Goal: Task Accomplishment & Management: Use online tool/utility

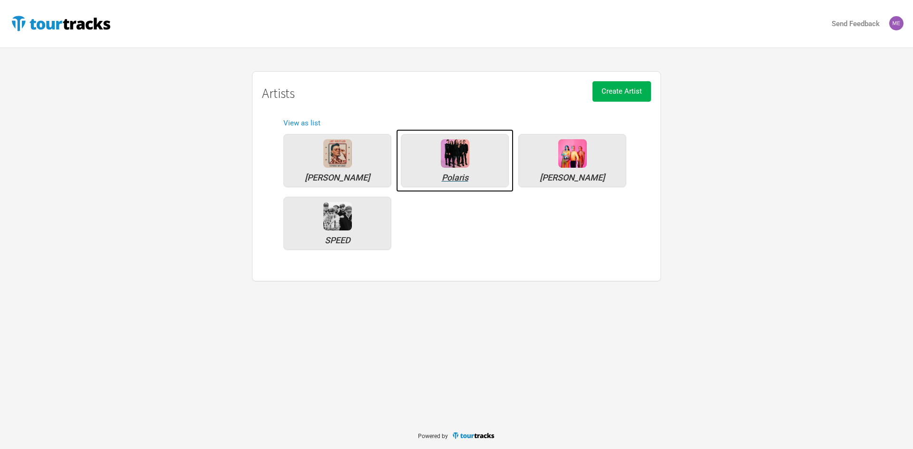
click at [473, 146] on div "Polaris" at bounding box center [455, 160] width 108 height 53
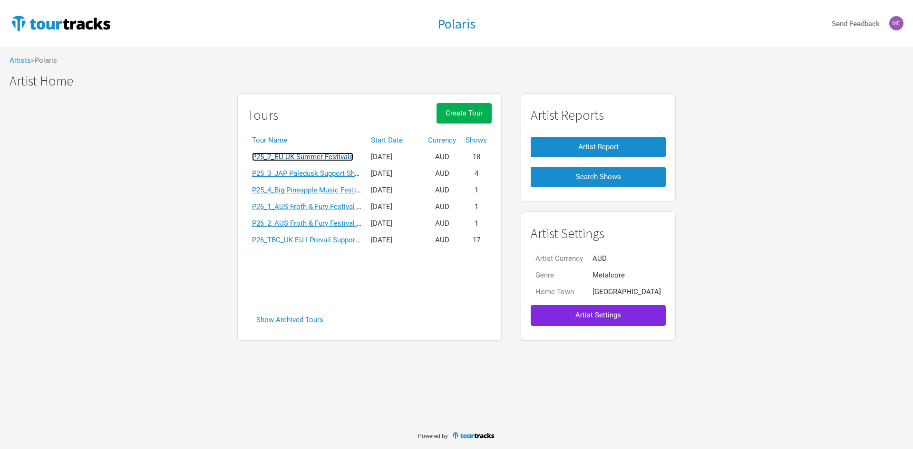
click at [353, 155] on link "P25_2_EU UK Summer Festivals" at bounding box center [302, 157] width 101 height 9
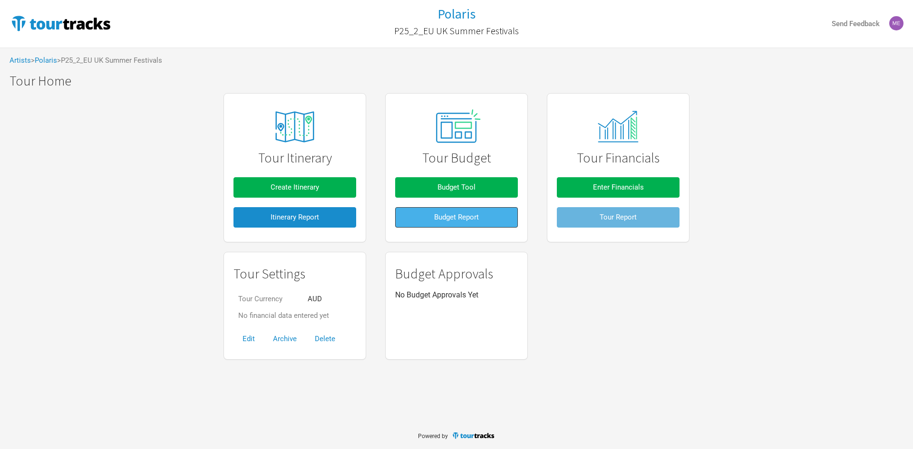
click at [483, 215] on button "Budget Report" at bounding box center [456, 217] width 123 height 20
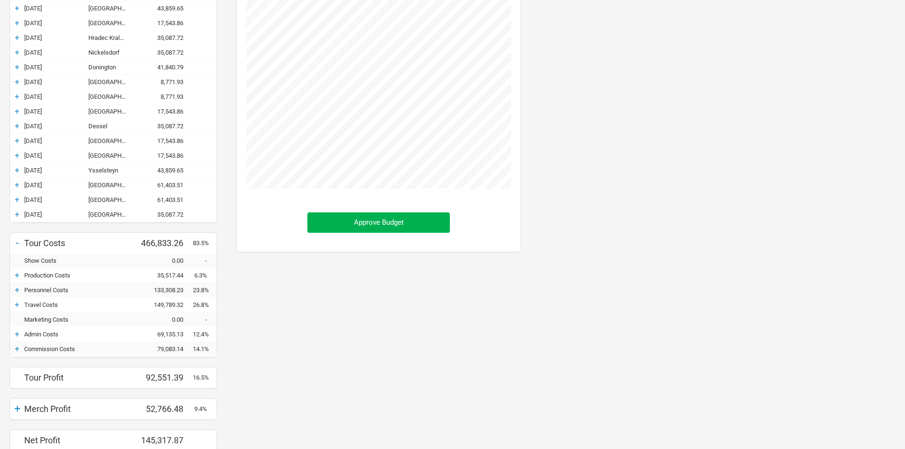
scroll to position [223, 0]
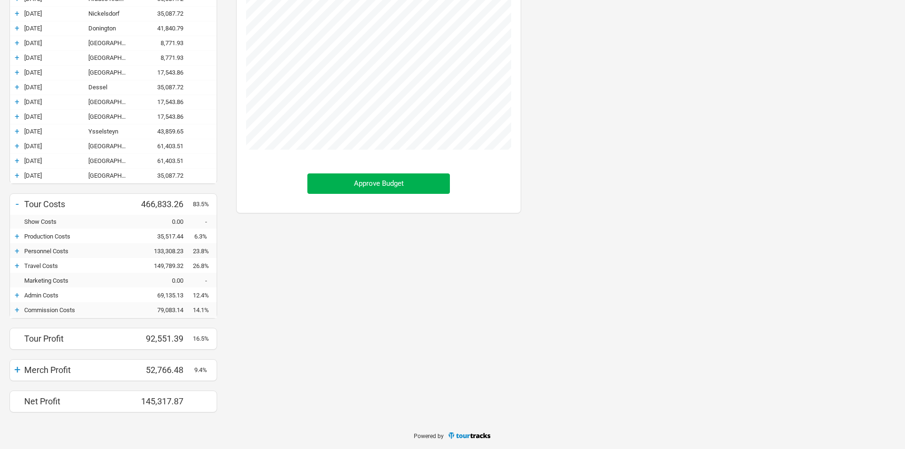
click at [16, 298] on div "+" at bounding box center [17, 295] width 14 height 10
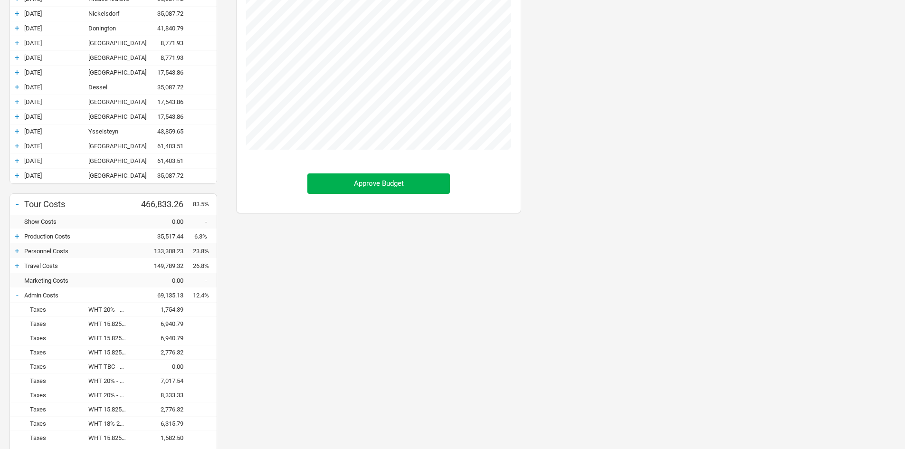
scroll to position [714, 304]
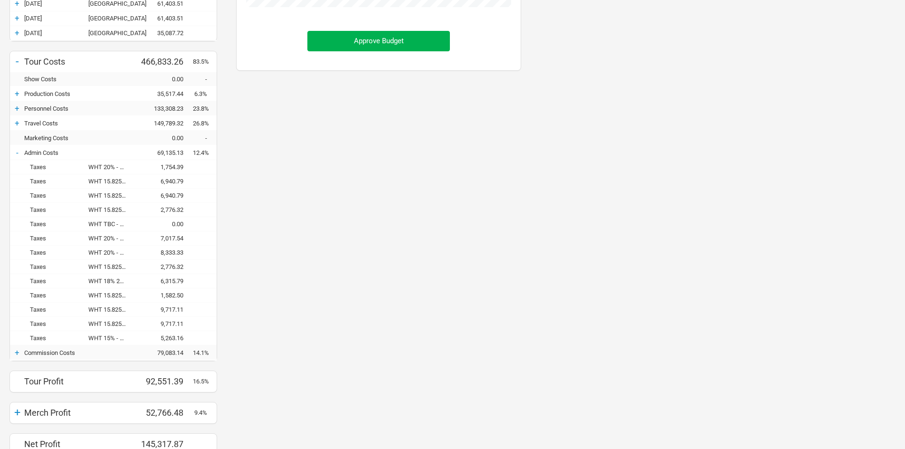
click at [114, 326] on div "WHT 15.825% - 28/6 [GEOGRAPHIC_DATA]" at bounding box center [112, 323] width 48 height 7
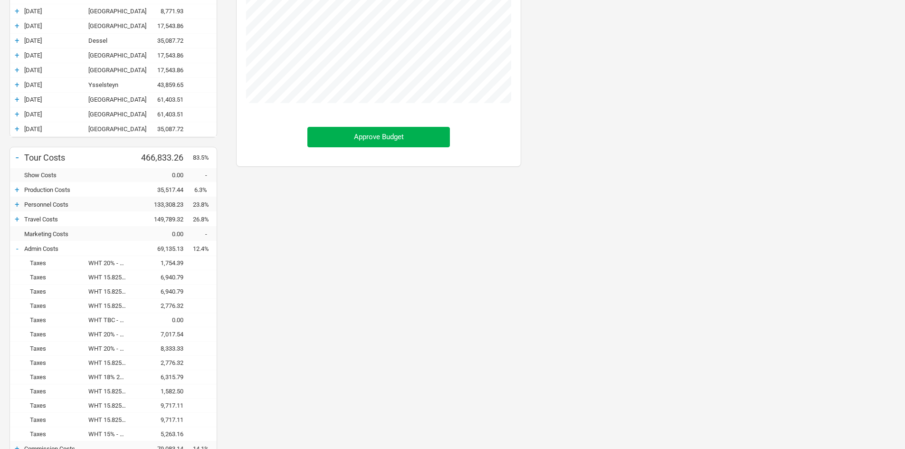
scroll to position [409, 0]
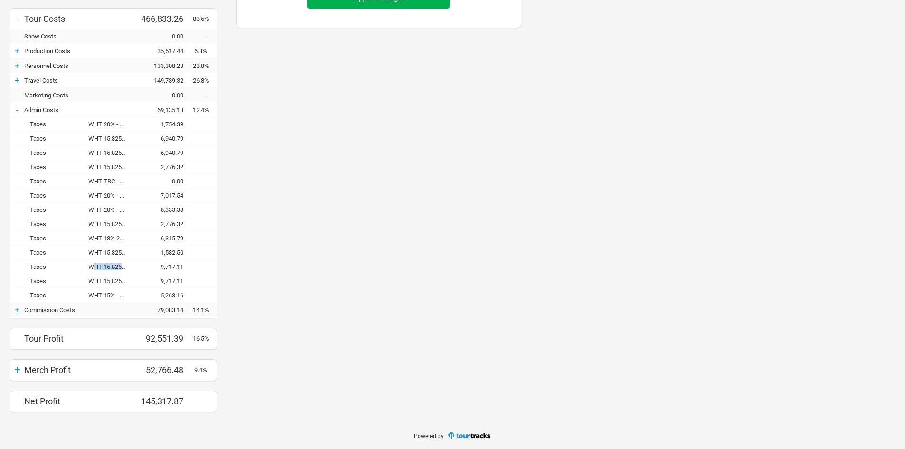
drag, startPoint x: 95, startPoint y: 267, endPoint x: 143, endPoint y: 267, distance: 48.0
click at [143, 267] on div "Taxes WHT 15.825% - 27/6 [GEOGRAPHIC_DATA] 9,717.11" at bounding box center [113, 267] width 207 height 14
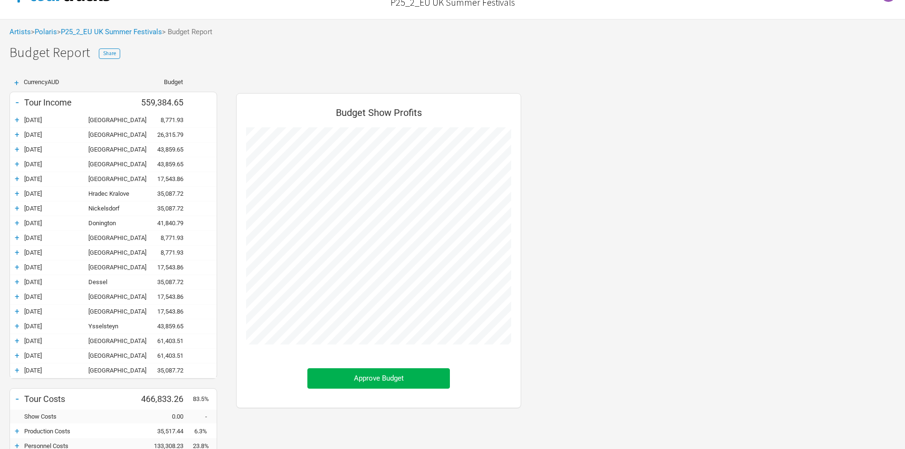
scroll to position [0, 0]
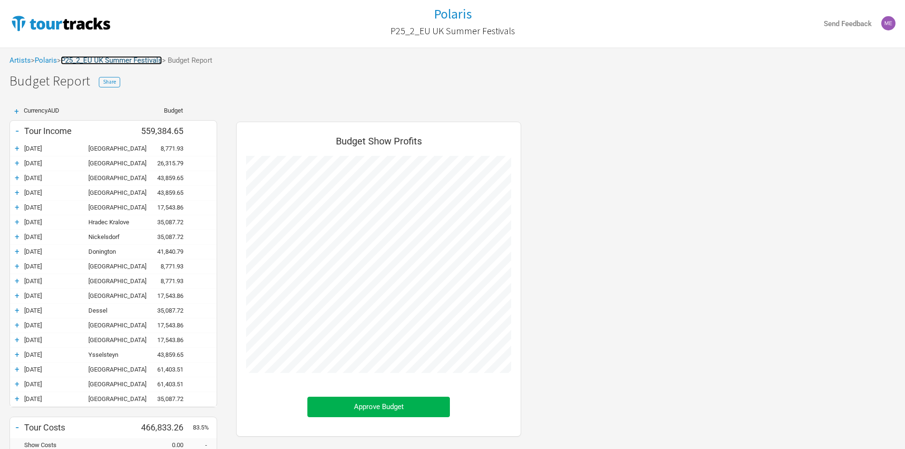
click at [124, 58] on link "P25_2_EU UK Summer Festivals" at bounding box center [111, 60] width 101 height 9
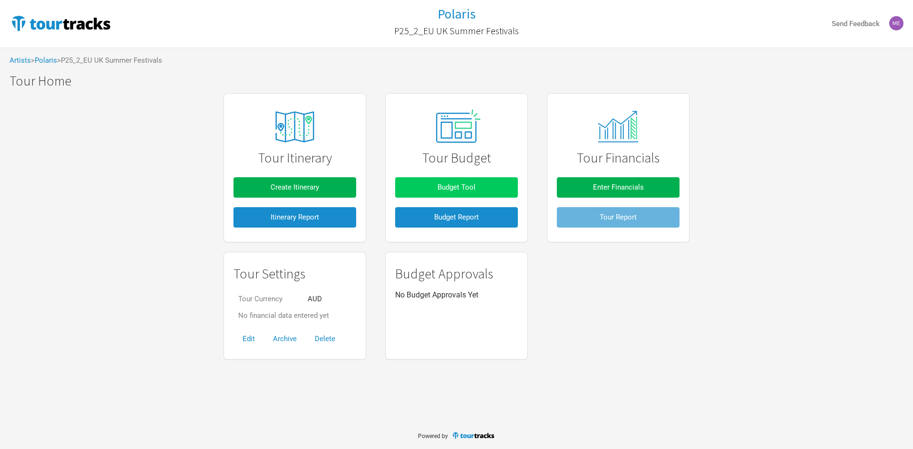
click at [462, 185] on span "Budget Tool" at bounding box center [456, 187] width 38 height 9
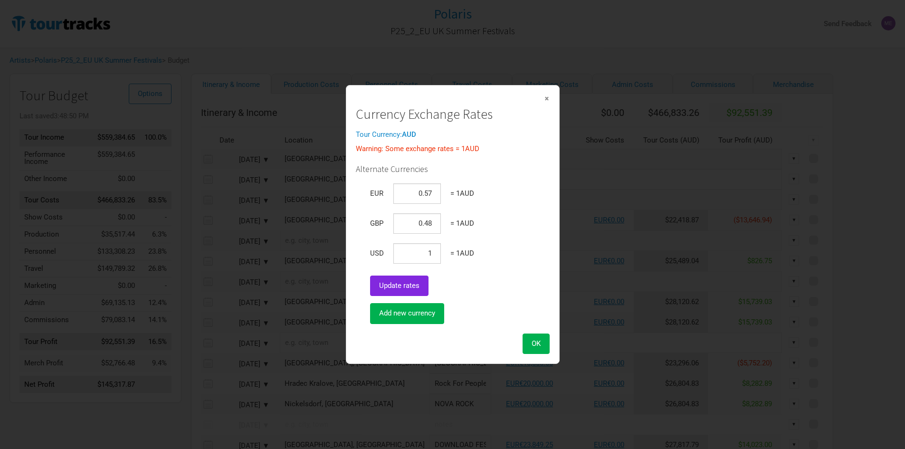
click at [547, 97] on span "×" at bounding box center [547, 98] width 6 height 10
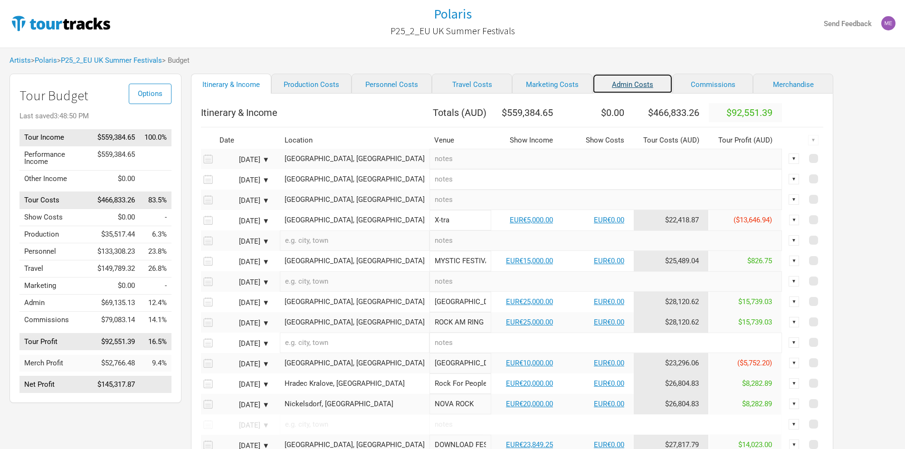
click at [605, 80] on link "Admin Costs" at bounding box center [633, 84] width 80 height 20
select select "EUR"
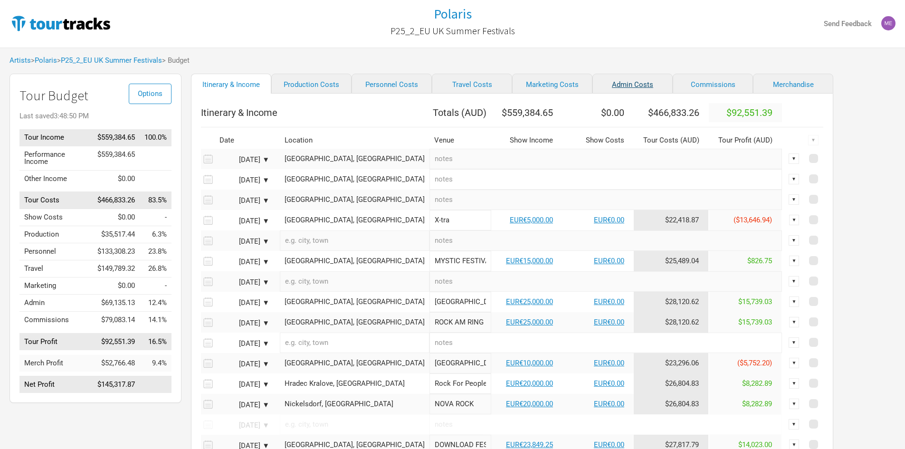
select select "EUR"
select select "GBP"
select select "EUR"
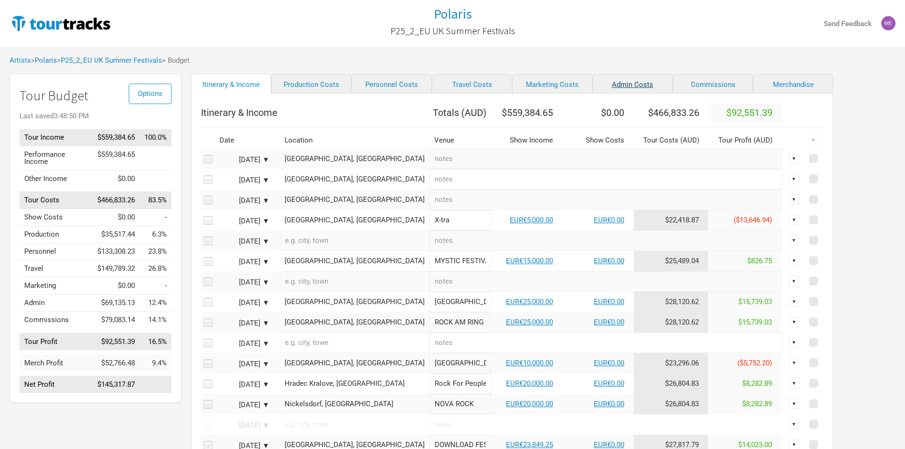
select select "EUR"
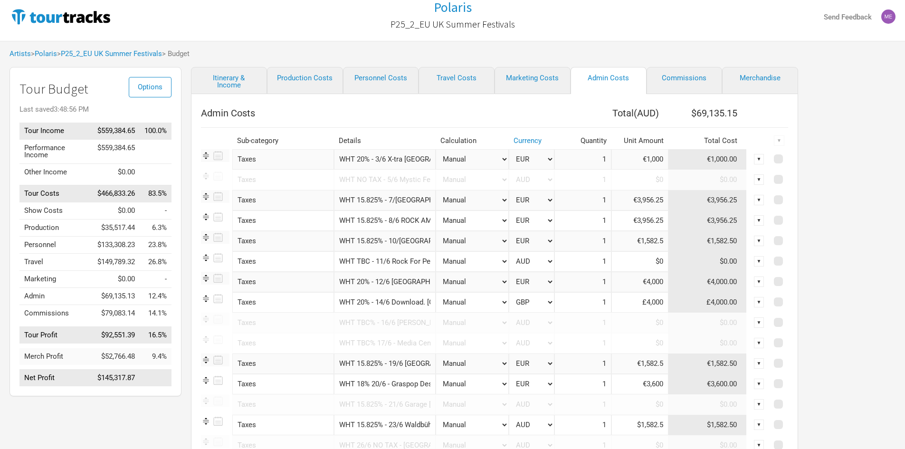
scroll to position [0, 37]
drag, startPoint x: 377, startPoint y: 158, endPoint x: 536, endPoint y: 158, distance: 158.3
click at [536, 158] on tr "Taxes 1 selection WHT 20% - 3/6 X-tra [GEOGRAPHIC_DATA], [GEOGRAPHIC_DATA] Manu…" at bounding box center [494, 159] width 587 height 20
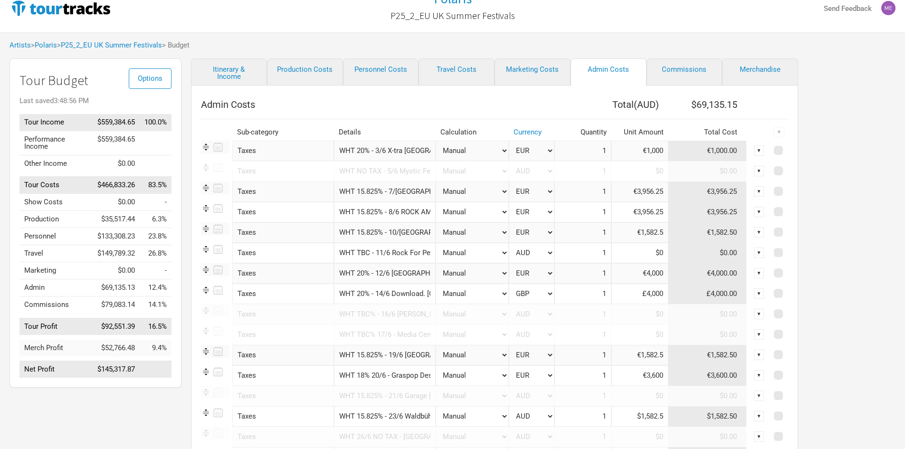
scroll to position [7, 0]
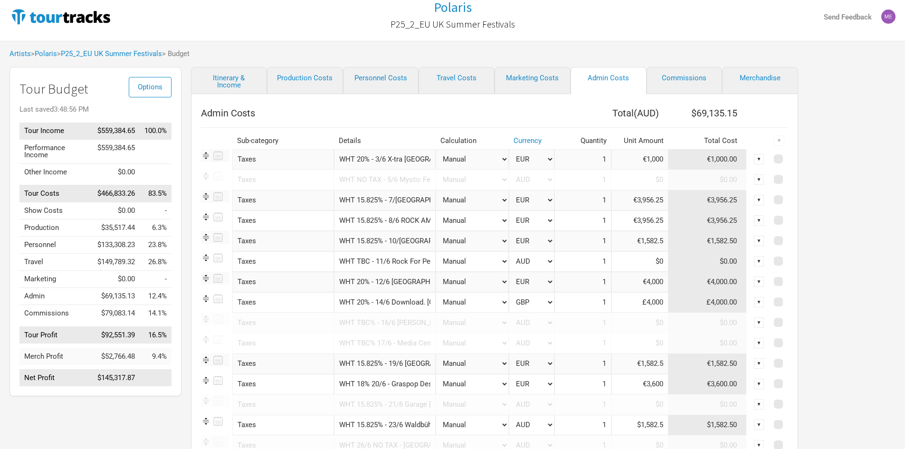
click at [376, 202] on input "WHT 15.825% - 7/[GEOGRAPHIC_DATA], [GEOGRAPHIC_DATA]" at bounding box center [385, 200] width 102 height 20
drag, startPoint x: 373, startPoint y: 202, endPoint x: 495, endPoint y: 194, distance: 122.4
click at [495, 194] on tr "Taxes 1 selection WHT 15.825% - 7/[GEOGRAPHIC_DATA], [GEOGRAPHIC_DATA] Manual #…" at bounding box center [494, 200] width 587 height 20
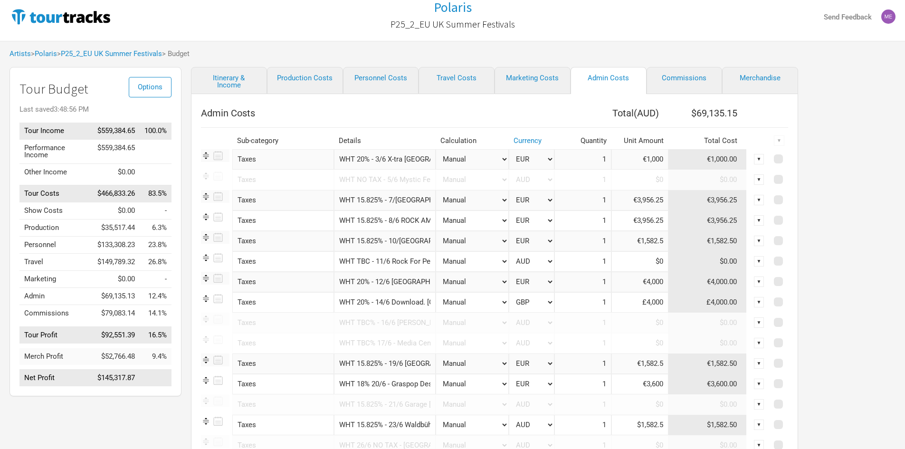
click at [368, 218] on input "WHT 15.825% - 8/6 ROCK AM [GEOGRAPHIC_DATA], [GEOGRAPHIC_DATA]" at bounding box center [385, 221] width 102 height 20
drag, startPoint x: 360, startPoint y: 220, endPoint x: 456, endPoint y: 216, distance: 96.1
click at [456, 216] on tr "Taxes 1 selection WHT 15.825% - 8/6 ROCK AM [GEOGRAPHIC_DATA], [GEOGRAPHIC_DATA…" at bounding box center [494, 221] width 587 height 20
click at [393, 244] on input "WHT 15.825% - 10/[GEOGRAPHIC_DATA], [GEOGRAPHIC_DATA]" at bounding box center [385, 241] width 102 height 20
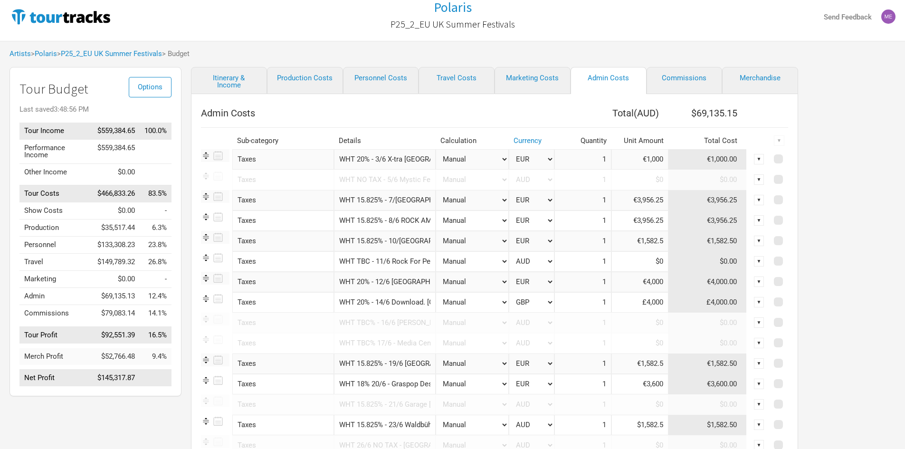
scroll to position [0, 78]
drag, startPoint x: 412, startPoint y: 241, endPoint x: 517, endPoint y: 238, distance: 105.6
click at [517, 238] on tr "Taxes 1 selection WHT 15.825% - 10/6 Expo [GEOGRAPHIC_DATA], [GEOGRAPHIC_DATA] …" at bounding box center [494, 241] width 587 height 20
click at [366, 262] on input "WHT TBC - 11/6 Rock For People [GEOGRAPHIC_DATA], [GEOGRAPHIC_DATA]" at bounding box center [385, 261] width 102 height 20
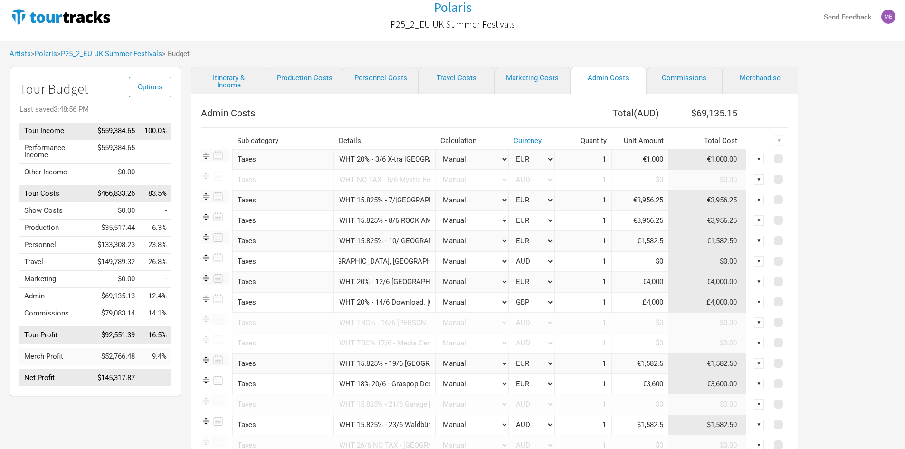
drag, startPoint x: 367, startPoint y: 262, endPoint x: 470, endPoint y: 262, distance: 102.7
click at [470, 262] on tr "Taxes 1 selection WHT TBC - 11/6 Rock For People Hradec Kralove, [GEOGRAPHIC_DA…" at bounding box center [494, 261] width 587 height 20
click at [372, 280] on input "WHT 20% - 12/6 [GEOGRAPHIC_DATA], [GEOGRAPHIC_DATA]" at bounding box center [385, 282] width 102 height 20
click at [381, 263] on input "WHT TBC - 11/6 Rock For People [GEOGRAPHIC_DATA], [GEOGRAPHIC_DATA]" at bounding box center [385, 261] width 102 height 20
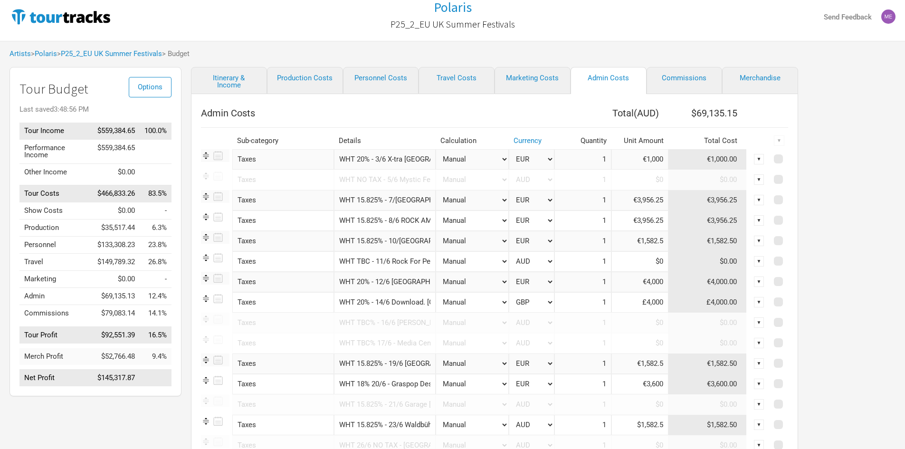
scroll to position [0, 125]
drag, startPoint x: 377, startPoint y: 263, endPoint x: 475, endPoint y: 259, distance: 98.0
click at [475, 259] on tr "Taxes 1 selection WHT TBC - 11/6 Rock For People Hradec Kralove, [GEOGRAPHIC_DA…" at bounding box center [494, 261] width 587 height 20
click at [405, 279] on input "WHT 20% - 12/6 [GEOGRAPHIC_DATA], [GEOGRAPHIC_DATA]" at bounding box center [385, 282] width 102 height 20
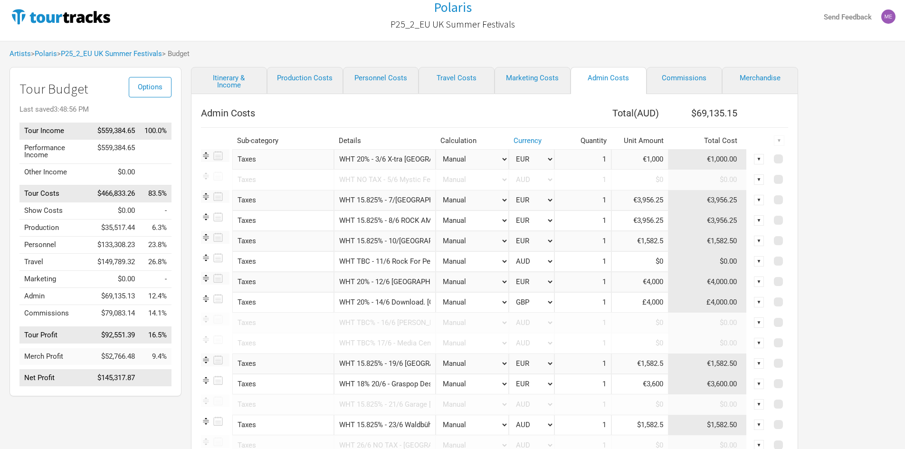
scroll to position [0, 24]
drag, startPoint x: 371, startPoint y: 282, endPoint x: 514, endPoint y: 282, distance: 142.6
click at [514, 282] on tr "Taxes 1 selection WHT 20% - 12/6 [GEOGRAPHIC_DATA], [GEOGRAPHIC_DATA] Manual # …" at bounding box center [494, 282] width 587 height 20
click at [385, 303] on input "WHT 20% - 14/6 Download. [GEOGRAPHIC_DATA]" at bounding box center [385, 302] width 102 height 20
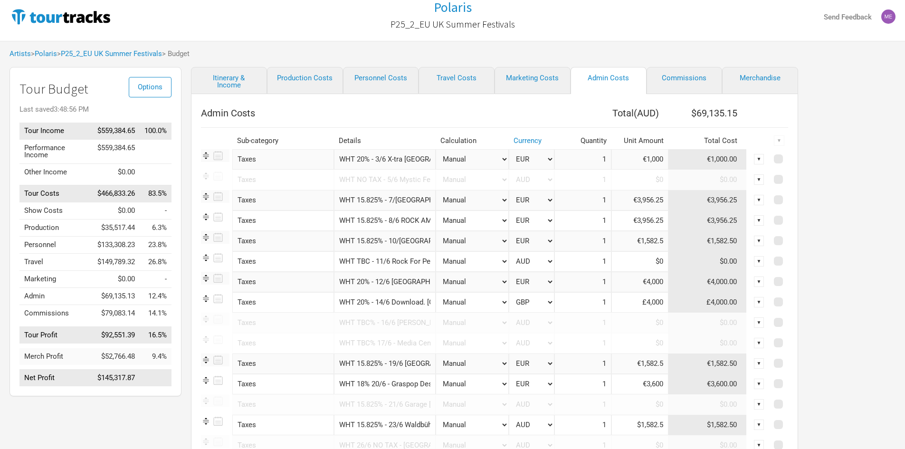
scroll to position [0, 9]
drag, startPoint x: 371, startPoint y: 303, endPoint x: 563, endPoint y: 295, distance: 192.2
click at [563, 295] on tr "Taxes 1 selection WHT 20% - 14/6 Download. UK Manual # of Shows # of Show Days …" at bounding box center [494, 302] width 587 height 20
click at [400, 307] on input "WHT 20% - 14/6 Download. [GEOGRAPHIC_DATA]" at bounding box center [385, 302] width 102 height 20
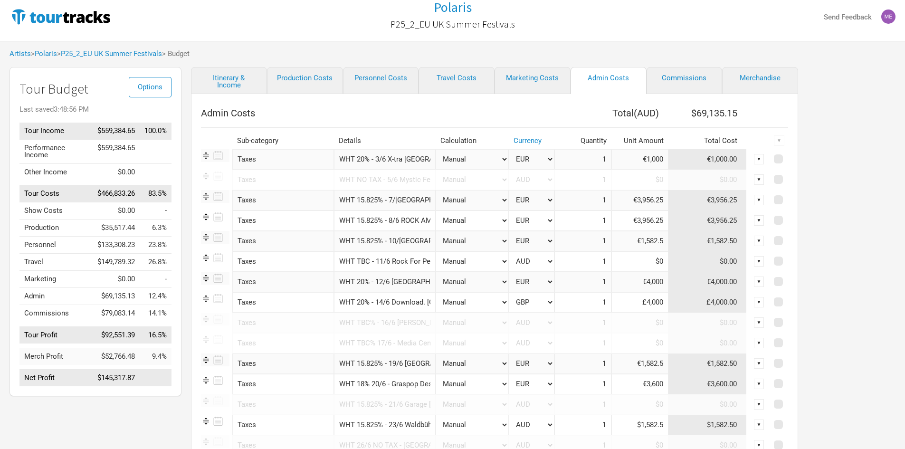
scroll to position [0, 9]
drag, startPoint x: 388, startPoint y: 304, endPoint x: 501, endPoint y: 303, distance: 113.1
click at [501, 303] on tr "Taxes 1 selection WHT 20% - 14/6 Download. UK Manual # of Shows # of Show Days …" at bounding box center [494, 302] width 587 height 20
click at [371, 359] on input "WHT 15.825% - 19/6 [GEOGRAPHIC_DATA], [GEOGRAPHIC_DATA]" at bounding box center [385, 364] width 102 height 20
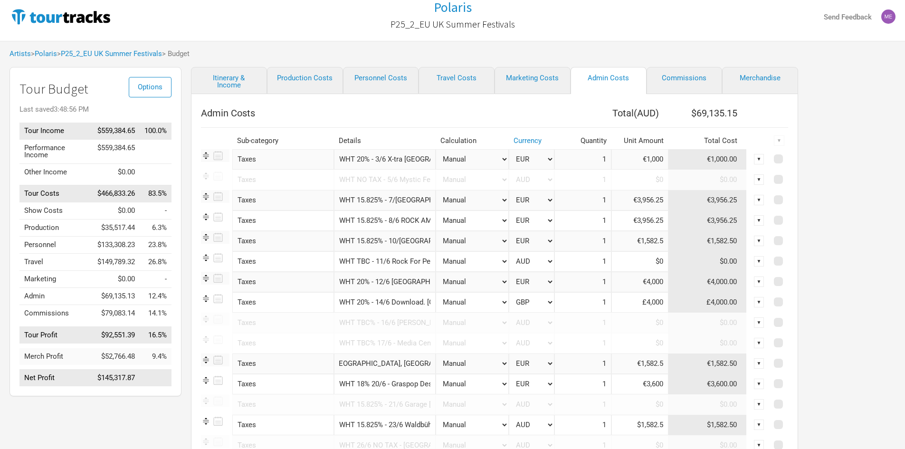
drag, startPoint x: 387, startPoint y: 362, endPoint x: 502, endPoint y: 371, distance: 115.4
click at [502, 371] on tr "Taxes 1 selection WHT 15.825% - 19/6 Festhalle [GEOGRAPHIC_DATA], [GEOGRAPHIC_D…" at bounding box center [494, 364] width 587 height 20
click at [406, 382] on input "WHT 18% 20/6 - Graspop Dessel, [GEOGRAPHIC_DATA]" at bounding box center [385, 384] width 102 height 20
drag, startPoint x: 472, startPoint y: 386, endPoint x: 590, endPoint y: 394, distance: 118.6
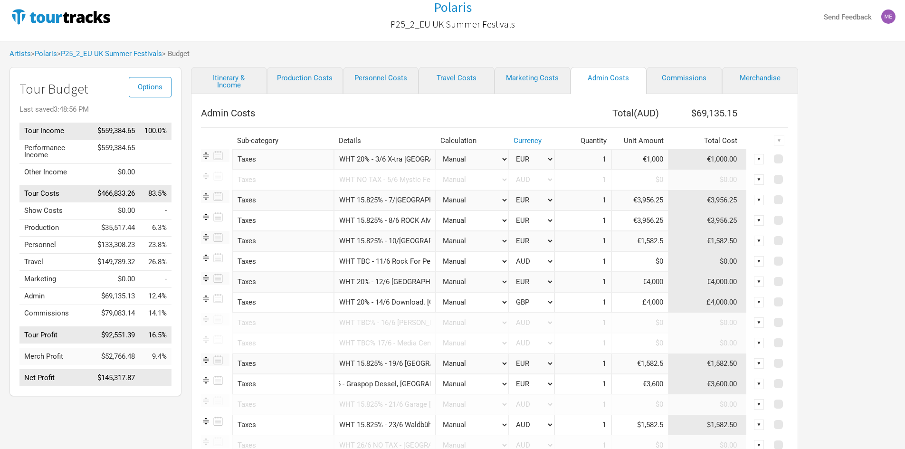
click at [590, 394] on tr "Taxes 1 selection WHT 18% 20/6 - Graspop Dessel, [GEOGRAPHIC_DATA] Manual # of …" at bounding box center [494, 384] width 587 height 20
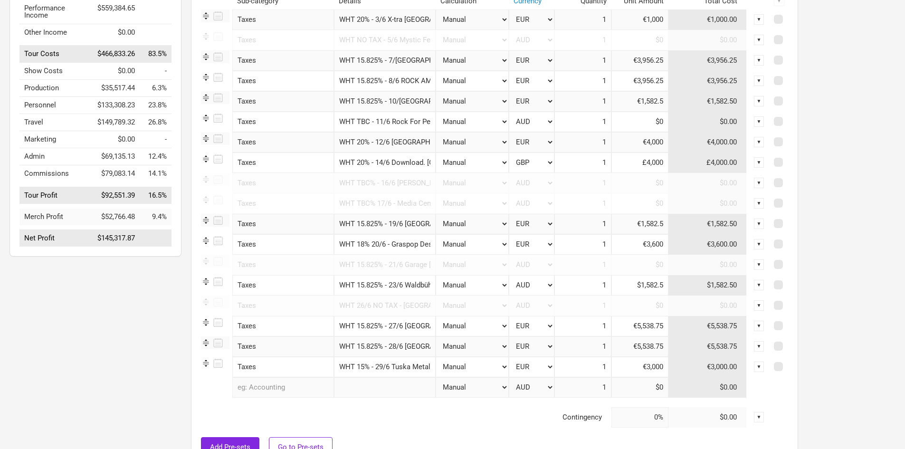
scroll to position [149, 0]
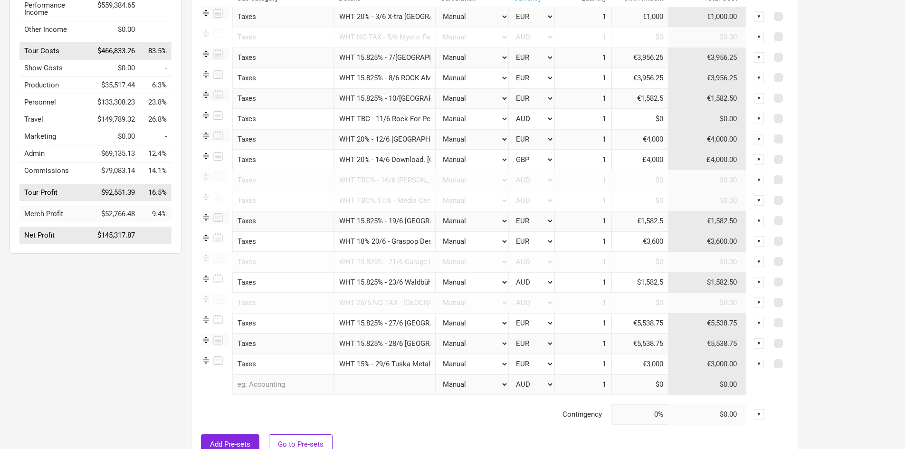
drag, startPoint x: 408, startPoint y: 283, endPoint x: 400, endPoint y: 283, distance: 7.6
click at [408, 283] on input "WHT 15.825% - 23/6 Waldbühne [GEOGRAPHIC_DATA], [GEOGRAPHIC_DATA]" at bounding box center [385, 282] width 102 height 20
drag, startPoint x: 394, startPoint y: 283, endPoint x: 517, endPoint y: 279, distance: 123.2
click at [517, 279] on tr "Taxes 1 selection WHT 15.825% - 23/6 Waldbühne [GEOGRAPHIC_DATA], [GEOGRAPHIC_D…" at bounding box center [494, 282] width 587 height 20
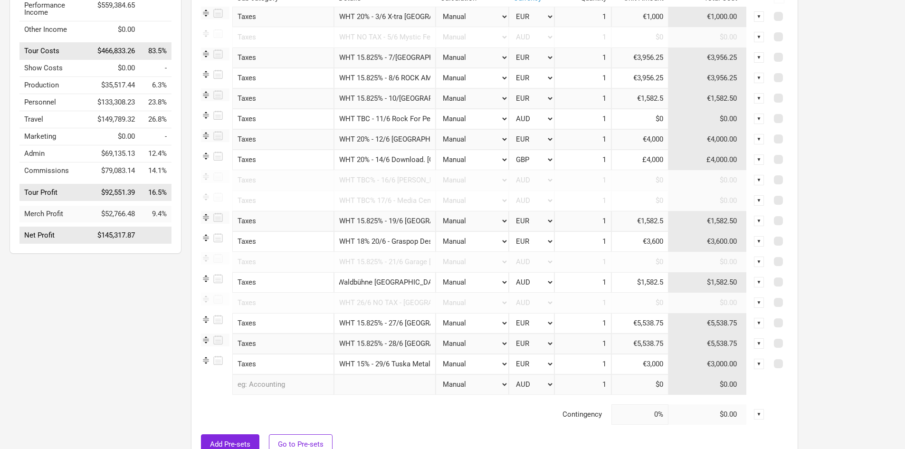
click at [396, 237] on input "WHT 18% 20/6 - Graspop Dessel, [GEOGRAPHIC_DATA]" at bounding box center [385, 241] width 102 height 20
drag, startPoint x: 375, startPoint y: 240, endPoint x: 537, endPoint y: 244, distance: 161.6
click at [537, 244] on tr "Taxes 1 selection WHT 18% 20/6 - Graspop Dessel, [GEOGRAPHIC_DATA] Manual # of …" at bounding box center [494, 241] width 587 height 20
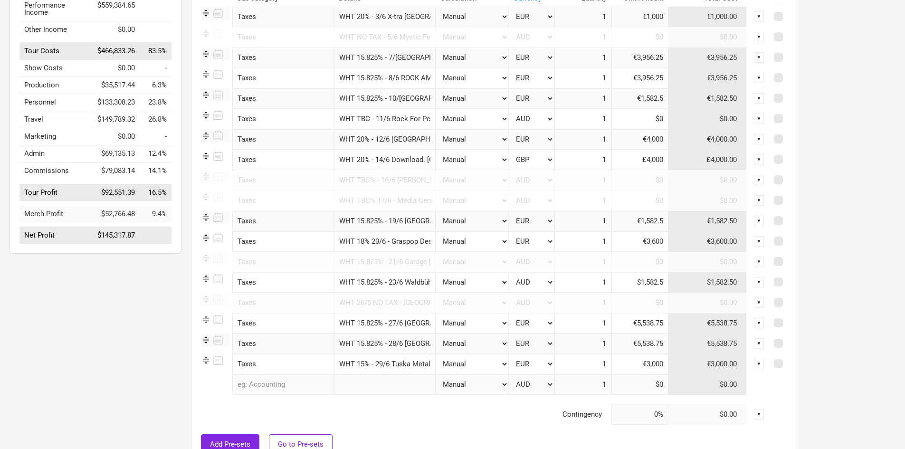
click at [379, 241] on input "WHT 18% 20/6 - Graspop Dessel, [GEOGRAPHIC_DATA]" at bounding box center [385, 241] width 102 height 20
drag, startPoint x: 377, startPoint y: 238, endPoint x: 525, endPoint y: 241, distance: 148.3
click at [525, 241] on tr "Taxes 1 selection WHT 18% 20/6 - Graspop Dessel, [GEOGRAPHIC_DATA] Manual # of …" at bounding box center [494, 241] width 587 height 20
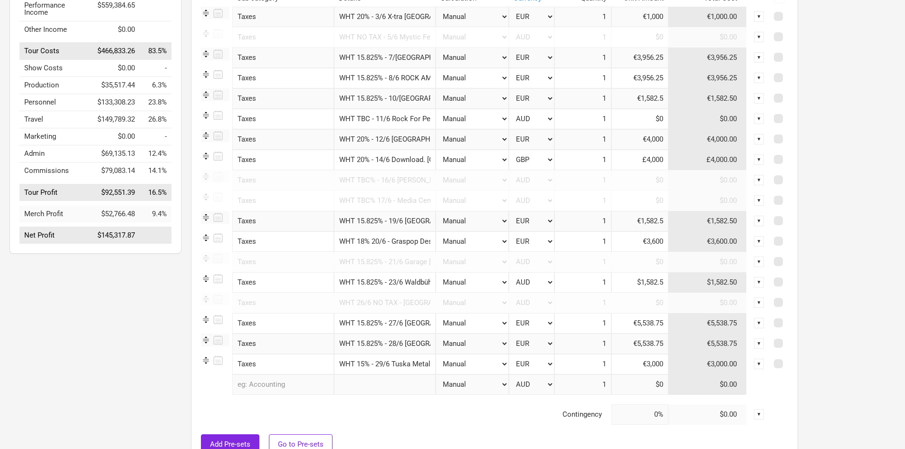
click at [404, 281] on input "WHT 15.825% - 23/6 Waldbühne [GEOGRAPHIC_DATA], [GEOGRAPHIC_DATA]" at bounding box center [385, 282] width 102 height 20
drag, startPoint x: 386, startPoint y: 279, endPoint x: 519, endPoint y: 265, distance: 133.3
click at [519, 265] on tbody "Taxes 1 selection WHT 20% - 3/6 X-tra [GEOGRAPHIC_DATA], [GEOGRAPHIC_DATA] Manu…" at bounding box center [494, 216] width 587 height 418
click at [398, 221] on input "WHT 15.825% - 19/6 [GEOGRAPHIC_DATA], [GEOGRAPHIC_DATA]" at bounding box center [385, 221] width 102 height 20
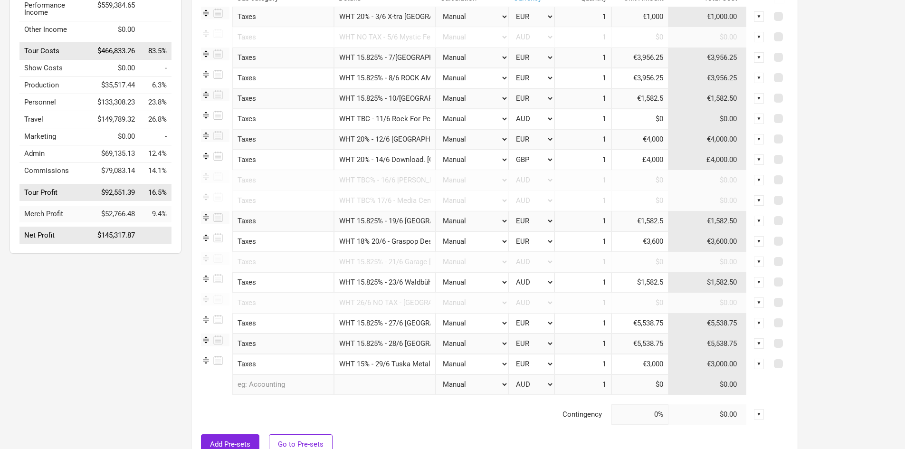
scroll to position [0, 73]
drag, startPoint x: 500, startPoint y: 218, endPoint x: 521, endPoint y: 218, distance: 20.9
click at [521, 218] on tr "Taxes 1 selection WHT 15.825% - 19/6 Festhalle [GEOGRAPHIC_DATA], [GEOGRAPHIC_D…" at bounding box center [494, 221] width 587 height 20
click at [404, 278] on input "WHT 15.825% - 23/6 Waldbühne [GEOGRAPHIC_DATA], [GEOGRAPHIC_DATA]" at bounding box center [385, 282] width 102 height 20
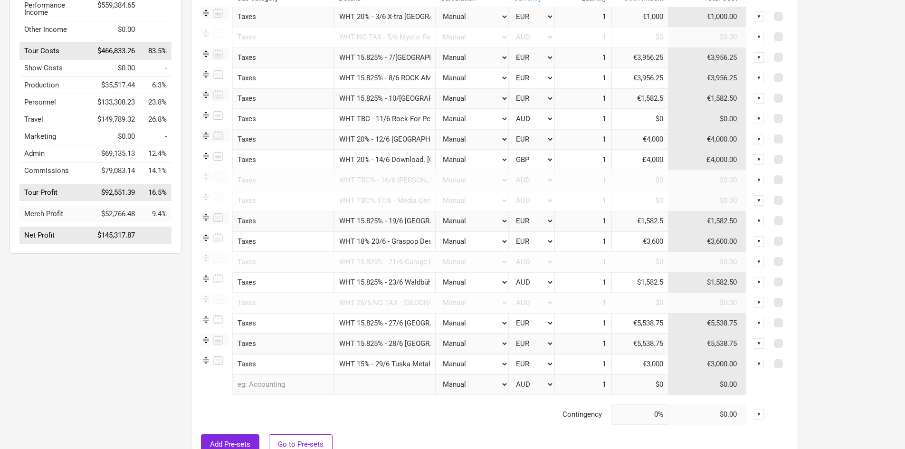
drag, startPoint x: 403, startPoint y: 279, endPoint x: 383, endPoint y: 284, distance: 19.9
click at [402, 279] on input "WHT 15.825% - 23/6 Waldbühne [GEOGRAPHIC_DATA], [GEOGRAPHIC_DATA]" at bounding box center [385, 282] width 102 height 20
drag, startPoint x: 382, startPoint y: 284, endPoint x: 494, endPoint y: 284, distance: 112.2
click at [494, 284] on tr "Taxes 1 selection WHT 15.825% - 23/6 Waldbühne [GEOGRAPHIC_DATA], [GEOGRAPHIC_D…" at bounding box center [494, 282] width 587 height 20
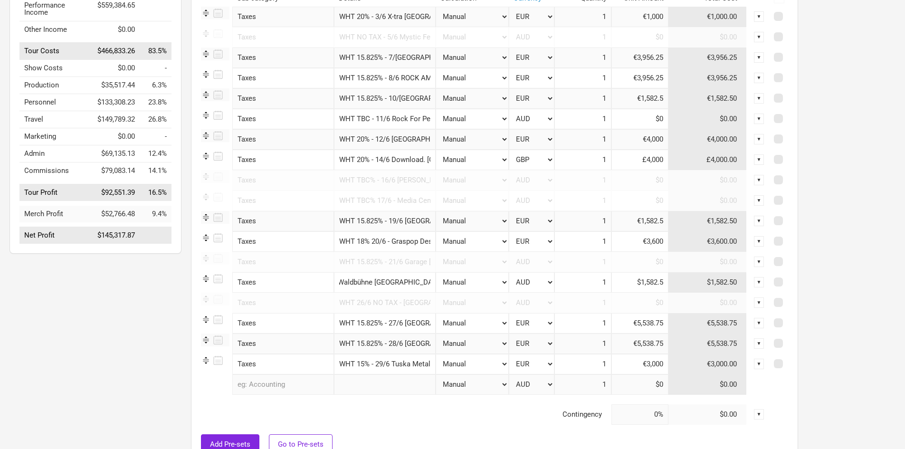
click at [406, 323] on input "WHT 15.825% - 27/6 [GEOGRAPHIC_DATA]" at bounding box center [385, 323] width 102 height 20
click at [500, 323] on tr "Taxes 1 selection WHT 15.825% - 27/6 Germany Manual # of Shows # of Show Days #…" at bounding box center [494, 323] width 587 height 20
click at [402, 341] on input "WHT 15.825% - 28/6 [GEOGRAPHIC_DATA]" at bounding box center [385, 344] width 102 height 20
drag, startPoint x: 392, startPoint y: 345, endPoint x: 483, endPoint y: 344, distance: 91.3
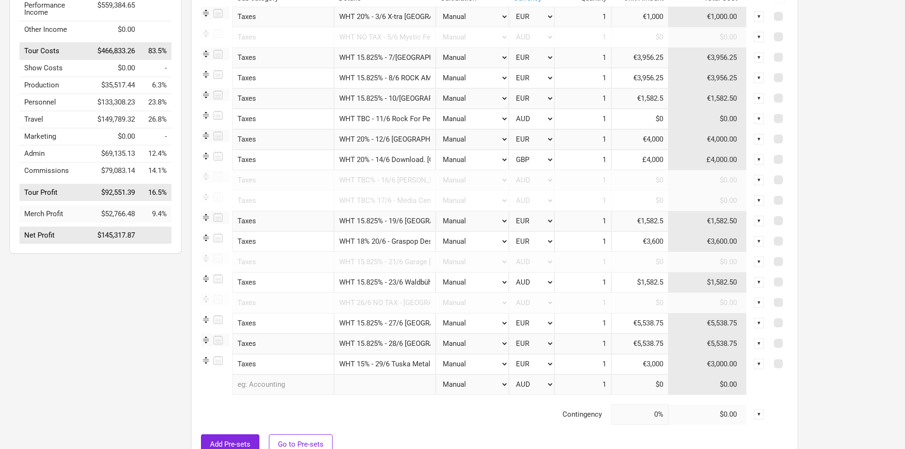
click at [483, 344] on tr "Taxes 1 selection WHT 15.825% - 28/6 Germany Manual # of Shows # of Show Days #…" at bounding box center [494, 344] width 587 height 20
click at [400, 364] on input "WHT 15% - 29/6 Tuska Metal Fest [GEOGRAPHIC_DATA], [GEOGRAPHIC_DATA]" at bounding box center [385, 364] width 102 height 20
drag, startPoint x: 390, startPoint y: 365, endPoint x: 554, endPoint y: 369, distance: 164.5
click at [554, 369] on tr "Taxes 1 selection WHT 15% - 29/6 Tuska Metal Fest [GEOGRAPHIC_DATA], [GEOGRAPHI…" at bounding box center [494, 364] width 587 height 20
click at [418, 366] on input "WHT 15% - 29/6 Tuska Metal Fest [GEOGRAPHIC_DATA], [GEOGRAPHIC_DATA]" at bounding box center [385, 364] width 102 height 20
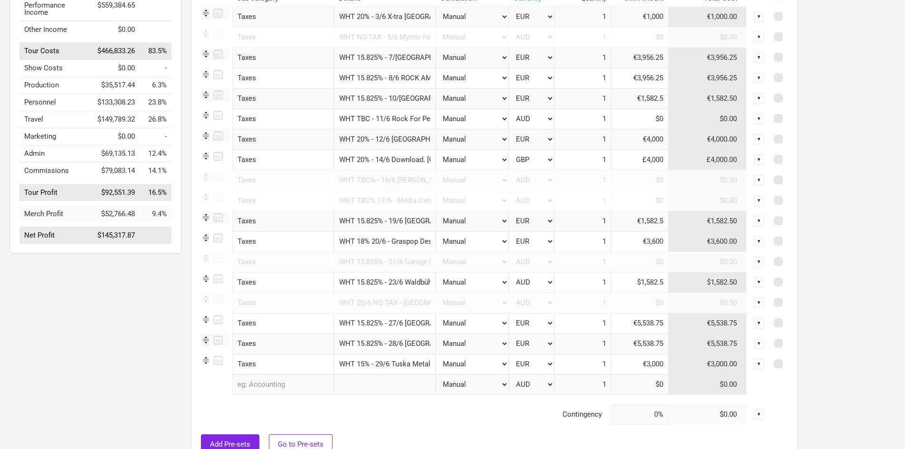
scroll to position [0, 72]
drag, startPoint x: 403, startPoint y: 365, endPoint x: 479, endPoint y: 362, distance: 75.2
click at [479, 362] on tr "Taxes 1 selection WHT 15% - 29/6 Tuska Metal Fest [GEOGRAPHIC_DATA], [GEOGRAPHI…" at bounding box center [494, 364] width 587 height 20
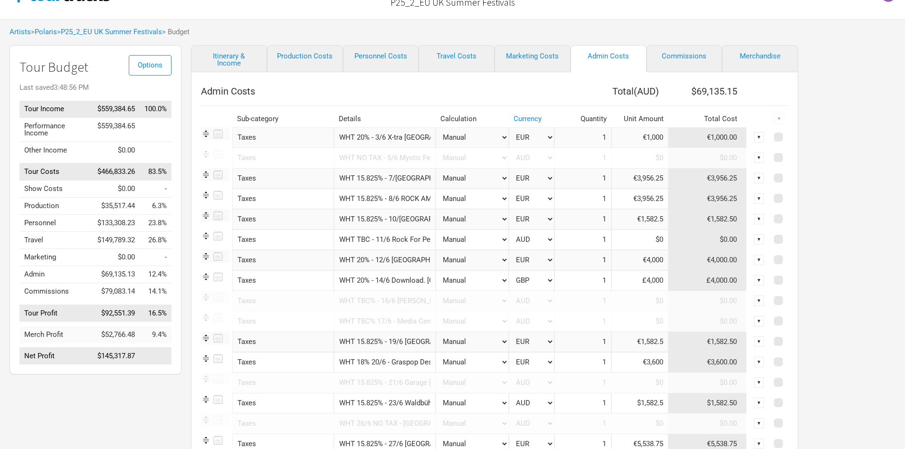
scroll to position [7, 0]
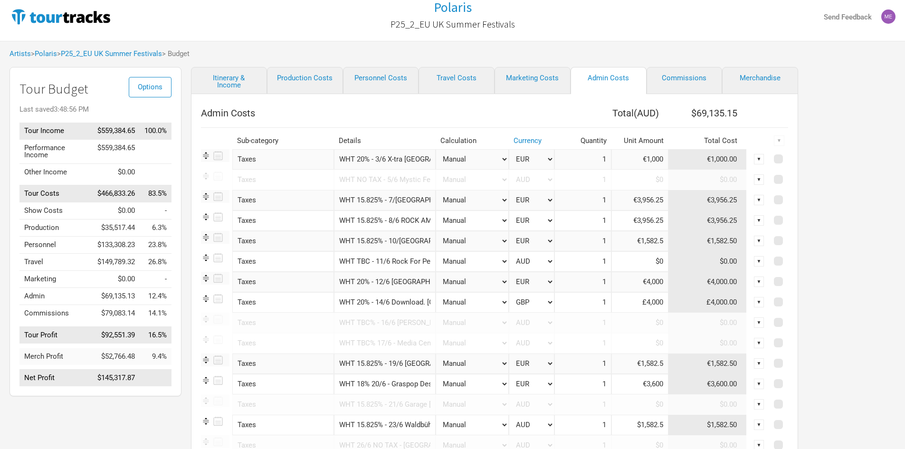
drag, startPoint x: 458, startPoint y: 156, endPoint x: 452, endPoint y: 156, distance: 5.2
click at [452, 156] on select "Manual # of Shows # of Show Days # of Non-Show Days # of Days # of Tickets Sold…" at bounding box center [472, 159] width 73 height 20
click at [420, 117] on th "Admin Costs" at bounding box center [378, 113] width 354 height 19
click at [389, 160] on input "WHT 20% - 3/6 X-tra [GEOGRAPHIC_DATA], [GEOGRAPHIC_DATA]" at bounding box center [385, 159] width 102 height 20
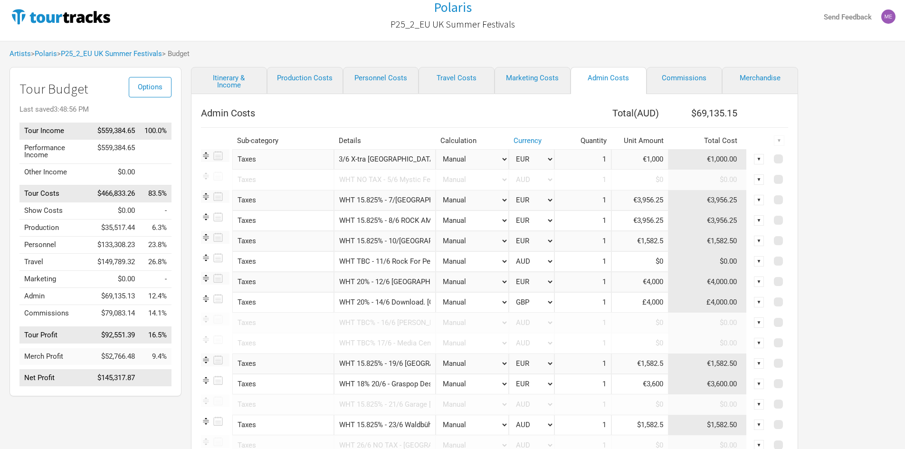
drag, startPoint x: 371, startPoint y: 158, endPoint x: 452, endPoint y: 158, distance: 81.3
click at [452, 158] on tr "Taxes 1 selection WHT 20% - 3/6 X-tra [GEOGRAPHIC_DATA], [GEOGRAPHIC_DATA] Manu…" at bounding box center [494, 159] width 587 height 20
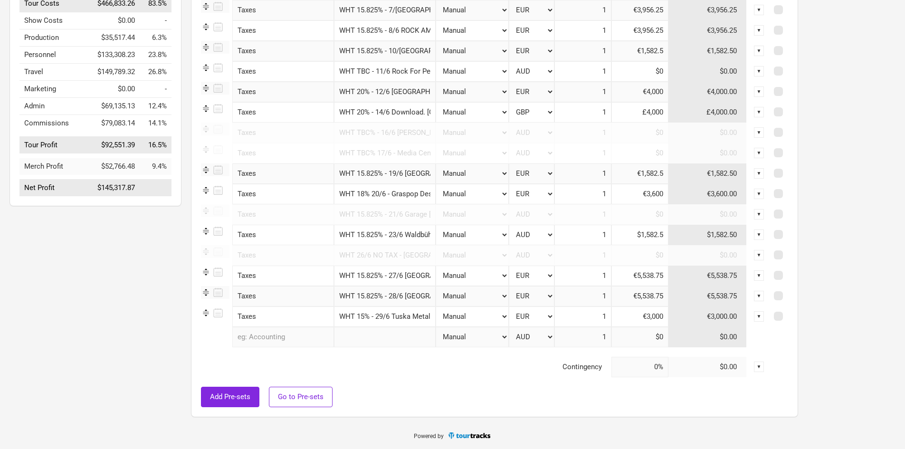
scroll to position [7, 0]
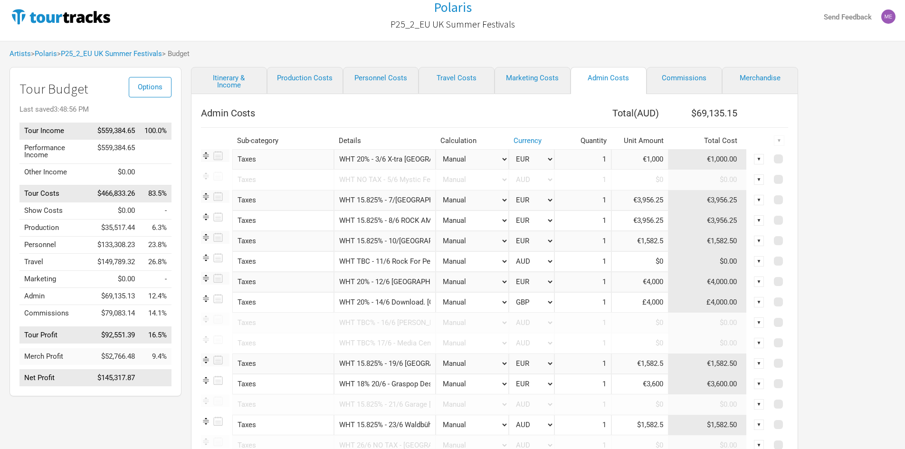
click at [763, 157] on div "▼" at bounding box center [759, 159] width 10 height 10
click at [782, 141] on div "▼" at bounding box center [779, 140] width 10 height 10
drag, startPoint x: 355, startPoint y: 158, endPoint x: 557, endPoint y: 187, distance: 205.0
click at [557, 187] on tbody "Taxes 1 selection WHT 20% - 3/6 X-tra [GEOGRAPHIC_DATA], [GEOGRAPHIC_DATA] Manu…" at bounding box center [494, 358] width 587 height 418
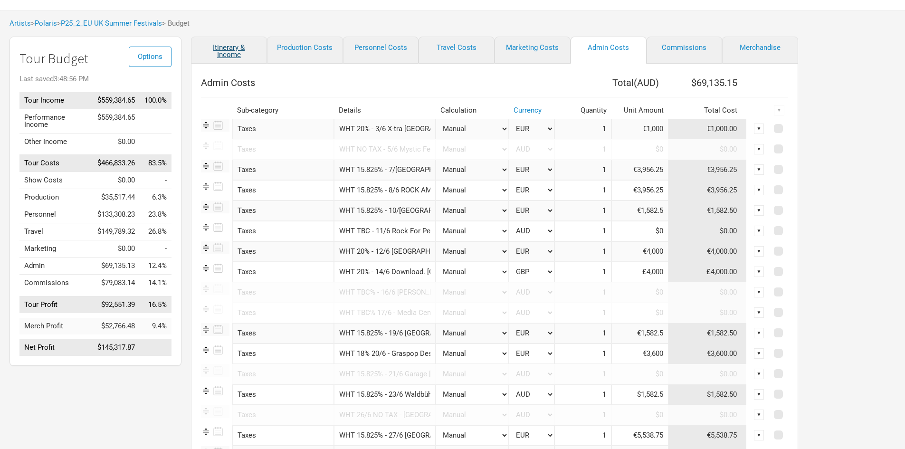
scroll to position [7, 0]
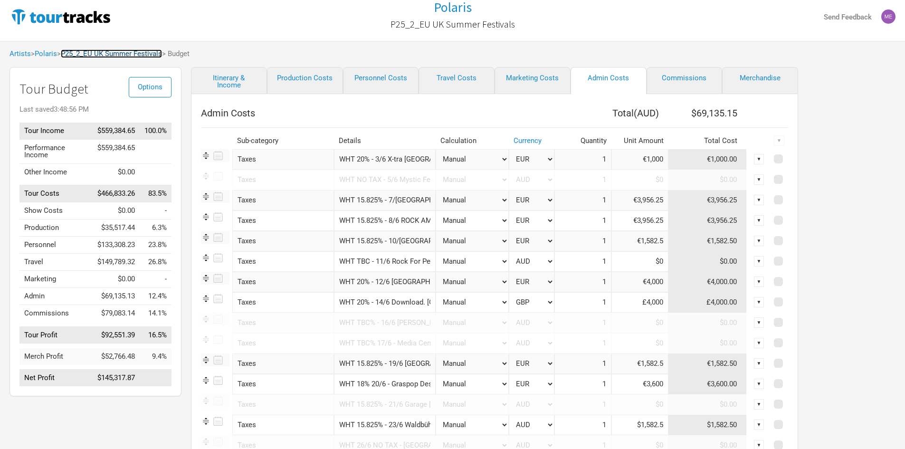
click at [112, 55] on link "P25_2_EU UK Summer Festivals" at bounding box center [111, 53] width 101 height 9
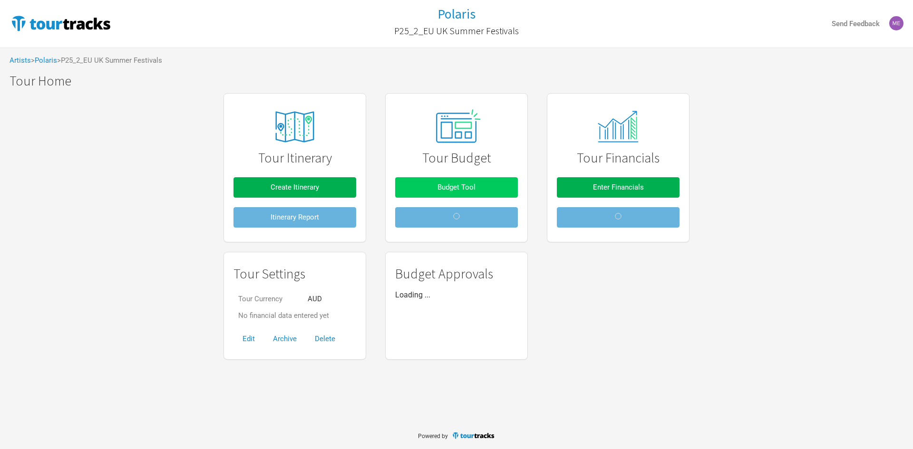
click at [433, 184] on button "Budget Tool" at bounding box center [456, 187] width 123 height 20
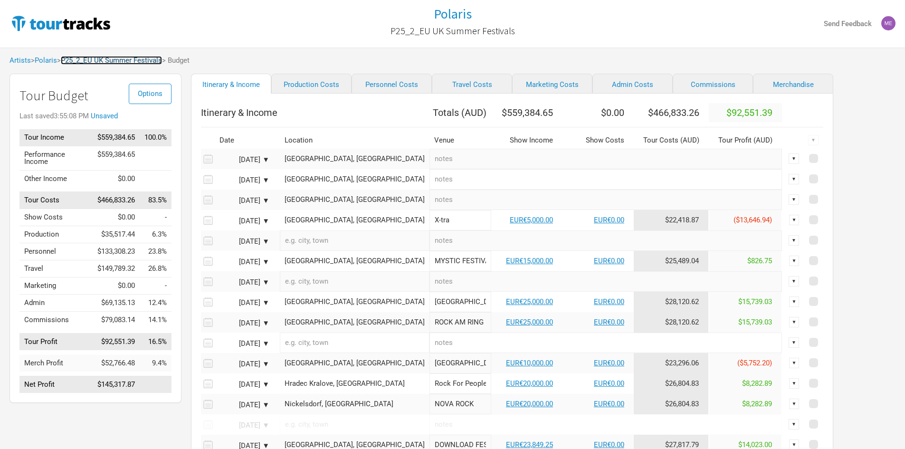
click at [95, 56] on link "P25_2_EU UK Summer Festivals" at bounding box center [111, 60] width 101 height 9
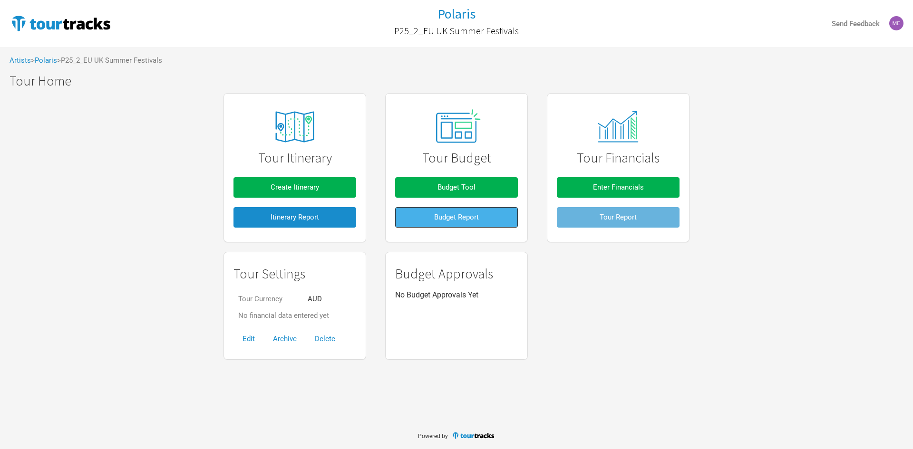
click at [452, 211] on button "Budget Report" at bounding box center [456, 217] width 123 height 20
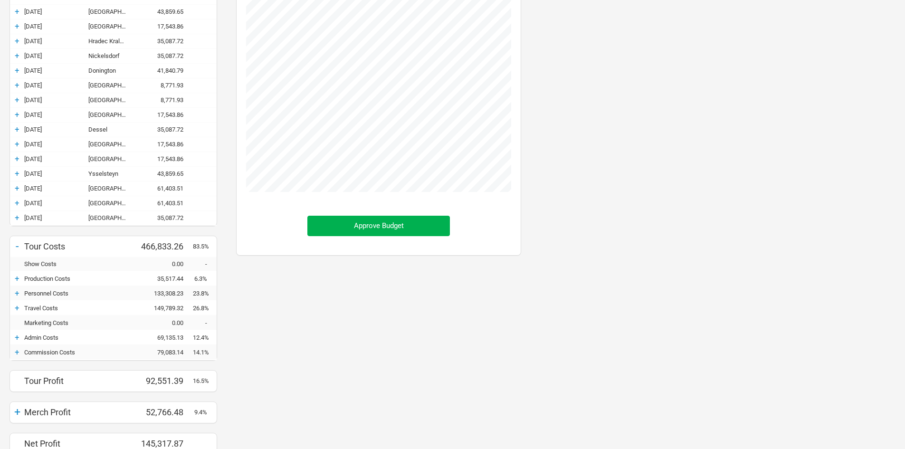
scroll to position [128, 0]
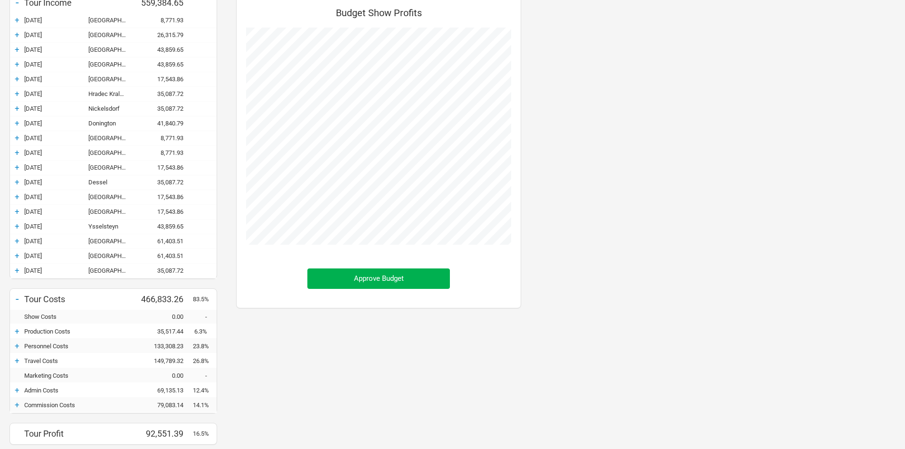
click at [20, 392] on div "+" at bounding box center [17, 390] width 14 height 10
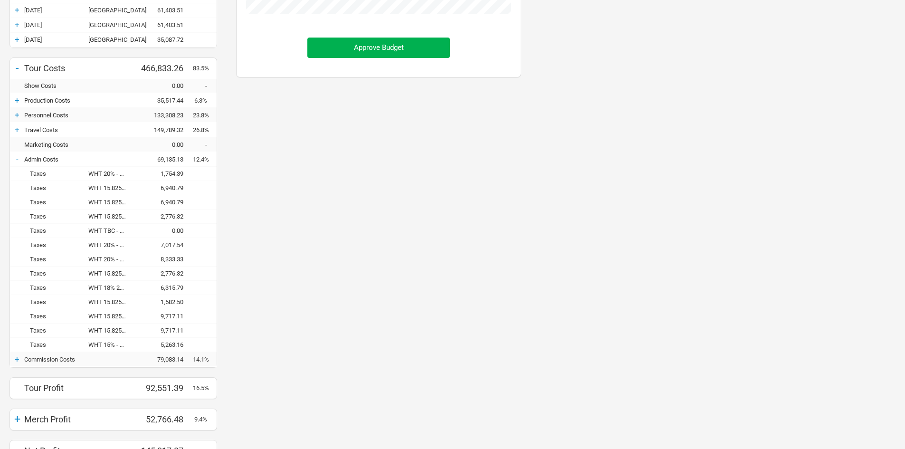
scroll to position [314, 0]
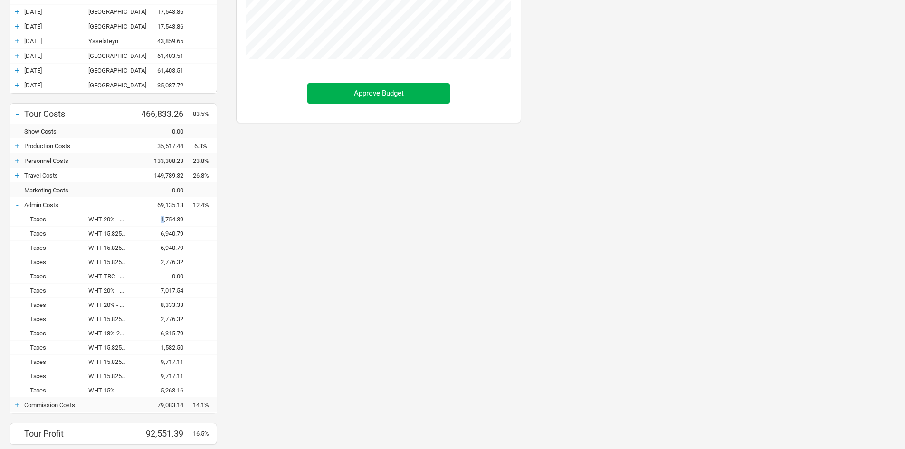
drag, startPoint x: 132, startPoint y: 220, endPoint x: 162, endPoint y: 220, distance: 30.4
click at [162, 220] on div "Taxes WHT 20% - 3/6 X-tra [GEOGRAPHIC_DATA], [GEOGRAPHIC_DATA] 1,754.39" at bounding box center [113, 219] width 207 height 14
click at [101, 219] on div "WHT 20% - 3/6 X-tra [GEOGRAPHIC_DATA], [GEOGRAPHIC_DATA]" at bounding box center [112, 219] width 48 height 7
drag, startPoint x: 89, startPoint y: 220, endPoint x: 183, endPoint y: 216, distance: 94.2
click at [183, 216] on div "Taxes WHT 20% - 3/6 X-tra [GEOGRAPHIC_DATA], [GEOGRAPHIC_DATA] 1,754.39" at bounding box center [113, 219] width 207 height 14
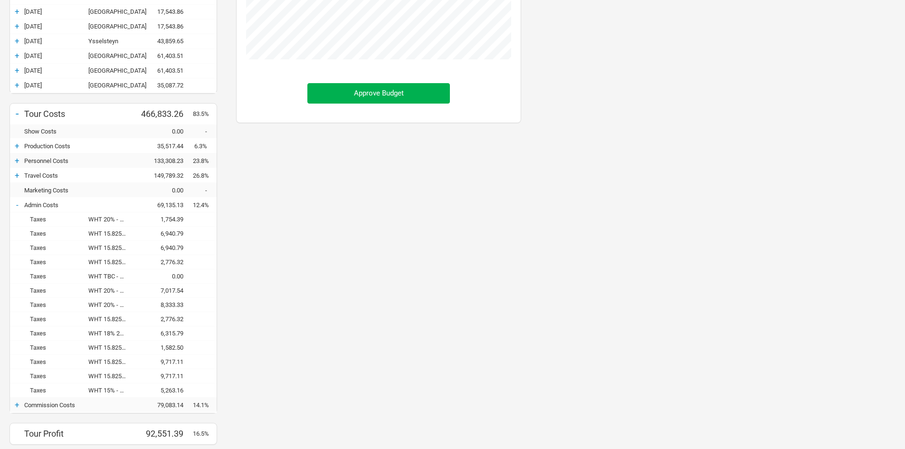
click at [146, 244] on div "6,940.79" at bounding box center [164, 247] width 57 height 7
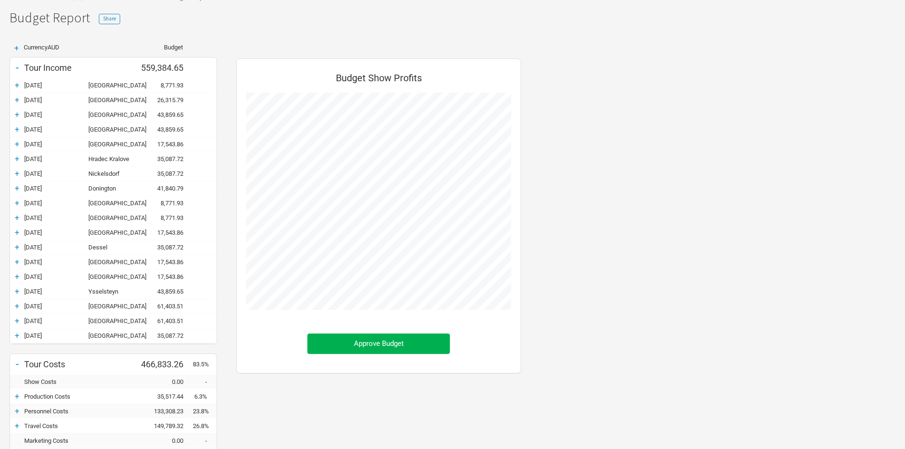
scroll to position [0, 0]
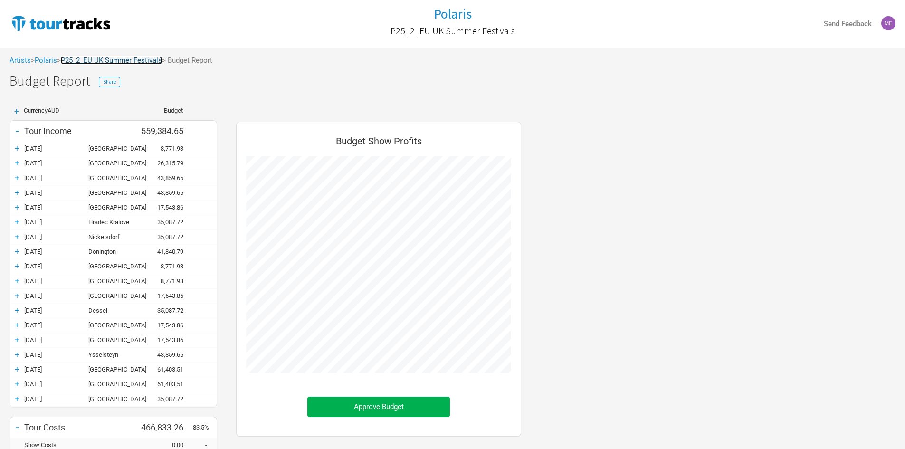
click at [133, 62] on link "P25_2_EU UK Summer Festivals" at bounding box center [111, 60] width 101 height 9
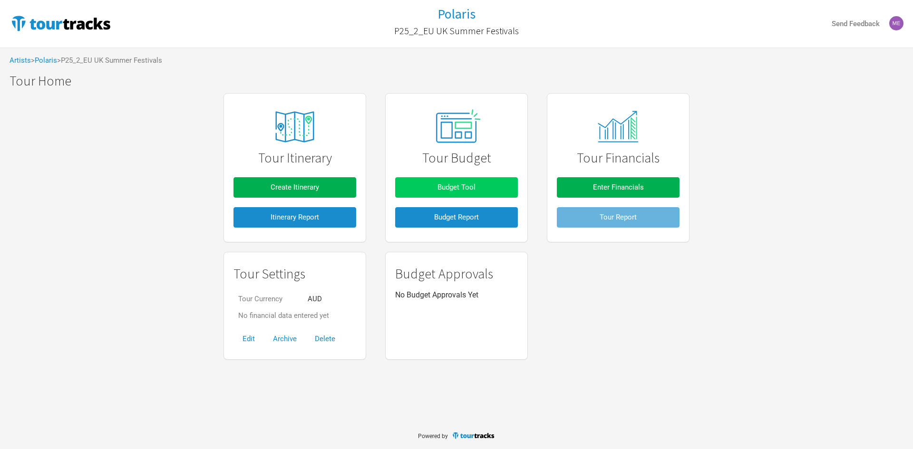
click at [446, 184] on span "Budget Tool" at bounding box center [456, 187] width 38 height 9
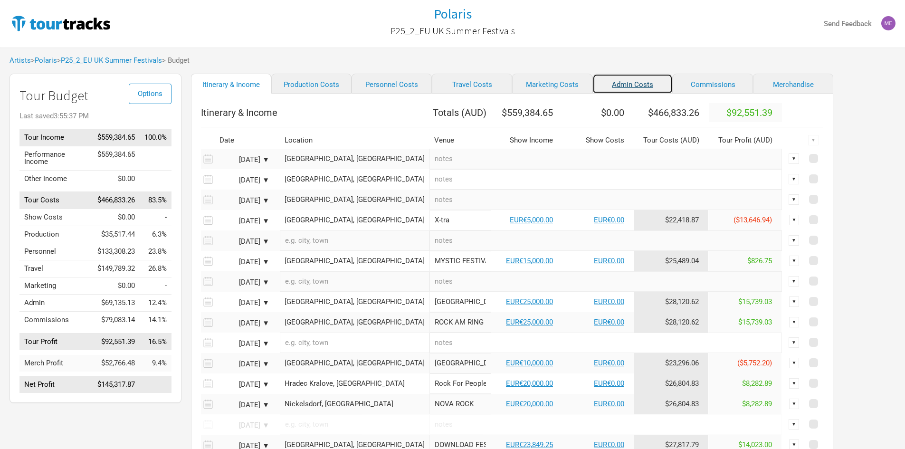
click at [593, 81] on link "Admin Costs" at bounding box center [633, 84] width 80 height 20
select select "EUR"
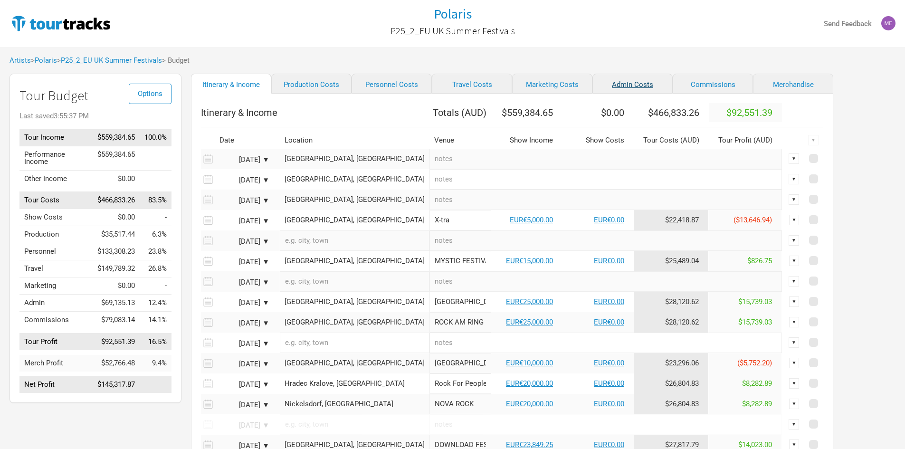
select select "EUR"
select select "GBP"
select select "EUR"
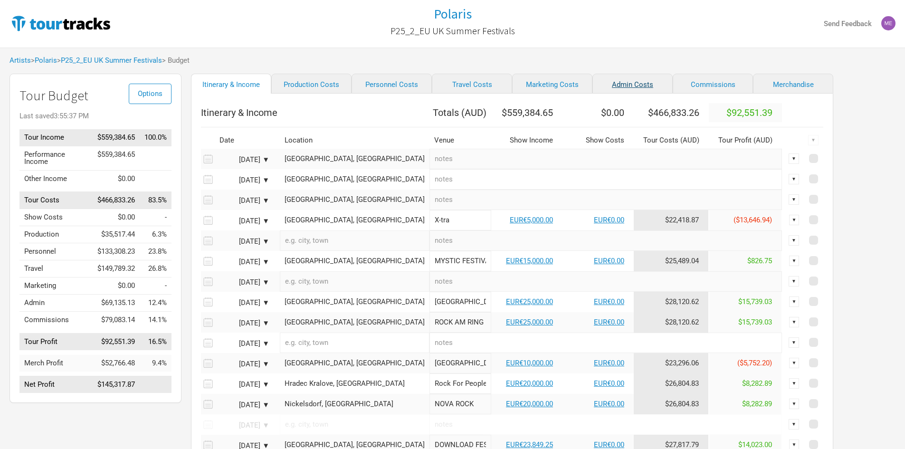
select select "EUR"
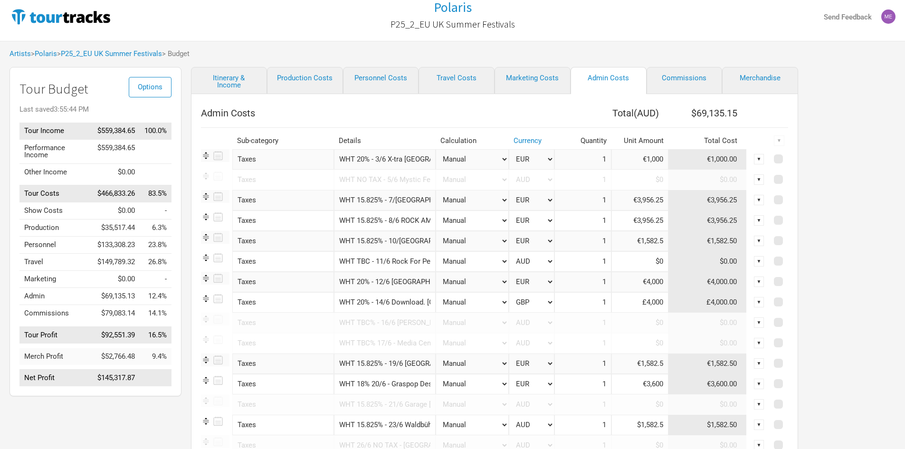
scroll to position [0, 37]
drag, startPoint x: 369, startPoint y: 160, endPoint x: 523, endPoint y: 163, distance: 153.5
click at [523, 163] on tr "Taxes 1 selection WHT 20% - 3/6 X-tra [GEOGRAPHIC_DATA], [GEOGRAPHIC_DATA] Manu…" at bounding box center [494, 159] width 587 height 20
click at [430, 157] on input "WHT 20% - 3/6 X-tra [GEOGRAPHIC_DATA], [GEOGRAPHIC_DATA]" at bounding box center [385, 159] width 102 height 20
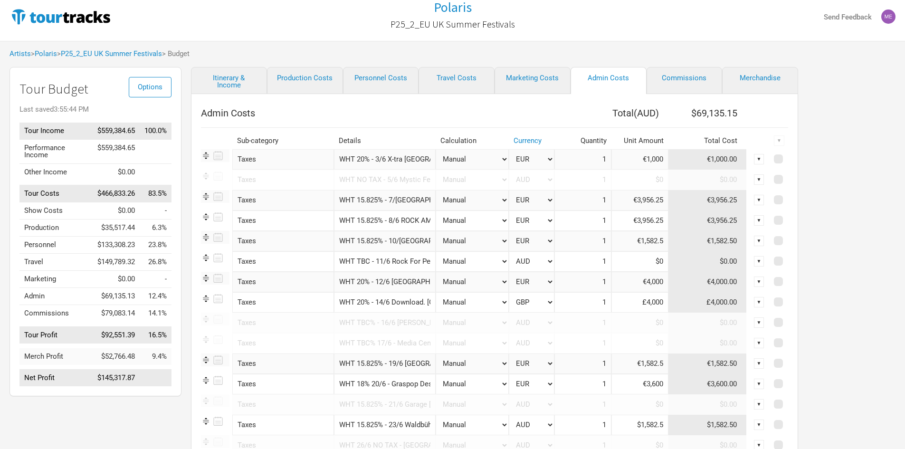
scroll to position [0, 37]
drag, startPoint x: 393, startPoint y: 157, endPoint x: 500, endPoint y: 152, distance: 108.0
click at [500, 152] on tr "Taxes 1 selection WHT 20% - 3/6 X-tra [GEOGRAPHIC_DATA], [GEOGRAPHIC_DATA] Manu…" at bounding box center [494, 159] width 587 height 20
click at [370, 204] on input "WHT 15.825% - 7/[GEOGRAPHIC_DATA], [GEOGRAPHIC_DATA]" at bounding box center [385, 200] width 102 height 20
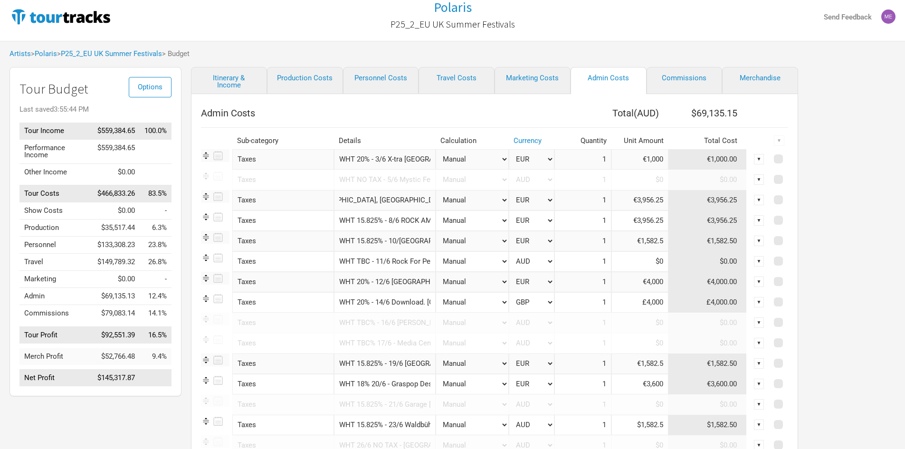
drag, startPoint x: 364, startPoint y: 203, endPoint x: 519, endPoint y: 200, distance: 155.0
click at [519, 200] on tr "Taxes 1 selection WHT 15.825% - 7/[GEOGRAPHIC_DATA], [GEOGRAPHIC_DATA] Manual #…" at bounding box center [494, 200] width 587 height 20
click at [368, 220] on input "WHT 15.825% - 8/6 ROCK AM [GEOGRAPHIC_DATA], [GEOGRAPHIC_DATA]" at bounding box center [385, 221] width 102 height 20
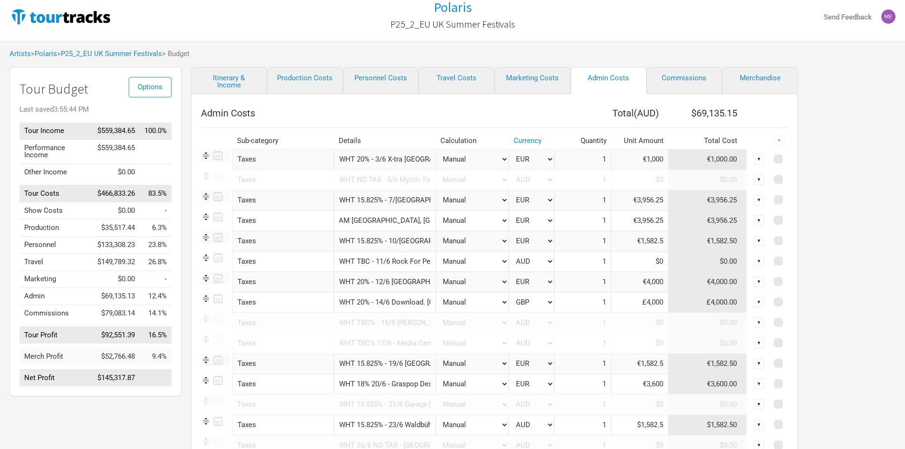
drag, startPoint x: 395, startPoint y: 220, endPoint x: 421, endPoint y: 240, distance: 32.8
click at [493, 224] on tr "Taxes 1 selection WHT 15.825% - 8/6 ROCK AM [GEOGRAPHIC_DATA], [GEOGRAPHIC_DATA…" at bounding box center [494, 221] width 587 height 20
click at [404, 245] on input "WHT 15.825% - 10/[GEOGRAPHIC_DATA], [GEOGRAPHIC_DATA]" at bounding box center [385, 241] width 102 height 20
drag, startPoint x: 359, startPoint y: 241, endPoint x: 545, endPoint y: 232, distance: 186.0
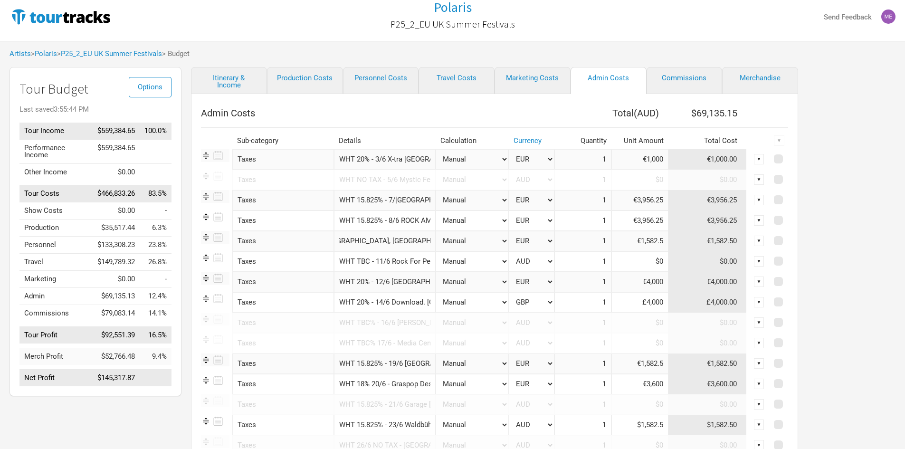
click at [545, 232] on tr "Taxes 1 selection WHT 15.825% - 10/6 Expo [GEOGRAPHIC_DATA], [GEOGRAPHIC_DATA] …" at bounding box center [494, 241] width 587 height 20
drag, startPoint x: 392, startPoint y: 261, endPoint x: 383, endPoint y: 262, distance: 8.6
click at [391, 261] on input "WHT TBC - 11/6 Rock For People [GEOGRAPHIC_DATA], [GEOGRAPHIC_DATA]" at bounding box center [385, 261] width 102 height 20
drag, startPoint x: 381, startPoint y: 262, endPoint x: 532, endPoint y: 258, distance: 151.2
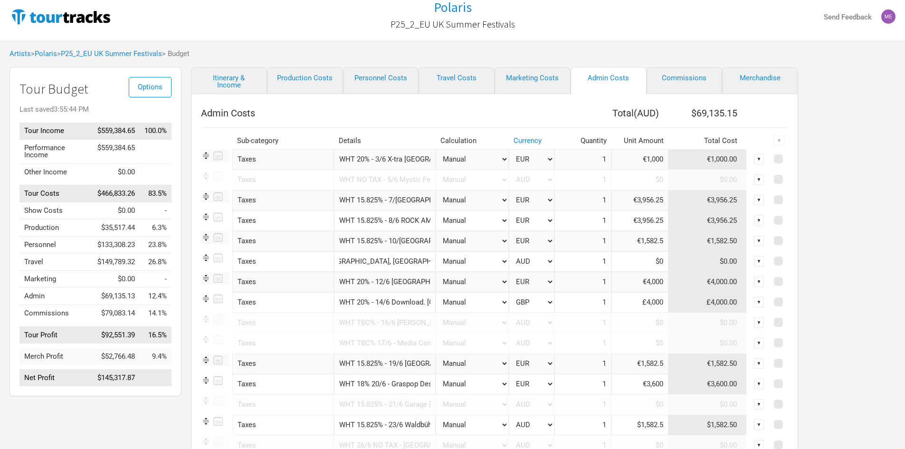
click at [532, 258] on tr "Taxes 1 selection WHT TBC - 11/6 Rock For People Hradec Kralove, [GEOGRAPHIC_DA…" at bounding box center [494, 261] width 587 height 20
click at [406, 276] on input "WHT 20% - 12/6 [GEOGRAPHIC_DATA], [GEOGRAPHIC_DATA]" at bounding box center [385, 282] width 102 height 20
drag, startPoint x: 374, startPoint y: 283, endPoint x: 547, endPoint y: 282, distance: 172.5
click at [547, 282] on tr "Taxes 1 selection WHT 20% - 12/6 [GEOGRAPHIC_DATA], [GEOGRAPHIC_DATA] Manual # …" at bounding box center [494, 282] width 587 height 20
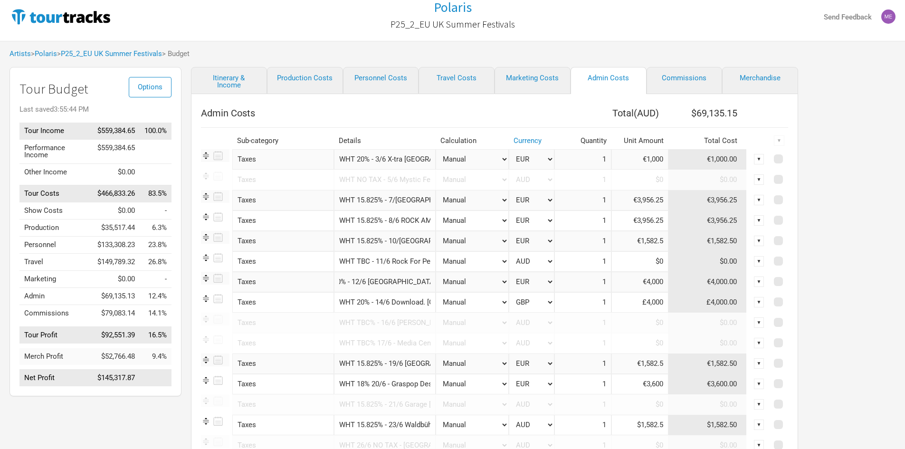
scroll to position [0, 0]
click at [412, 158] on input "WHT 20% - 3/6 X-tra [GEOGRAPHIC_DATA], [GEOGRAPHIC_DATA]" at bounding box center [385, 159] width 102 height 20
drag, startPoint x: 390, startPoint y: 158, endPoint x: 609, endPoint y: 180, distance: 220.2
click at [609, 180] on tbody "Taxes 1 selection WHT 20% - 3/6 X-tra [GEOGRAPHIC_DATA], [GEOGRAPHIC_DATA] Manu…" at bounding box center [494, 358] width 587 height 418
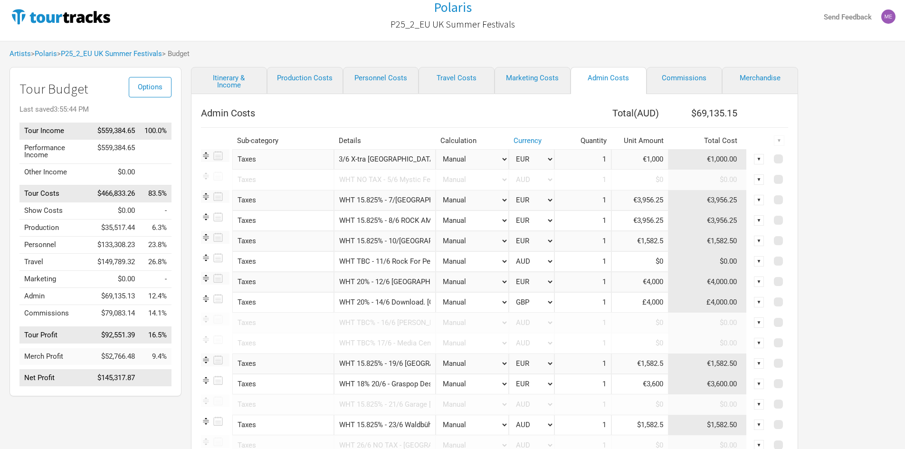
scroll to position [0, 0]
click at [400, 160] on input "WHT 20% - 3/6 X-tra [GEOGRAPHIC_DATA], [GEOGRAPHIC_DATA]" at bounding box center [385, 159] width 102 height 20
drag, startPoint x: 394, startPoint y: 160, endPoint x: 487, endPoint y: 160, distance: 92.7
click at [487, 160] on tr "Taxes 1 selection WHT 20% - 3/6 X-tra [GEOGRAPHIC_DATA], [GEOGRAPHIC_DATA] Manu…" at bounding box center [494, 159] width 587 height 20
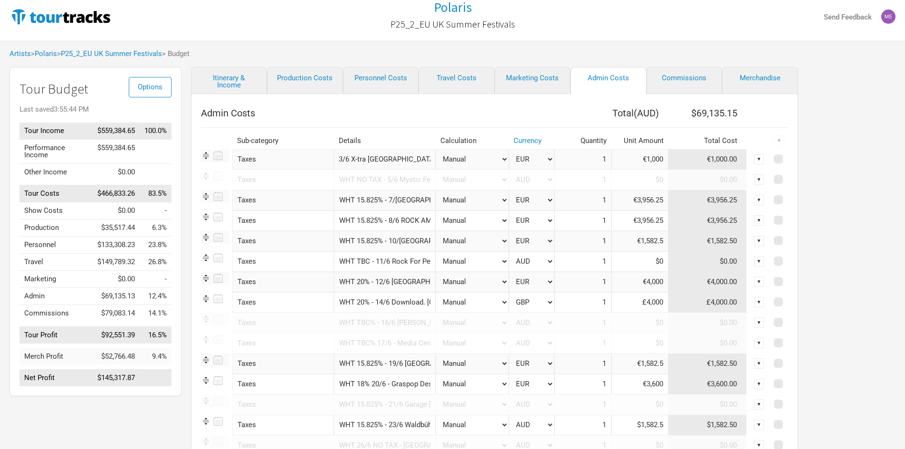
scroll to position [0, 0]
click at [400, 195] on input "WHT 15.825% - 7/[GEOGRAPHIC_DATA], [GEOGRAPHIC_DATA]" at bounding box center [385, 200] width 102 height 20
drag, startPoint x: 381, startPoint y: 203, endPoint x: 435, endPoint y: 204, distance: 54.2
click at [435, 204] on tr "Taxes 1 selection WHT 15.825% - 7/[GEOGRAPHIC_DATA], [GEOGRAPHIC_DATA] Manual #…" at bounding box center [494, 200] width 587 height 20
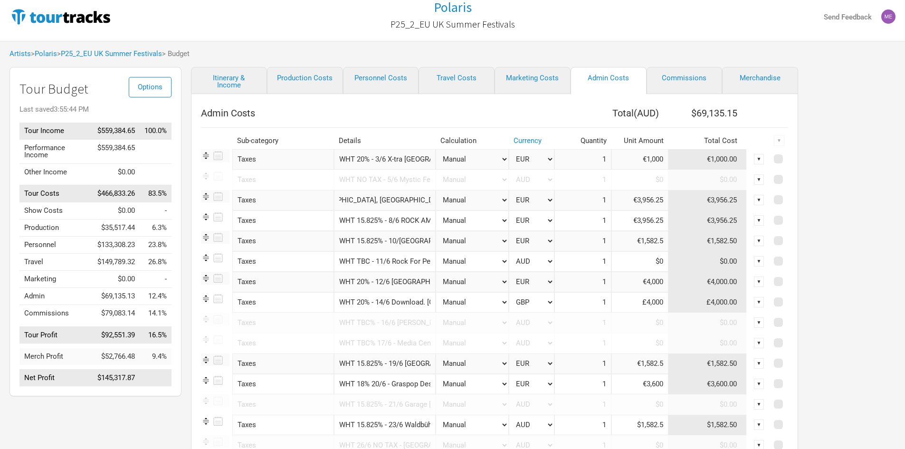
click at [404, 216] on input "WHT 15.825% - 8/6 ROCK AM [GEOGRAPHIC_DATA], [GEOGRAPHIC_DATA]" at bounding box center [385, 221] width 102 height 20
drag, startPoint x: 397, startPoint y: 219, endPoint x: 438, endPoint y: 231, distance: 42.7
click at [493, 226] on tr "Taxes 1 selection WHT 15.825% - 8/6 ROCK AM [GEOGRAPHIC_DATA], [GEOGRAPHIC_DATA…" at bounding box center [494, 221] width 587 height 20
click at [406, 237] on input "WHT 15.825% - 10/[GEOGRAPHIC_DATA], [GEOGRAPHIC_DATA]" at bounding box center [385, 241] width 102 height 20
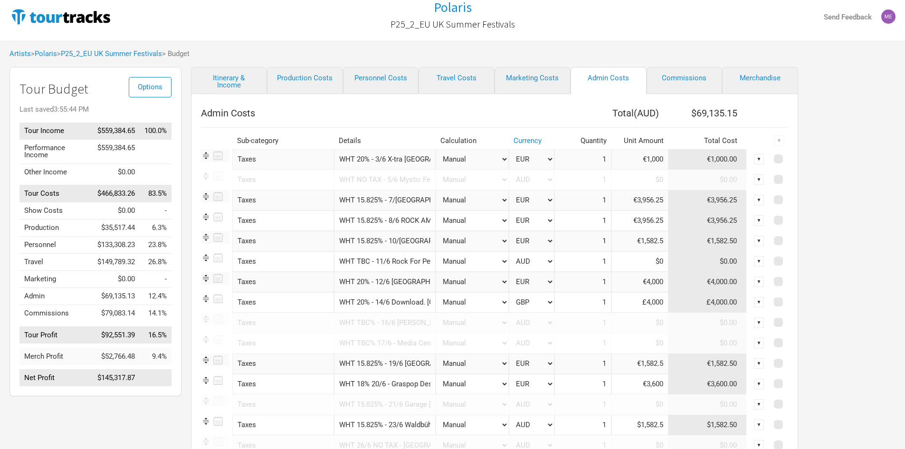
scroll to position [0, 78]
drag, startPoint x: 383, startPoint y: 239, endPoint x: 497, endPoint y: 242, distance: 114.1
click at [498, 243] on tr "Taxes 1 selection WHT 15.825% - 10/6 Expo [GEOGRAPHIC_DATA], [GEOGRAPHIC_DATA] …" at bounding box center [494, 241] width 587 height 20
click at [407, 265] on input "WHT TBC - 11/6 Rock For People [GEOGRAPHIC_DATA], [GEOGRAPHIC_DATA]" at bounding box center [385, 261] width 102 height 20
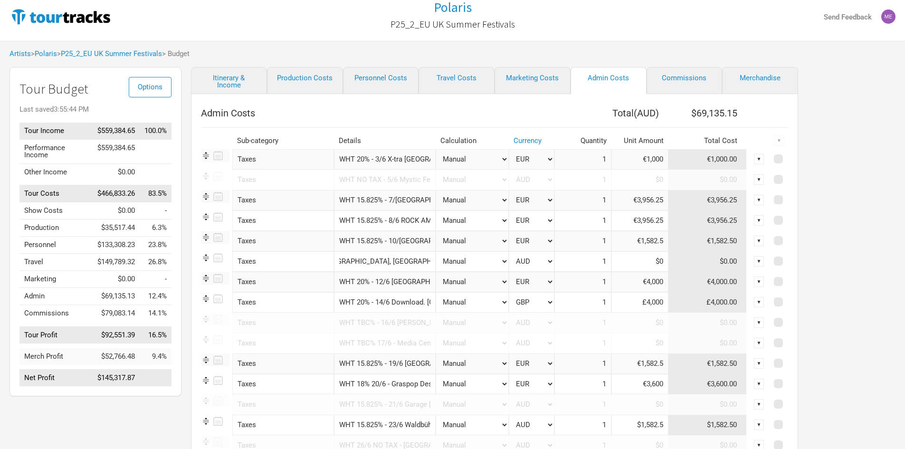
drag, startPoint x: 389, startPoint y: 262, endPoint x: 480, endPoint y: 255, distance: 92.0
click at [480, 255] on tr "Taxes 1 selection WHT TBC - 11/6 Rock For People Hradec Kralove, [GEOGRAPHIC_DA…" at bounding box center [494, 261] width 587 height 20
click at [392, 278] on input "WHT 20% - 12/6 [GEOGRAPHIC_DATA], [GEOGRAPHIC_DATA]" at bounding box center [385, 282] width 102 height 20
drag, startPoint x: 388, startPoint y: 278, endPoint x: 505, endPoint y: 279, distance: 117.4
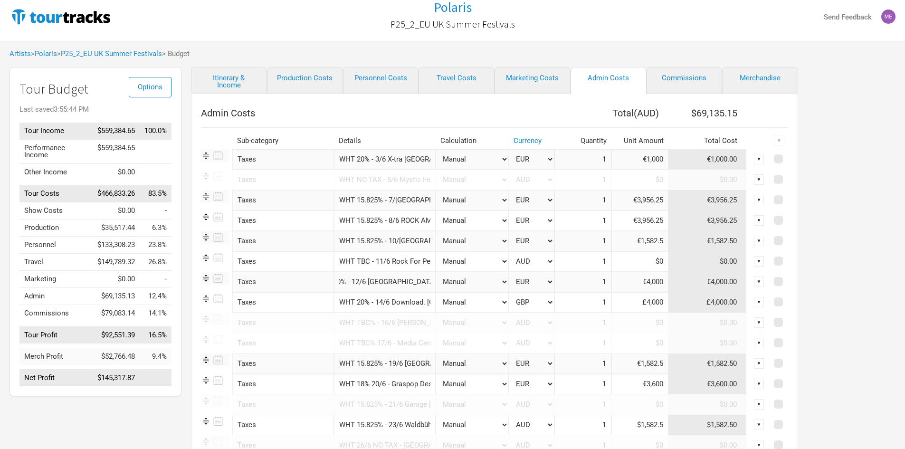
click at [505, 279] on tr "Taxes 1 selection WHT 20% - 12/6 [GEOGRAPHIC_DATA], [GEOGRAPHIC_DATA] Manual # …" at bounding box center [494, 282] width 587 height 20
click at [410, 283] on input "WHT 20% - 12/6 [GEOGRAPHIC_DATA], [GEOGRAPHIC_DATA]" at bounding box center [385, 282] width 102 height 20
drag, startPoint x: 394, startPoint y: 281, endPoint x: 516, endPoint y: 279, distance: 122.6
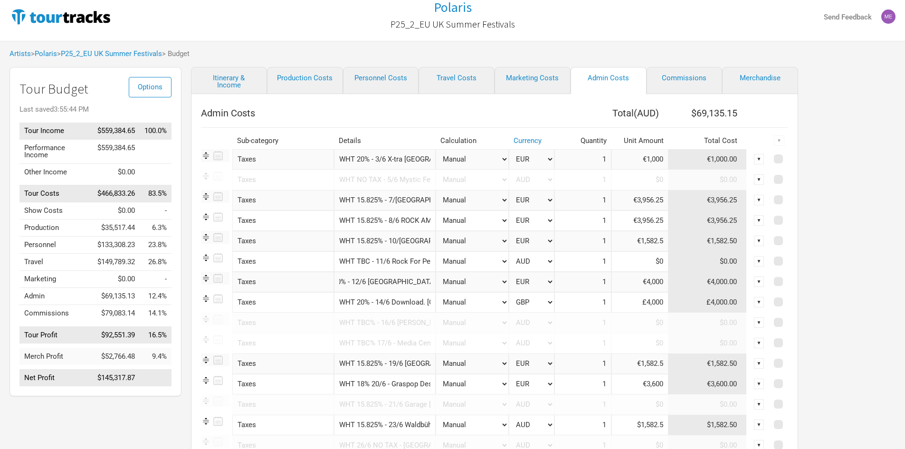
click at [516, 279] on tr "Taxes 1 selection WHT 20% - 12/6 [GEOGRAPHIC_DATA], [GEOGRAPHIC_DATA] Manual # …" at bounding box center [494, 282] width 587 height 20
drag, startPoint x: 389, startPoint y: 304, endPoint x: 384, endPoint y: 303, distance: 5.2
click at [389, 304] on input "WHT 20% - 14/6 Download. [GEOGRAPHIC_DATA]" at bounding box center [385, 302] width 102 height 20
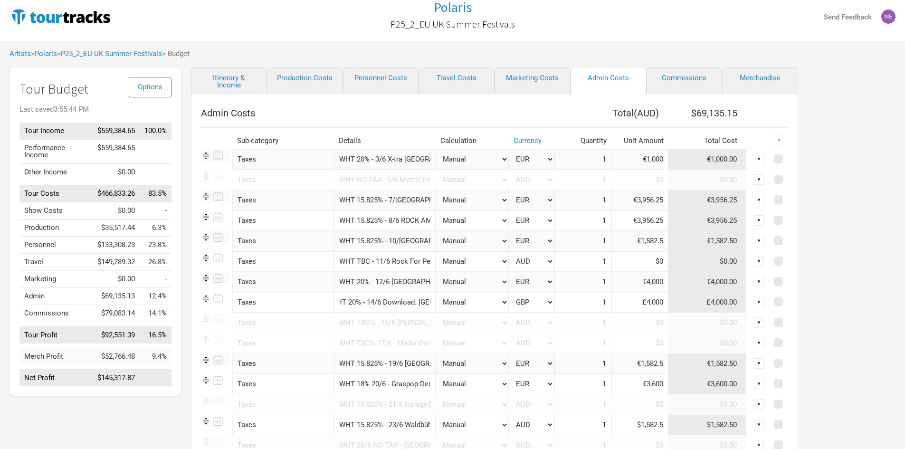
drag, startPoint x: 372, startPoint y: 302, endPoint x: 603, endPoint y: 300, distance: 231.0
click at [603, 300] on tr "Taxes 1 selection WHT 20% - 14/6 Download. UK Manual # of Shows # of Show Days …" at bounding box center [494, 302] width 587 height 20
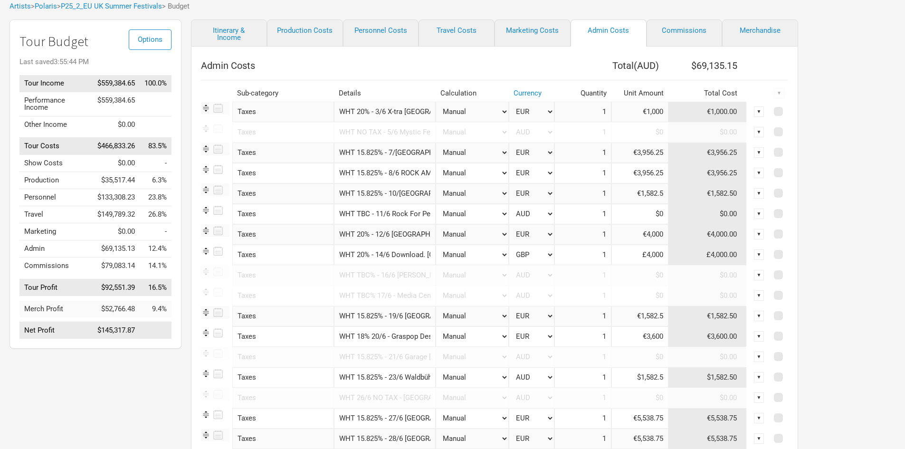
scroll to position [102, 0]
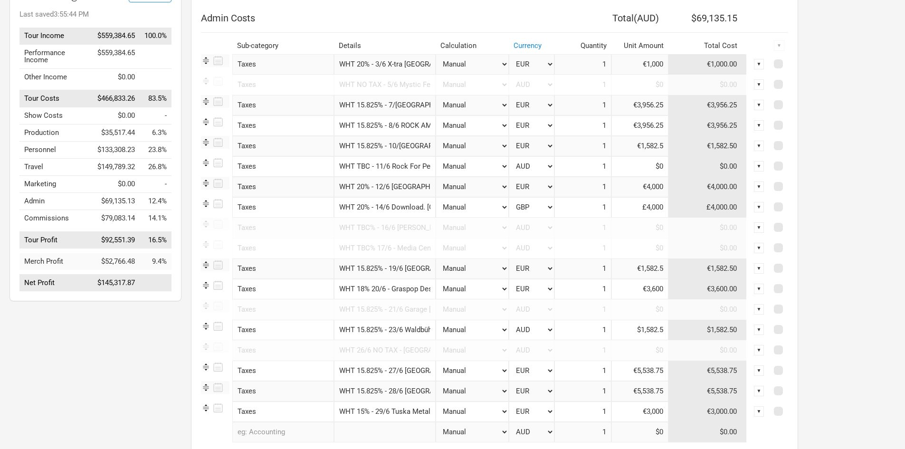
click at [414, 271] on input "WHT 15.825% - 19/6 [GEOGRAPHIC_DATA], [GEOGRAPHIC_DATA]" at bounding box center [385, 269] width 102 height 20
drag, startPoint x: 520, startPoint y: 267, endPoint x: 615, endPoint y: 267, distance: 95.5
click at [615, 267] on tr "Taxes 1 selection WHT 15.825% - 19/6 Festhalle [GEOGRAPHIC_DATA], [GEOGRAPHIC_D…" at bounding box center [494, 269] width 587 height 20
click at [396, 282] on input "WHT 18% 20/6 - Graspop Dessel, [GEOGRAPHIC_DATA]" at bounding box center [385, 289] width 102 height 20
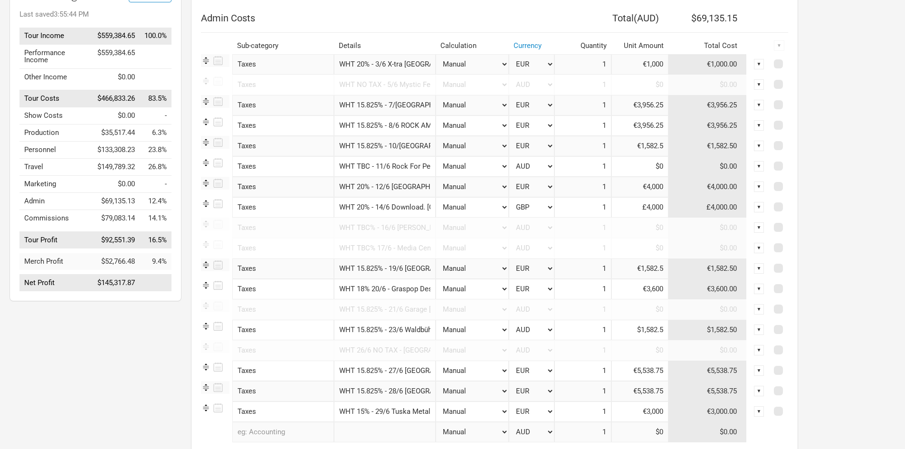
scroll to position [0, 45]
drag, startPoint x: 392, startPoint y: 284, endPoint x: 586, endPoint y: 302, distance: 195.7
click at [591, 301] on tbody "Taxes 1 selection WHT 20% - 3/6 X-tra [GEOGRAPHIC_DATA], [GEOGRAPHIC_DATA] Manu…" at bounding box center [494, 263] width 587 height 418
click at [390, 291] on input "WHT 18% 20/6 - Graspop Dessel, [GEOGRAPHIC_DATA]" at bounding box center [385, 289] width 102 height 20
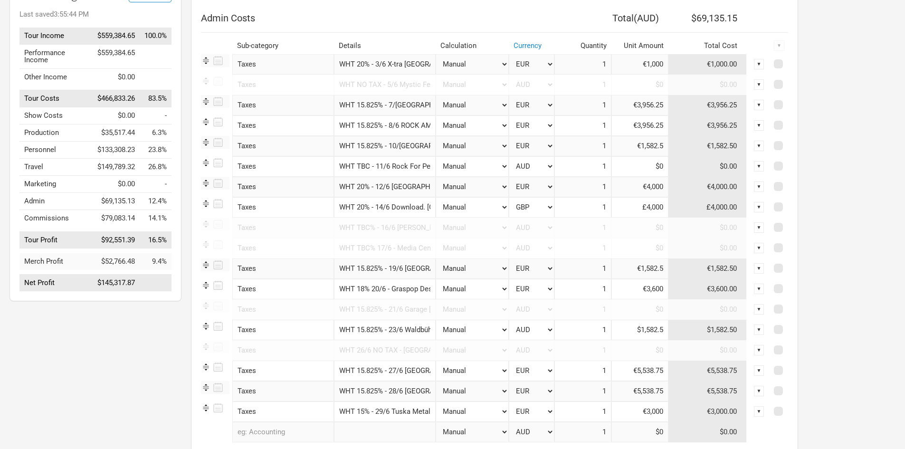
scroll to position [0, 45]
drag, startPoint x: 398, startPoint y: 291, endPoint x: 461, endPoint y: 289, distance: 62.8
click at [461, 289] on tr "Taxes 1 selection WHT 18% 20/6 - Graspop Dessel, [GEOGRAPHIC_DATA] Manual # of …" at bounding box center [494, 289] width 587 height 20
click at [406, 328] on input "WHT 15.825% - 23/6 Waldbühne [GEOGRAPHIC_DATA], [GEOGRAPHIC_DATA]" at bounding box center [385, 330] width 102 height 20
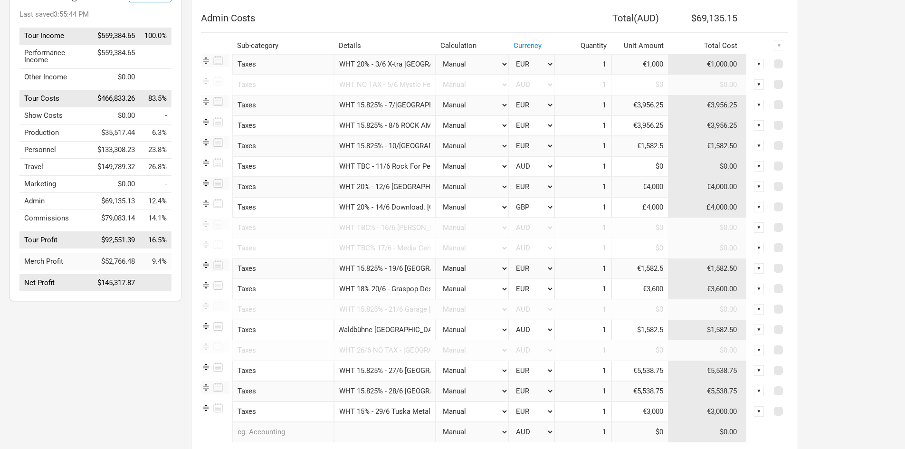
drag, startPoint x: 394, startPoint y: 328, endPoint x: 456, endPoint y: 333, distance: 62.4
click at [456, 333] on tr "Taxes 1 selection WHT 15.825% - 23/6 Waldbühne [GEOGRAPHIC_DATA], [GEOGRAPHIC_D…" at bounding box center [494, 330] width 587 height 20
drag, startPoint x: 401, startPoint y: 370, endPoint x: 379, endPoint y: 372, distance: 21.4
click at [399, 370] on input "WHT 15.825% - 27/6 [GEOGRAPHIC_DATA]" at bounding box center [385, 371] width 102 height 20
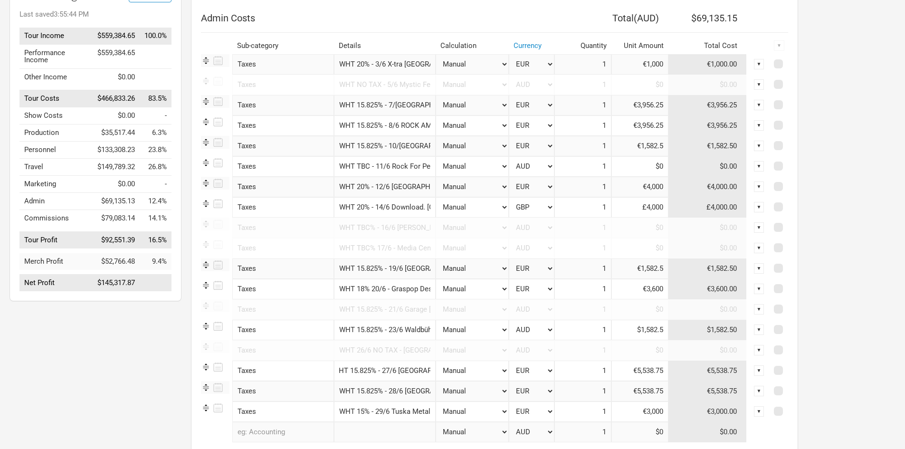
drag, startPoint x: 379, startPoint y: 372, endPoint x: 439, endPoint y: 367, distance: 59.6
click at [441, 367] on tr "Taxes 1 selection WHT 15.825% - 27/6 Germany Manual # of Shows # of Show Days #…" at bounding box center [494, 371] width 587 height 20
click at [405, 388] on input "WHT 15.825% - 28/6 [GEOGRAPHIC_DATA]" at bounding box center [385, 391] width 102 height 20
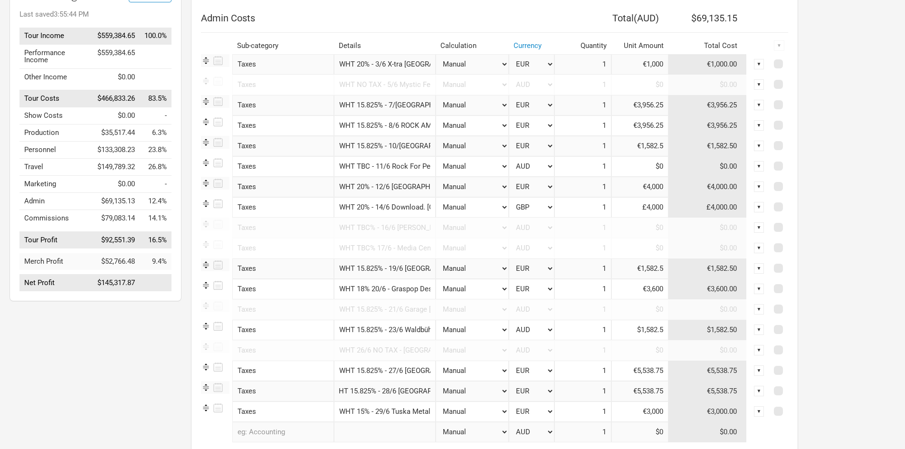
drag, startPoint x: 392, startPoint y: 388, endPoint x: 462, endPoint y: 395, distance: 70.2
click at [482, 393] on tr "Taxes 1 selection WHT 15.825% - 28/6 Germany Manual # of Shows # of Show Days #…" at bounding box center [494, 391] width 587 height 20
click at [400, 410] on input "WHT 15% - 29/6 Tuska Metal Fest [GEOGRAPHIC_DATA], [GEOGRAPHIC_DATA]" at bounding box center [385, 412] width 102 height 20
drag, startPoint x: 469, startPoint y: 414, endPoint x: 488, endPoint y: 414, distance: 19.0
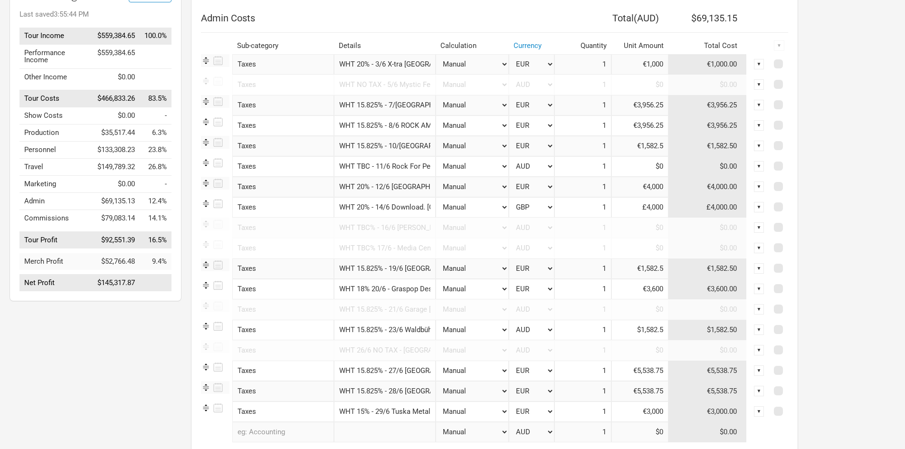
click at [488, 414] on tr "Taxes 1 selection WHT 15% - 29/6 Tuska Metal Fest [GEOGRAPHIC_DATA], [GEOGRAPHI…" at bounding box center [494, 412] width 587 height 20
click at [407, 411] on input "WHT 15% - 29/6 Tuska Metal Fest [GEOGRAPHIC_DATA], [GEOGRAPHIC_DATA]" at bounding box center [385, 412] width 102 height 20
drag, startPoint x: 395, startPoint y: 411, endPoint x: 514, endPoint y: 411, distance: 118.8
click at [514, 411] on tr "Taxes 1 selection WHT 15% - 29/6 Tuska Metal Fest [GEOGRAPHIC_DATA], [GEOGRAPHI…" at bounding box center [494, 412] width 587 height 20
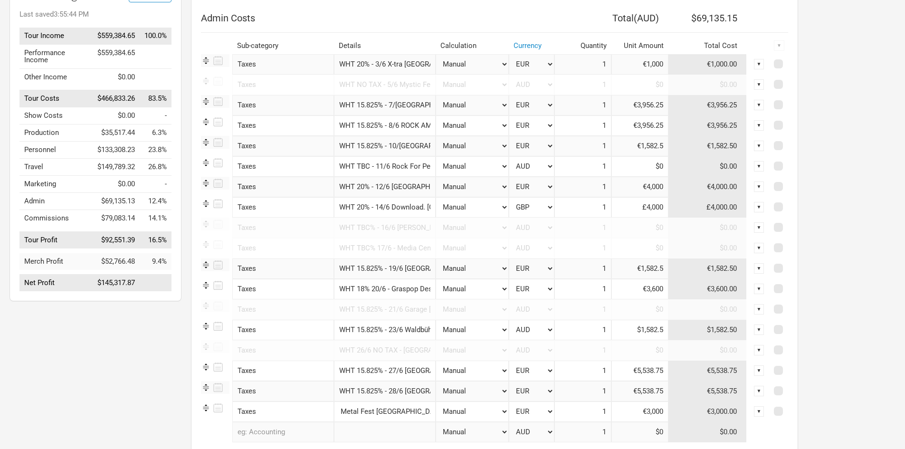
scroll to position [0, 0]
click at [395, 404] on input "WHT 15% - 29/6 Tuska Metal Fest [GEOGRAPHIC_DATA], [GEOGRAPHIC_DATA]" at bounding box center [385, 412] width 102 height 20
drag, startPoint x: 396, startPoint y: 408, endPoint x: 467, endPoint y: 409, distance: 70.8
click at [467, 409] on tr "Taxes 1 selection WHT 15% - 29/6 Tuska Metal Fest [GEOGRAPHIC_DATA], [GEOGRAPHI…" at bounding box center [494, 412] width 587 height 20
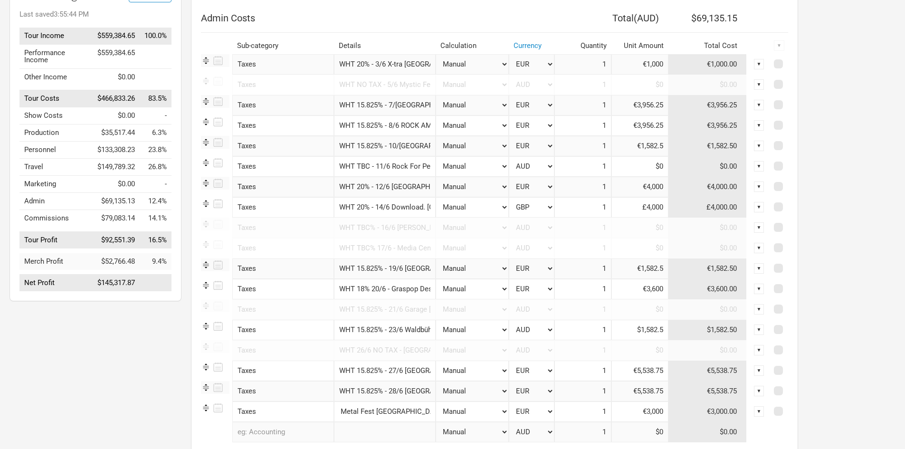
click at [391, 392] on input "WHT 15.825% - 28/6 [GEOGRAPHIC_DATA]" at bounding box center [385, 391] width 102 height 20
drag, startPoint x: 487, startPoint y: 395, endPoint x: 518, endPoint y: 397, distance: 31.0
click at [538, 401] on tbody "Taxes 1 selection WHT 20% - 3/6 X-tra [GEOGRAPHIC_DATA], [GEOGRAPHIC_DATA] Manu…" at bounding box center [494, 263] width 587 height 418
click at [406, 368] on input "WHT 15.825% - 27/6 [GEOGRAPHIC_DATA]" at bounding box center [385, 371] width 102 height 20
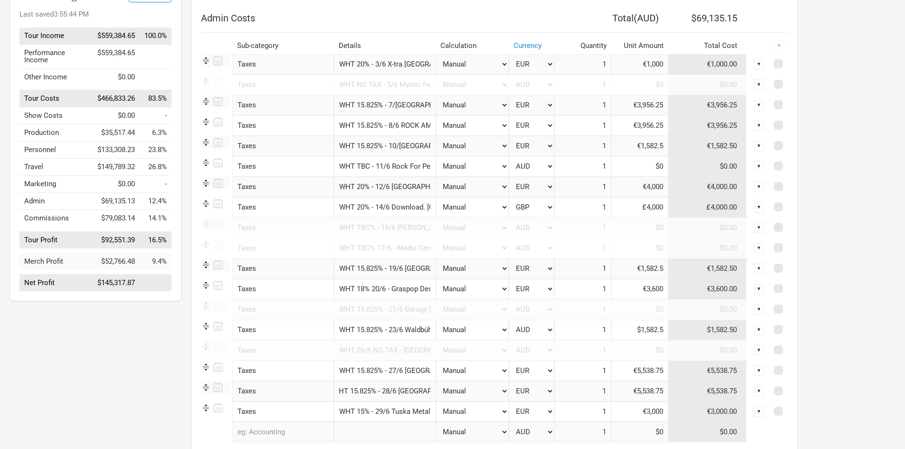
scroll to position [0, 0]
drag, startPoint x: 391, startPoint y: 370, endPoint x: 528, endPoint y: 372, distance: 136.9
click at [528, 372] on tr "Taxes 1 selection WHT 15.825% - 27/6 Germany Manual # of Shows # of Show Days #…" at bounding box center [494, 371] width 587 height 20
click at [407, 368] on input "WHT 15.825% - 27/6 [GEOGRAPHIC_DATA]" at bounding box center [385, 371] width 102 height 20
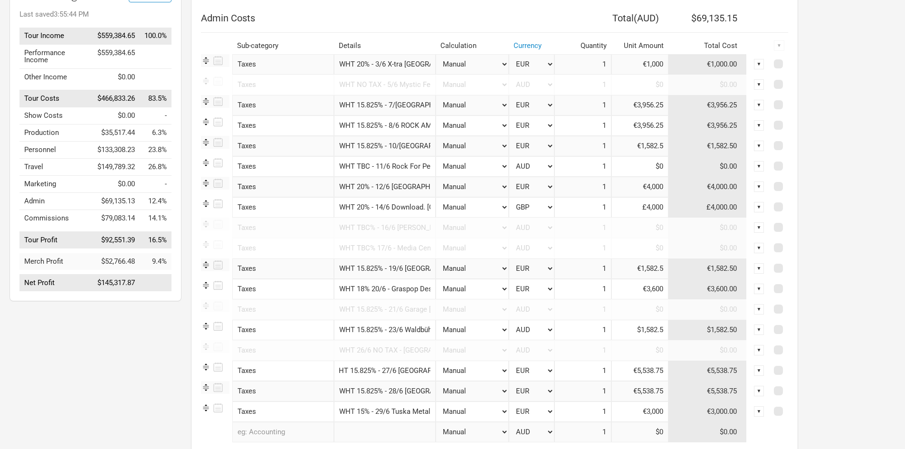
drag, startPoint x: 411, startPoint y: 367, endPoint x: 479, endPoint y: 375, distance: 67.9
click at [479, 375] on tr "Taxes 1 selection WHT 15.825% - 27/6 Germany Manual # of Shows # of Show Days #…" at bounding box center [494, 371] width 587 height 20
click at [716, 369] on td "€5,538.75" at bounding box center [708, 371] width 78 height 20
drag, startPoint x: 739, startPoint y: 368, endPoint x: 710, endPoint y: 371, distance: 28.7
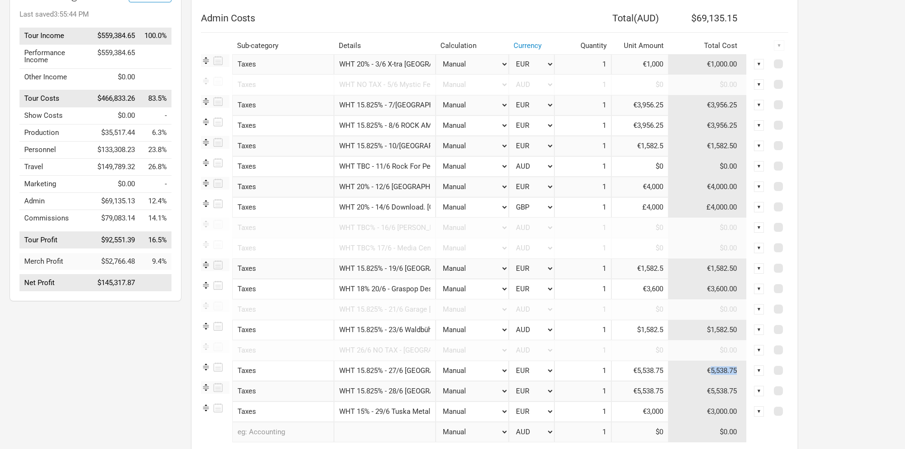
click at [710, 371] on td "€5,538.75" at bounding box center [708, 371] width 78 height 20
copy td "5,538.75"
click at [858, 348] on div "Options Tour Budget Last saved 3:55:44 PM Tour Income $559,384.65 100.0% Perfor…" at bounding box center [452, 244] width 905 height 545
click at [403, 326] on input "WHT 15.825% - 23/6 Waldbühne [GEOGRAPHIC_DATA], [GEOGRAPHIC_DATA]" at bounding box center [385, 330] width 102 height 20
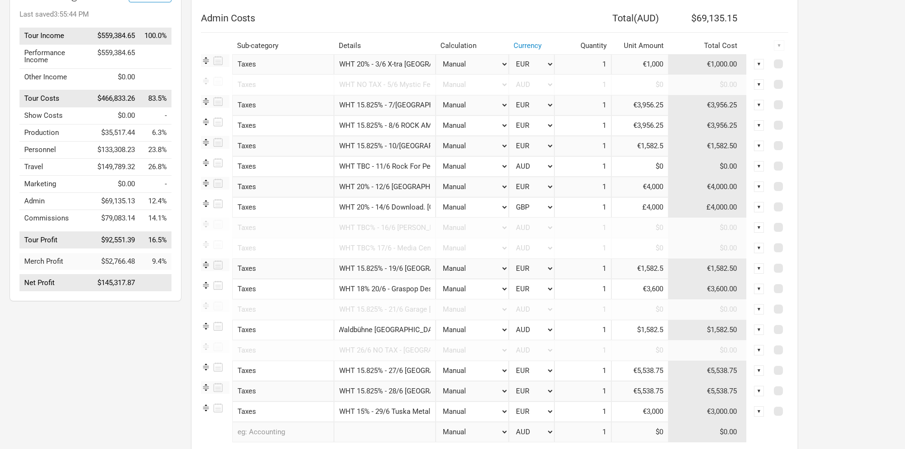
drag, startPoint x: 392, startPoint y: 329, endPoint x: 526, endPoint y: 343, distance: 134.3
click at [526, 343] on tbody "Taxes 1 selection WHT 20% - 3/6 X-tra [GEOGRAPHIC_DATA], [GEOGRAPHIC_DATA] Manu…" at bounding box center [494, 263] width 587 height 418
drag, startPoint x: 738, startPoint y: 329, endPoint x: 711, endPoint y: 331, distance: 26.7
click at [709, 331] on td "$1,582.50" at bounding box center [708, 330] width 78 height 20
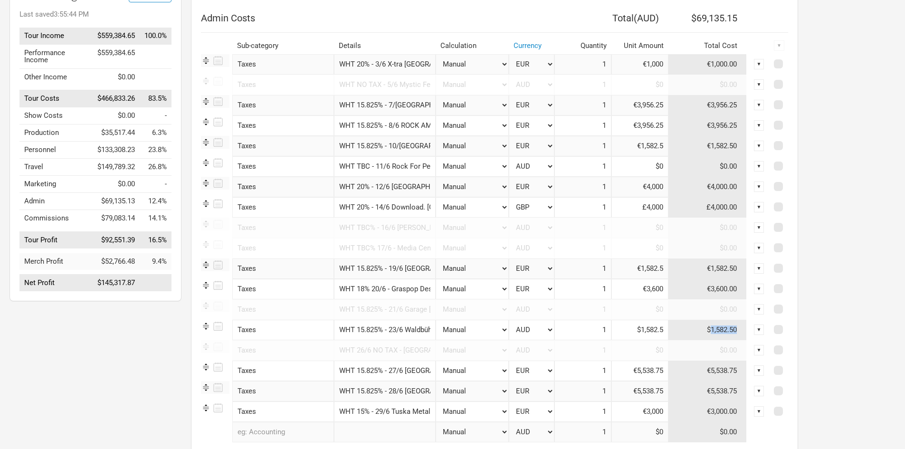
copy td "1,582.50"
click at [862, 343] on div "Options Tour Budget Last saved 3:55:44 PM Tour Income $559,384.65 100.0% Perfor…" at bounding box center [452, 244] width 905 height 545
click at [372, 284] on input "WHT 18% 20/6 - Graspop Dessel, [GEOGRAPHIC_DATA]" at bounding box center [385, 289] width 102 height 20
drag, startPoint x: 495, startPoint y: 291, endPoint x: 509, endPoint y: 290, distance: 14.7
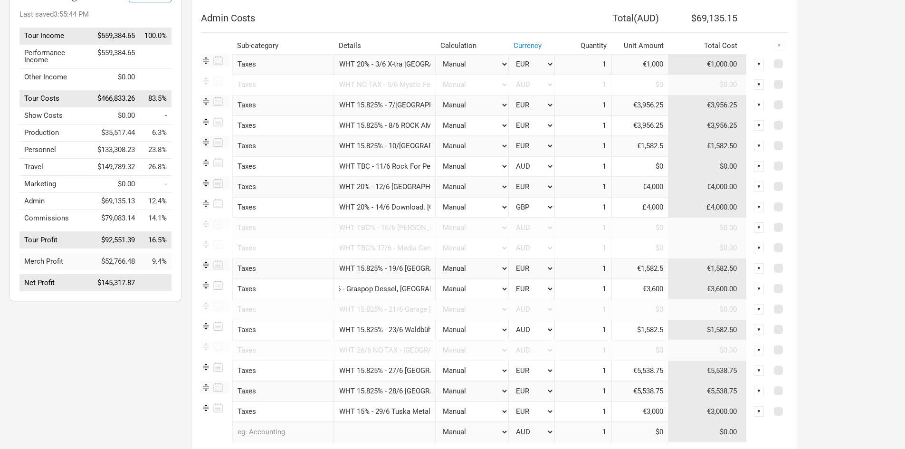
click at [509, 290] on tr "Taxes 1 selection WHT 18% 20/6 - Graspop Dessel, [GEOGRAPHIC_DATA] Manual # of …" at bounding box center [494, 289] width 587 height 20
click at [394, 271] on input "WHT 15.825% - 19/6 [GEOGRAPHIC_DATA], [GEOGRAPHIC_DATA]" at bounding box center [385, 269] width 102 height 20
drag, startPoint x: 380, startPoint y: 269, endPoint x: 618, endPoint y: 258, distance: 238.9
click at [618, 258] on tbody "Taxes 1 selection WHT 20% - 3/6 X-tra [GEOGRAPHIC_DATA], [GEOGRAPHIC_DATA] Manu…" at bounding box center [494, 263] width 587 height 418
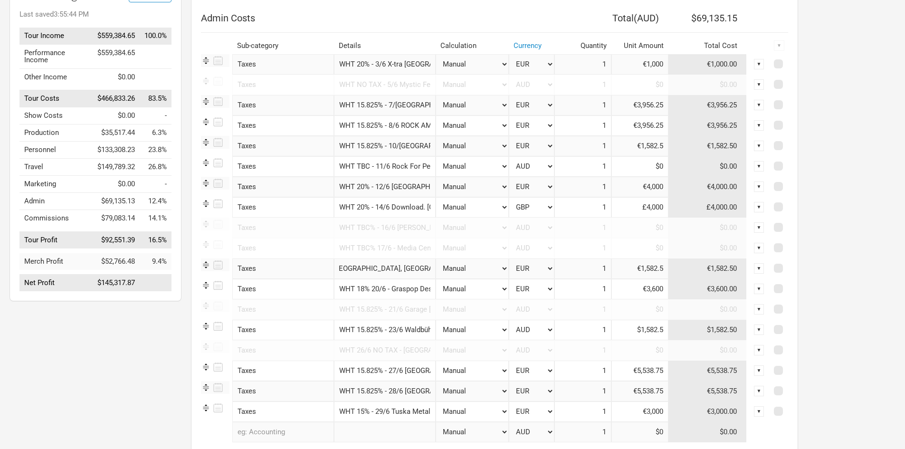
click at [717, 264] on td "€1,582.50" at bounding box center [708, 269] width 78 height 20
drag, startPoint x: 739, startPoint y: 265, endPoint x: 711, endPoint y: 268, distance: 28.6
click at [711, 268] on td "€1,582.50" at bounding box center [708, 269] width 78 height 20
copy td "1,582.50"
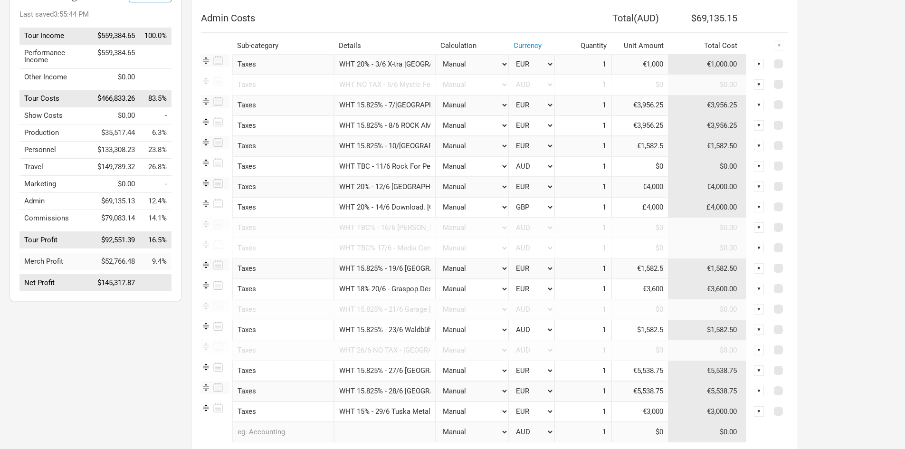
click at [864, 279] on div "Options Tour Budget Last saved 3:55:44 PM Tour Income $559,384.65 100.0% Perfor…" at bounding box center [452, 244] width 905 height 545
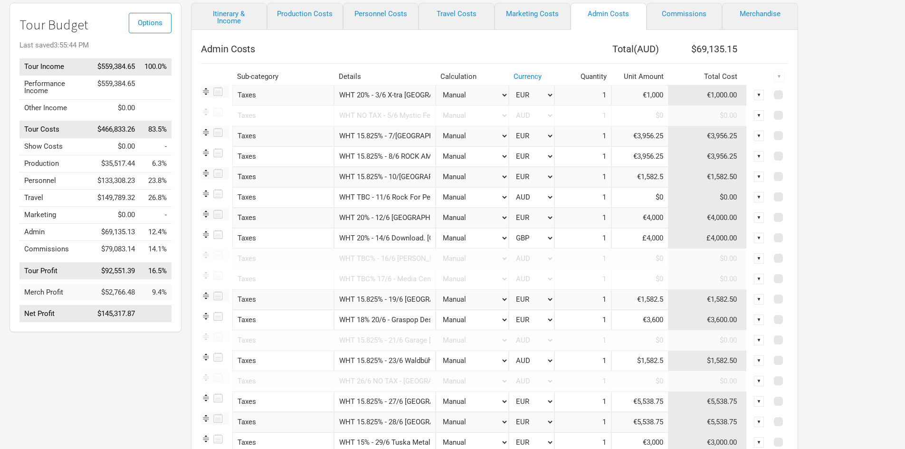
scroll to position [54, 0]
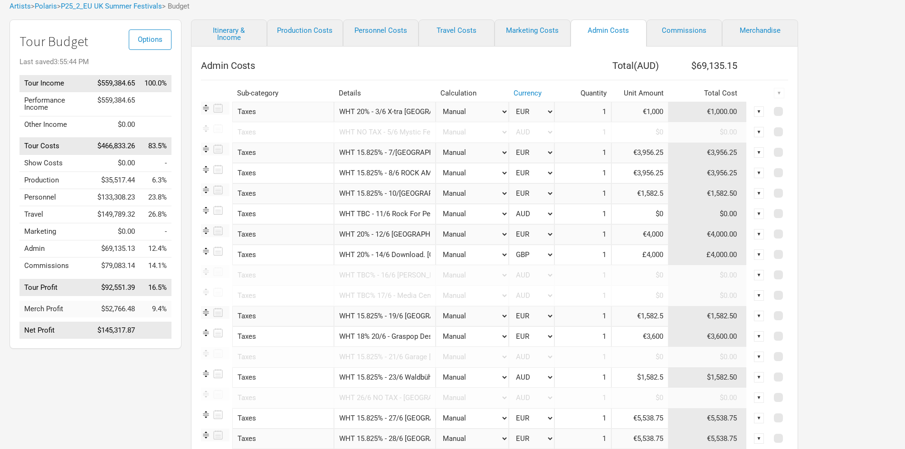
click at [387, 230] on input "WHT 20% - 12/6 [GEOGRAPHIC_DATA], [GEOGRAPHIC_DATA]" at bounding box center [385, 234] width 102 height 20
drag, startPoint x: 384, startPoint y: 232, endPoint x: 572, endPoint y: 250, distance: 189.5
click at [572, 250] on tbody "Taxes 1 selection WHT 20% - 3/6 X-tra [GEOGRAPHIC_DATA], [GEOGRAPHIC_DATA] Manu…" at bounding box center [494, 311] width 587 height 418
click at [368, 211] on input "WHT TBC - 11/6 Rock For People [GEOGRAPHIC_DATA], [GEOGRAPHIC_DATA]" at bounding box center [385, 214] width 102 height 20
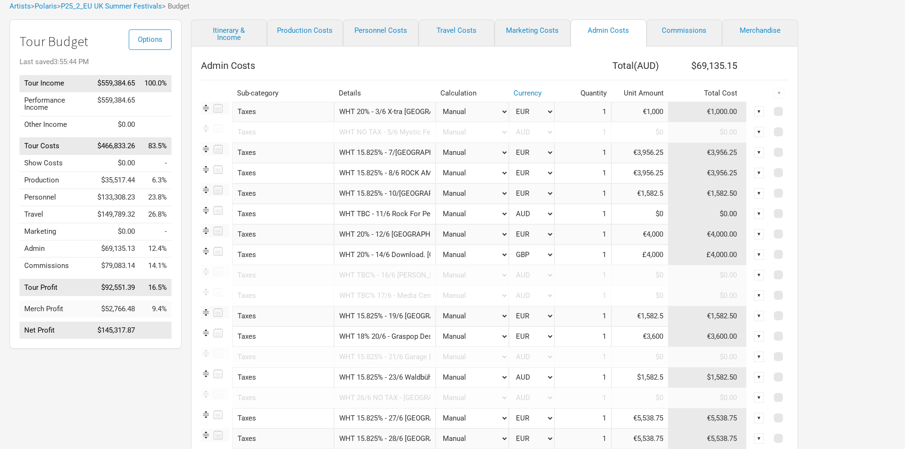
scroll to position [0, 125]
drag, startPoint x: 376, startPoint y: 211, endPoint x: 528, endPoint y: 214, distance: 151.6
click at [528, 214] on tr "Taxes 1 selection WHT TBC - 11/6 Rock For People Hradec Kralove, [GEOGRAPHIC_DA…" at bounding box center [494, 214] width 587 height 20
click at [413, 202] on input "WHT 15.825% - 10/[GEOGRAPHIC_DATA], [GEOGRAPHIC_DATA]" at bounding box center [385, 193] width 102 height 20
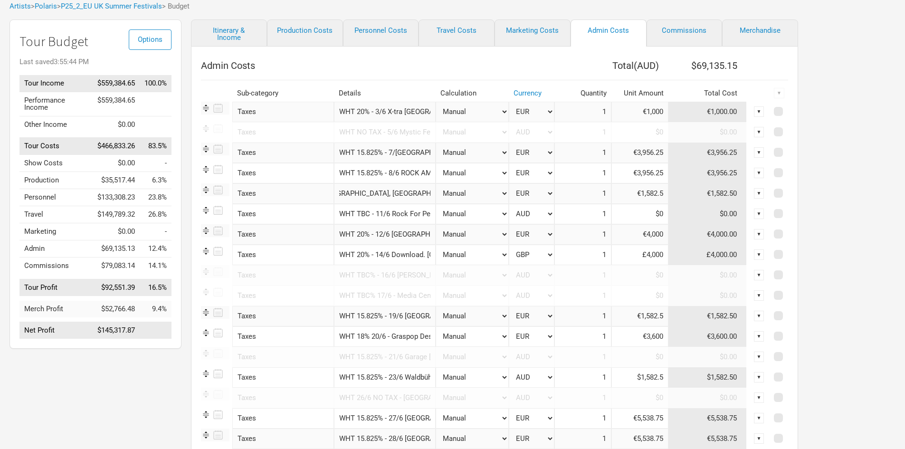
drag, startPoint x: 394, startPoint y: 190, endPoint x: 518, endPoint y: 191, distance: 124.0
click at [518, 191] on tr "Taxes 1 selection WHT 15.825% - 10/6 Expo [GEOGRAPHIC_DATA], [GEOGRAPHIC_DATA] …" at bounding box center [494, 193] width 587 height 20
click at [728, 192] on td "€1,582.50" at bounding box center [708, 193] width 78 height 20
drag, startPoint x: 736, startPoint y: 192, endPoint x: 710, endPoint y: 190, distance: 26.2
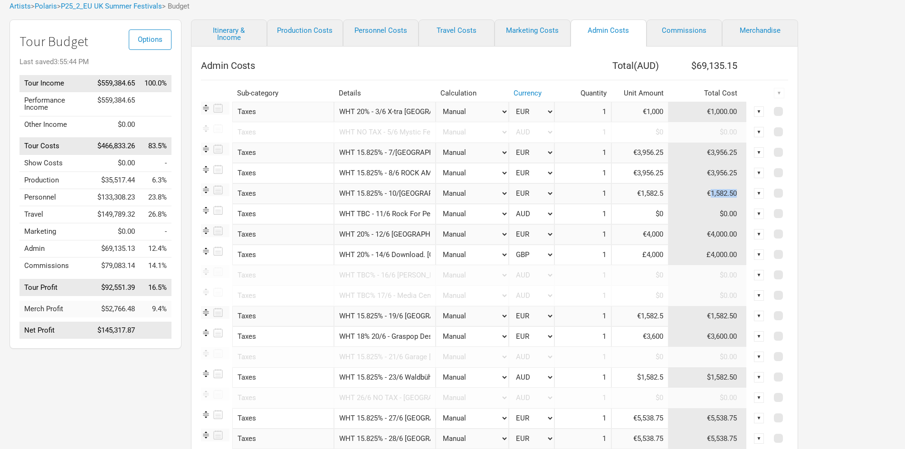
click at [710, 190] on td "€1,582.50" at bounding box center [708, 193] width 78 height 20
copy td "1,582.50"
drag, startPoint x: 414, startPoint y: 170, endPoint x: 397, endPoint y: 170, distance: 16.6
click at [414, 170] on input "WHT 15.825% - 8/6 ROCK AM [GEOGRAPHIC_DATA], [GEOGRAPHIC_DATA]" at bounding box center [385, 173] width 102 height 20
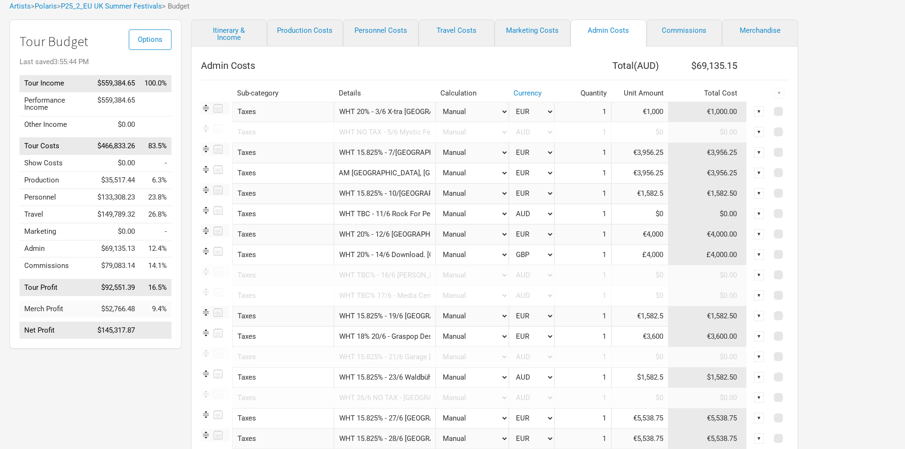
drag, startPoint x: 397, startPoint y: 170, endPoint x: 543, endPoint y: 178, distance: 146.6
click at [545, 178] on tr "Taxes 1 selection WHT 15.825% - 8/6 ROCK AM [GEOGRAPHIC_DATA], [GEOGRAPHIC_DATA…" at bounding box center [494, 173] width 587 height 20
click at [732, 169] on td "€3,956.25" at bounding box center [708, 173] width 78 height 20
drag, startPoint x: 739, startPoint y: 171, endPoint x: 709, endPoint y: 173, distance: 29.5
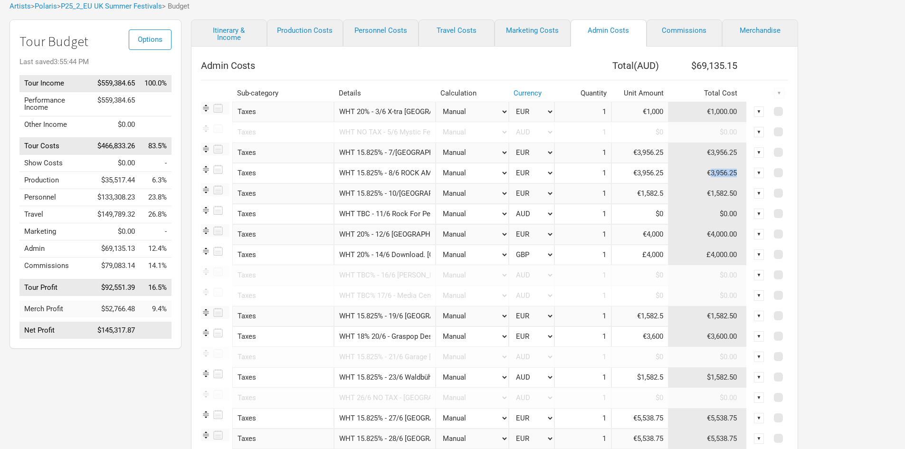
click at [709, 173] on td "€3,956.25" at bounding box center [708, 173] width 78 height 20
copy td "3,956.25"
click at [845, 155] on div "Options Tour Budget Last saved 3:55:44 PM Tour Income $559,384.65 100.0% Perfor…" at bounding box center [452, 291] width 905 height 545
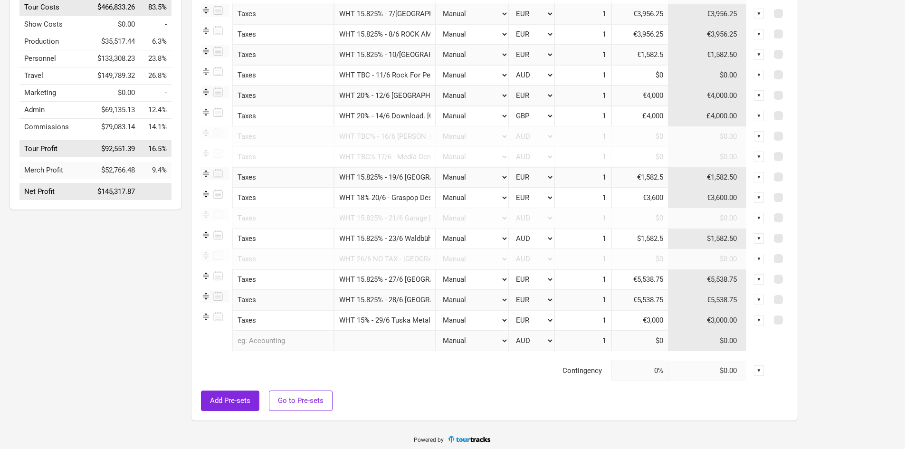
scroll to position [197, 0]
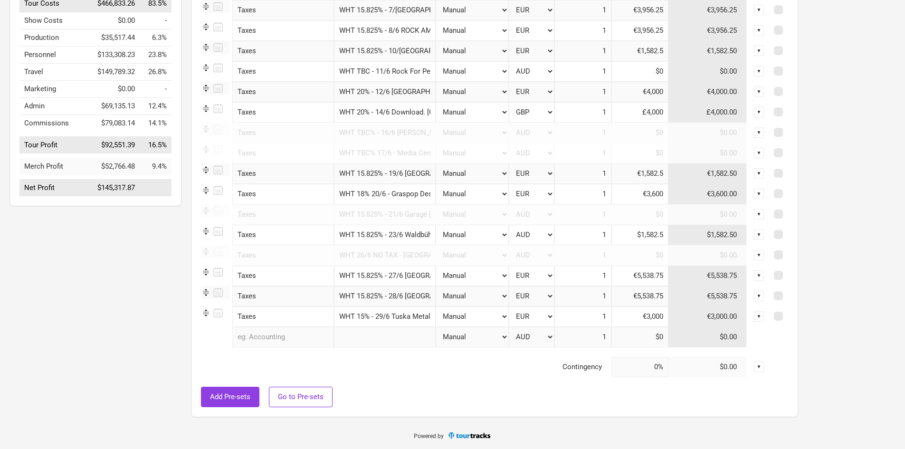
click at [246, 387] on button "Add Pre-sets" at bounding box center [230, 397] width 58 height 20
click at [759, 367] on div "▼" at bounding box center [759, 367] width 10 height 10
click at [740, 395] on link "Reset to Pre-set" at bounding box center [733, 398] width 51 height 7
click at [637, 406] on div "Add Pre-sets Go to Pre-sets" at bounding box center [494, 397] width 587 height 20
click at [764, 363] on div "▼" at bounding box center [759, 367] width 10 height 10
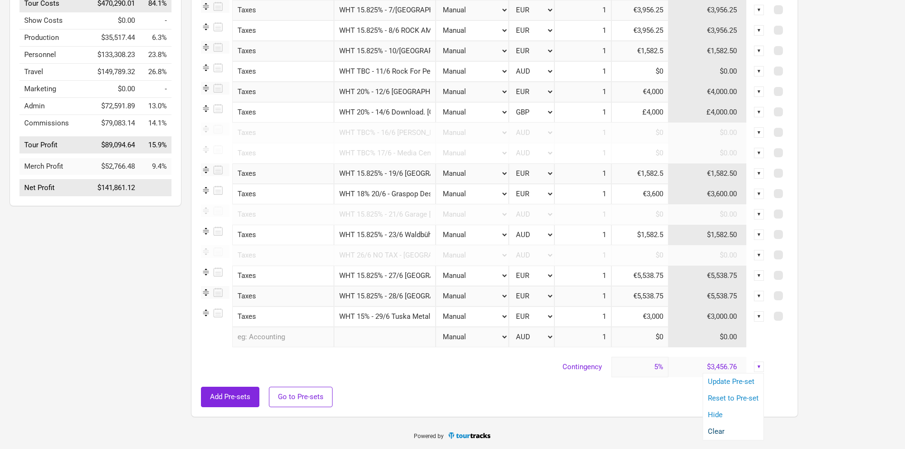
click at [722, 429] on link "Clear" at bounding box center [733, 431] width 51 height 7
type input "0%"
click at [651, 392] on div "Add Pre-sets Go to Pre-sets" at bounding box center [494, 397] width 587 height 20
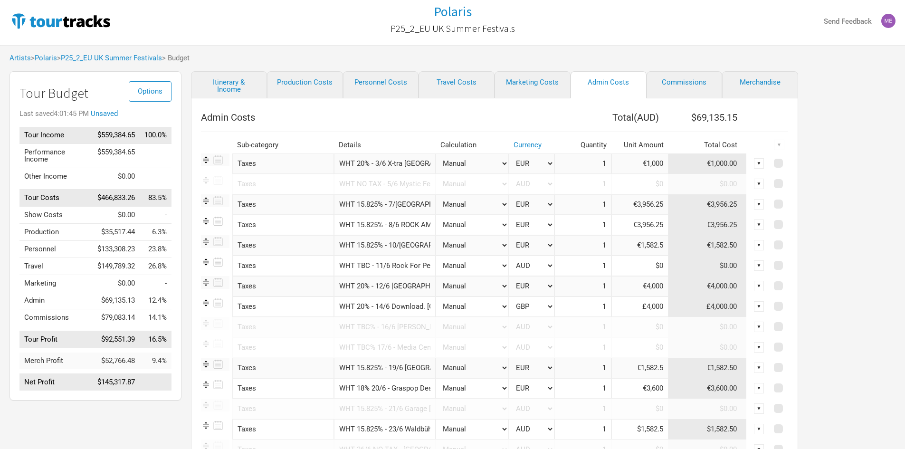
scroll to position [0, 0]
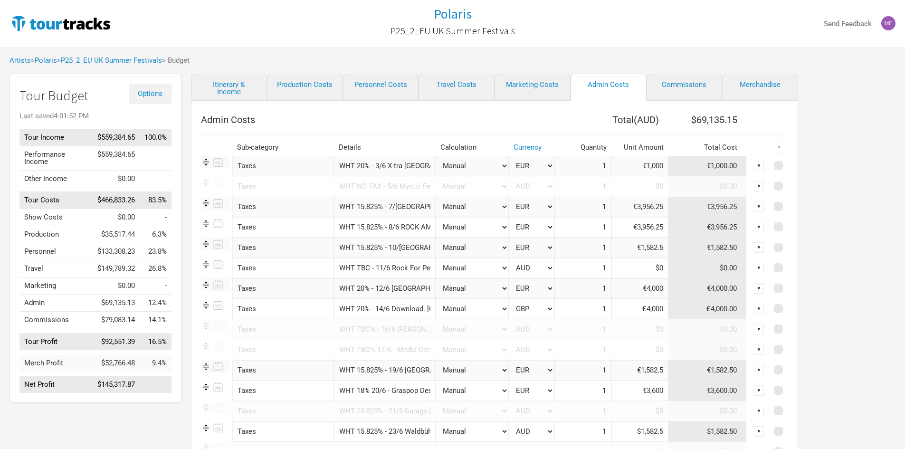
click at [145, 93] on span "Options" at bounding box center [150, 93] width 25 height 9
click at [142, 124] on link "Tour Currencies" at bounding box center [135, 124] width 50 height 17
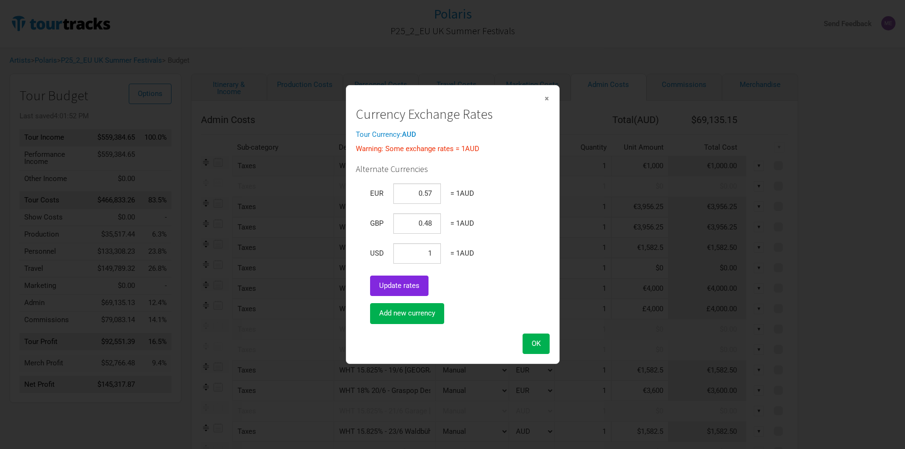
click at [546, 97] on span "×" at bounding box center [547, 98] width 6 height 10
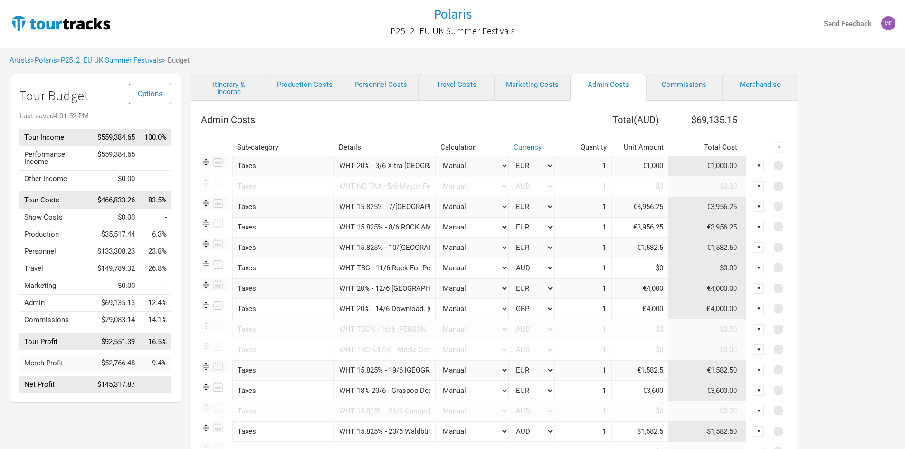
drag, startPoint x: 391, startPoint y: 166, endPoint x: 385, endPoint y: 166, distance: 5.2
click at [391, 166] on input "WHT 20% - 3/6 X-tra [GEOGRAPHIC_DATA], [GEOGRAPHIC_DATA]" at bounding box center [385, 166] width 102 height 20
drag, startPoint x: 374, startPoint y: 166, endPoint x: 572, endPoint y: 175, distance: 198.4
click at [572, 175] on tr "Taxes 1 selection WHT 20% - 3/6 X-tra [GEOGRAPHIC_DATA], [GEOGRAPHIC_DATA] Manu…" at bounding box center [494, 166] width 587 height 20
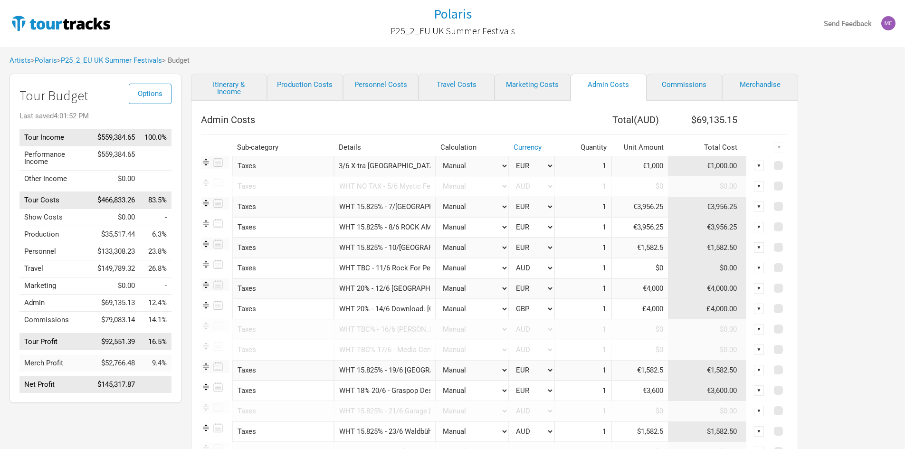
scroll to position [0, 0]
click at [379, 215] on input "WHT 15.825% - 7/[GEOGRAPHIC_DATA], [GEOGRAPHIC_DATA]" at bounding box center [385, 207] width 102 height 20
drag, startPoint x: 375, startPoint y: 208, endPoint x: 603, endPoint y: 201, distance: 228.2
click at [603, 201] on tr "Taxes 1 selection WHT 15.825% - 7/[GEOGRAPHIC_DATA], [GEOGRAPHIC_DATA] Manual #…" at bounding box center [494, 207] width 587 height 20
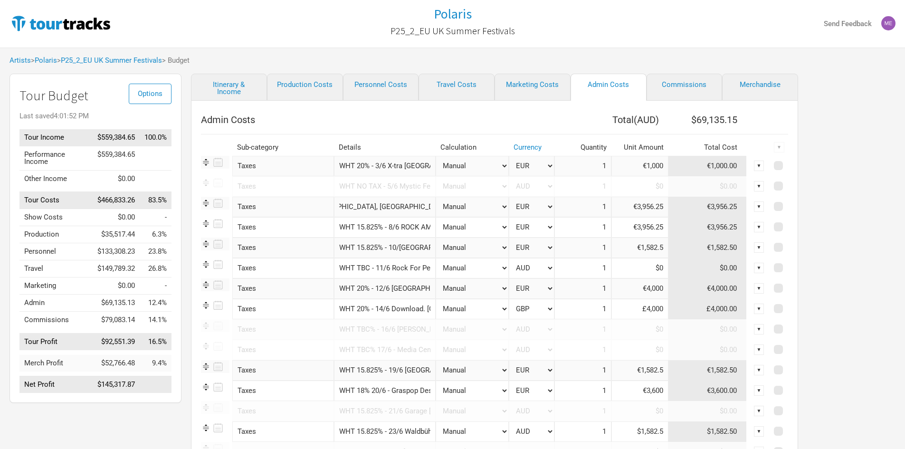
click at [389, 223] on input "WHT 15.825% - 8/6 ROCK AM [GEOGRAPHIC_DATA], [GEOGRAPHIC_DATA]" at bounding box center [385, 227] width 102 height 20
drag, startPoint x: 373, startPoint y: 227, endPoint x: 512, endPoint y: 245, distance: 140.5
click at [562, 227] on tr "Taxes 1 selection WHT 15.825% - 8/6 ROCK AM [GEOGRAPHIC_DATA], [GEOGRAPHIC_DATA…" at bounding box center [494, 227] width 587 height 20
click at [365, 251] on input "WHT 15.825% - 10/[GEOGRAPHIC_DATA], [GEOGRAPHIC_DATA]" at bounding box center [385, 248] width 102 height 20
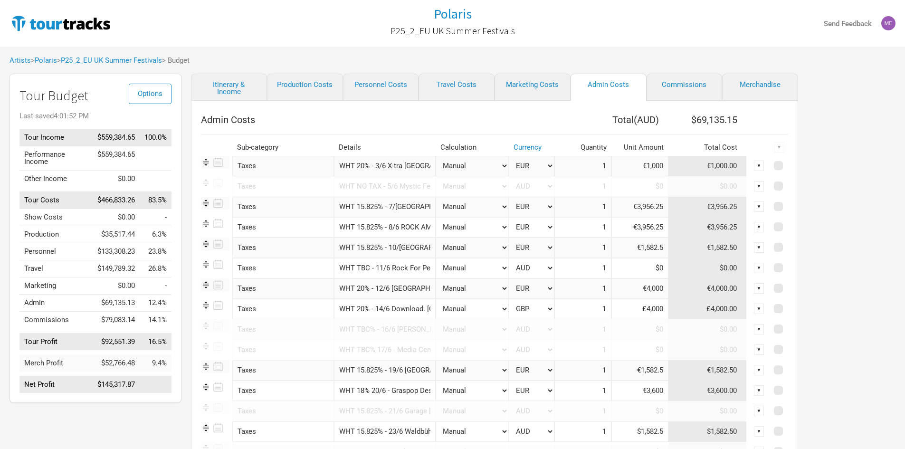
scroll to position [0, 78]
drag, startPoint x: 354, startPoint y: 246, endPoint x: 548, endPoint y: 247, distance: 193.4
click at [548, 247] on tr "Taxes 1 selection WHT 15.825% - 10/6 Expo [GEOGRAPHIC_DATA], [GEOGRAPHIC_DATA] …" at bounding box center [494, 248] width 587 height 20
click at [399, 271] on input "WHT TBC - 11/6 Rock For People [GEOGRAPHIC_DATA], [GEOGRAPHIC_DATA]" at bounding box center [385, 268] width 102 height 20
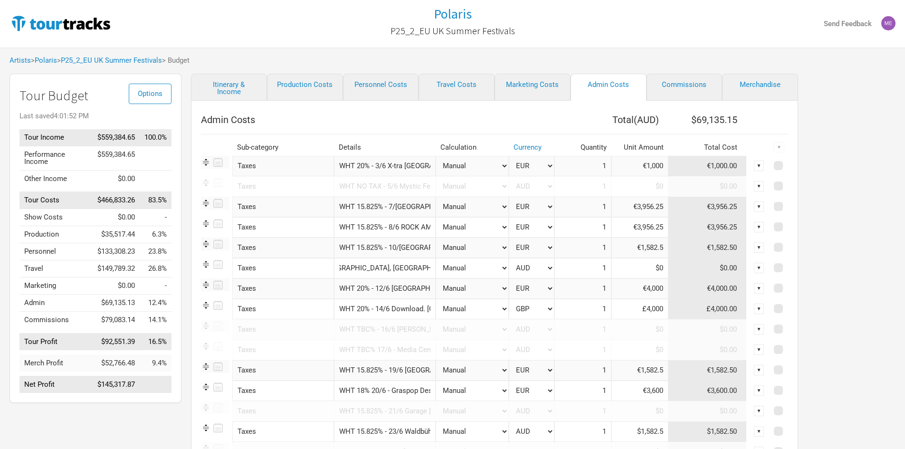
drag, startPoint x: 378, startPoint y: 271, endPoint x: 471, endPoint y: 267, distance: 93.3
click at [471, 267] on tr "Taxes 1 selection WHT TBC - 11/6 Rock For People Hradec Kralove, [GEOGRAPHIC_DA…" at bounding box center [494, 268] width 587 height 20
click at [376, 287] on input "WHT 20% - 12/6 [GEOGRAPHIC_DATA], [GEOGRAPHIC_DATA]" at bounding box center [385, 289] width 102 height 20
drag, startPoint x: 370, startPoint y: 288, endPoint x: 406, endPoint y: 303, distance: 39.6
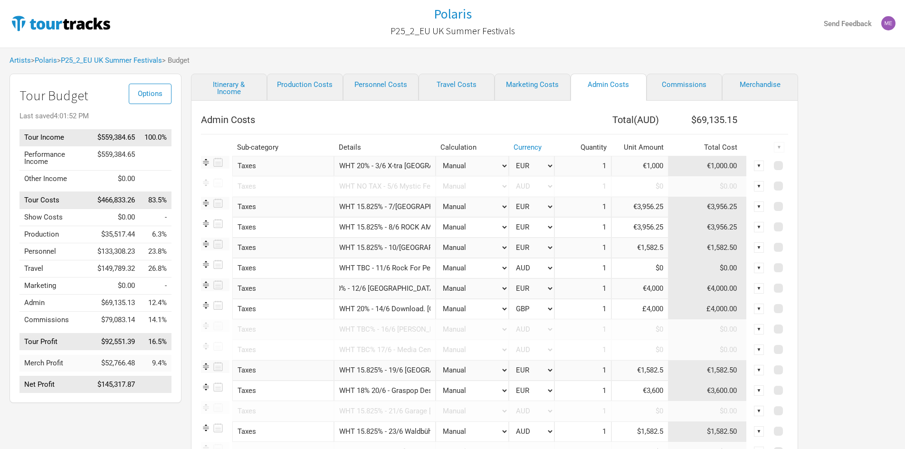
click at [491, 288] on tr "Taxes 1 selection WHT 20% - 12/6 [GEOGRAPHIC_DATA], [GEOGRAPHIC_DATA] Manual # …" at bounding box center [494, 289] width 587 height 20
click at [379, 307] on input "WHT 20% - 14/6 Download. [GEOGRAPHIC_DATA]" at bounding box center [385, 309] width 102 height 20
drag, startPoint x: 373, startPoint y: 307, endPoint x: 629, endPoint y: 309, distance: 256.2
click at [629, 309] on tr "Taxes 1 selection WHT 20% - 14/6 Download. UK Manual # of Shows # of Show Days …" at bounding box center [494, 309] width 587 height 20
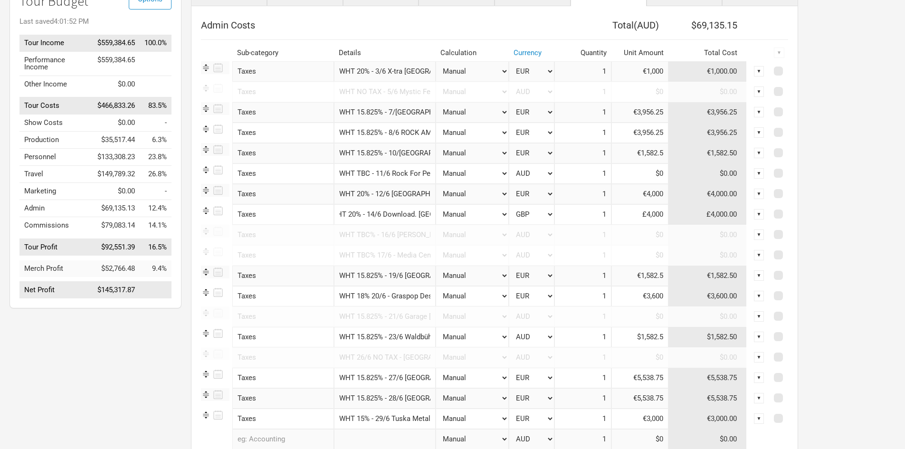
scroll to position [95, 0]
click at [391, 281] on input "WHT 15.825% - 19/6 [GEOGRAPHIC_DATA], [GEOGRAPHIC_DATA]" at bounding box center [385, 275] width 102 height 20
drag, startPoint x: 383, startPoint y: 280, endPoint x: 550, endPoint y: 277, distance: 166.8
click at [550, 277] on tr "Taxes 1 selection WHT 15.825% - 19/6 Festhalle [GEOGRAPHIC_DATA], [GEOGRAPHIC_D…" at bounding box center [494, 275] width 587 height 20
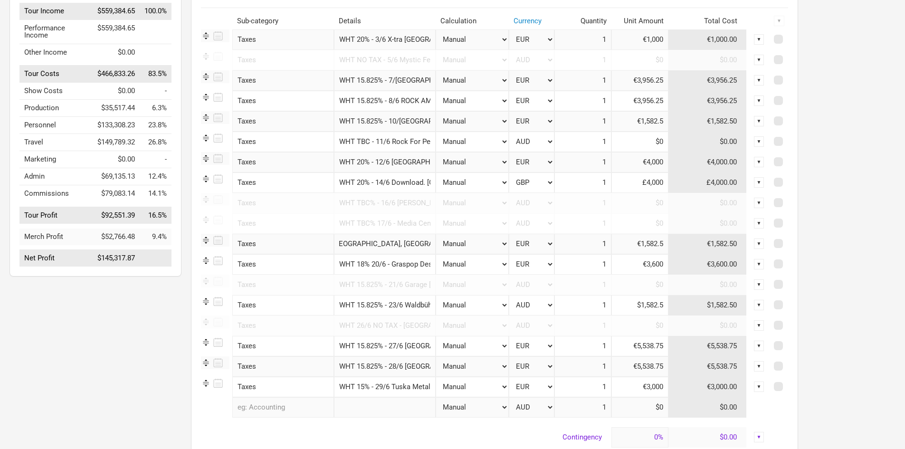
scroll to position [143, 0]
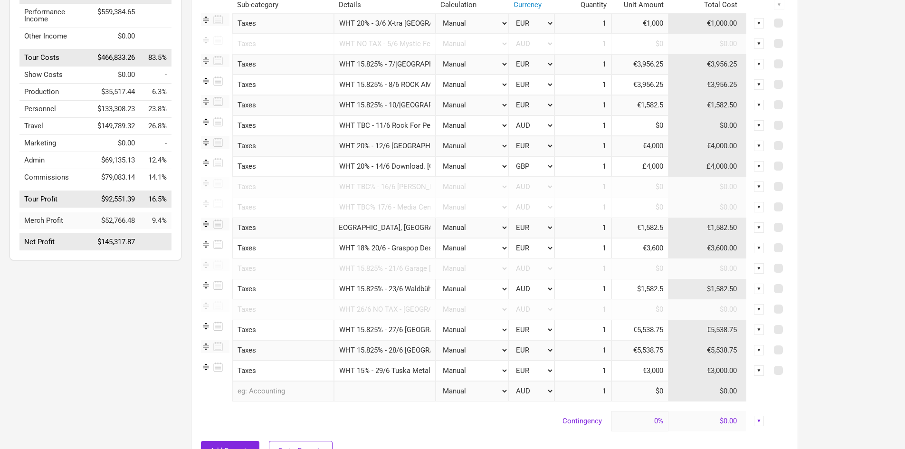
click at [374, 248] on input "WHT 18% 20/6 - Graspop Dessel, [GEOGRAPHIC_DATA]" at bounding box center [385, 248] width 102 height 20
drag, startPoint x: 370, startPoint y: 247, endPoint x: 536, endPoint y: 247, distance: 166.3
click at [536, 247] on tr "Taxes 1 selection WHT 18% 20/6 - Graspop Dessel, [GEOGRAPHIC_DATA] Manual # of …" at bounding box center [494, 248] width 587 height 20
click at [373, 289] on input "WHT 15.825% - 23/6 Waldbühne [GEOGRAPHIC_DATA], [GEOGRAPHIC_DATA]" at bounding box center [385, 289] width 102 height 20
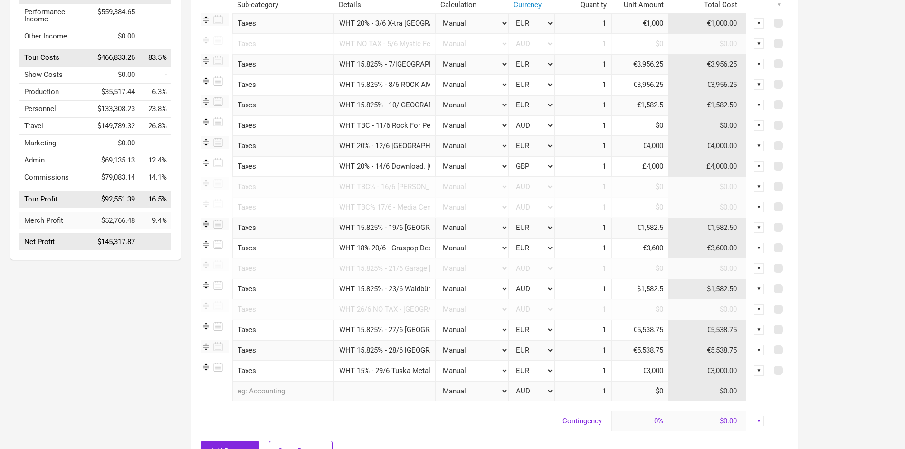
scroll to position [0, 67]
drag, startPoint x: 367, startPoint y: 289, endPoint x: 538, endPoint y: 295, distance: 170.7
click at [538, 295] on tr "Taxes 1 selection WHT 15.825% - 23/6 Waldbühne [GEOGRAPHIC_DATA], [GEOGRAPHIC_D…" at bounding box center [494, 289] width 587 height 20
click at [380, 328] on input "WHT 15.825% - 27/6 [GEOGRAPHIC_DATA]" at bounding box center [385, 330] width 102 height 20
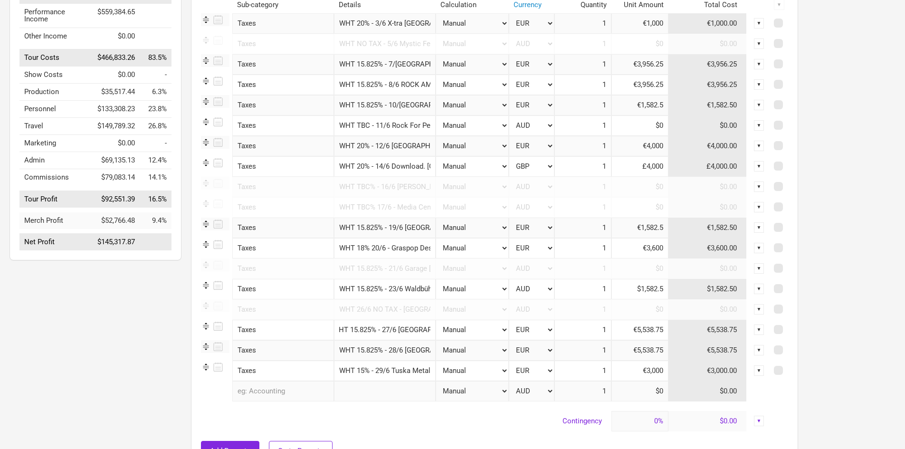
drag, startPoint x: 485, startPoint y: 336, endPoint x: 490, endPoint y: 336, distance: 5.2
click at [491, 336] on tr "Taxes 1 selection WHT 15.825% - 27/6 Germany Manual # of Shows # of Show Days #…" at bounding box center [494, 330] width 587 height 20
click at [413, 350] on input "WHT 15.825% - 28/6 [GEOGRAPHIC_DATA]" at bounding box center [385, 350] width 102 height 20
drag, startPoint x: 376, startPoint y: 351, endPoint x: 514, endPoint y: 351, distance: 137.8
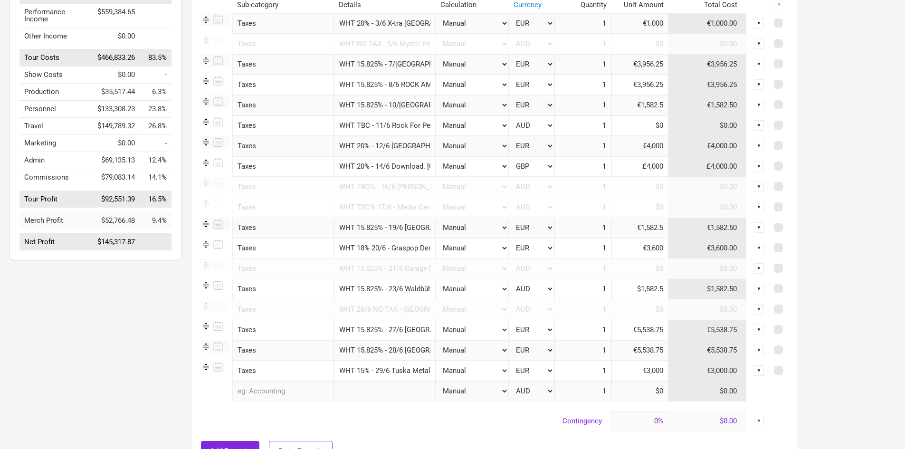
click at [514, 351] on tr "Taxes 1 selection WHT 15.825% - 28/6 Germany Manual # of Shows # of Show Days #…" at bounding box center [494, 350] width 587 height 20
click at [406, 370] on input "WHT 15% - 29/6 Tuska Metal Fest [GEOGRAPHIC_DATA], [GEOGRAPHIC_DATA]" at bounding box center [385, 371] width 102 height 20
drag, startPoint x: 423, startPoint y: 369, endPoint x: 484, endPoint y: 369, distance: 61.3
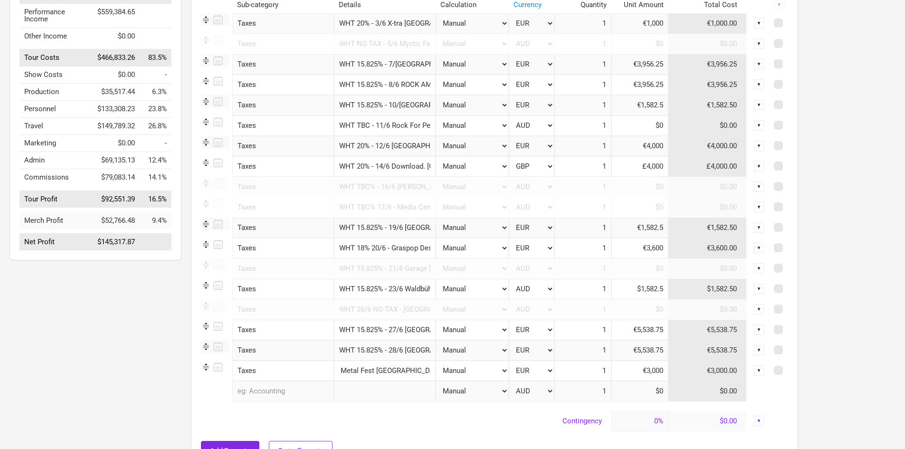
click at [484, 369] on tr "Taxes 1 selection WHT 15% - 29/6 Tuska Metal Fest [GEOGRAPHIC_DATA], [GEOGRAPHI…" at bounding box center [494, 371] width 587 height 20
click at [403, 348] on input "WHT 15.825% - 28/6 [GEOGRAPHIC_DATA]" at bounding box center [385, 350] width 102 height 20
drag, startPoint x: 737, startPoint y: 327, endPoint x: 704, endPoint y: 327, distance: 32.8
click at [704, 327] on td "€5,538.75" at bounding box center [708, 330] width 78 height 20
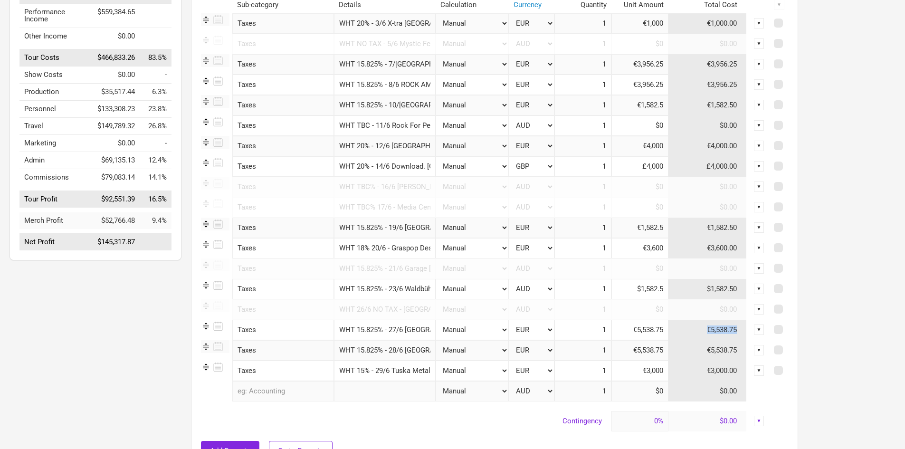
copy td "€5,538.75"
click at [723, 349] on td "€5,538.75" at bounding box center [708, 350] width 78 height 20
drag, startPoint x: 707, startPoint y: 349, endPoint x: 738, endPoint y: 348, distance: 30.9
click at [738, 348] on td "€5,538.75" at bounding box center [708, 350] width 78 height 20
copy td "€5,538.75"
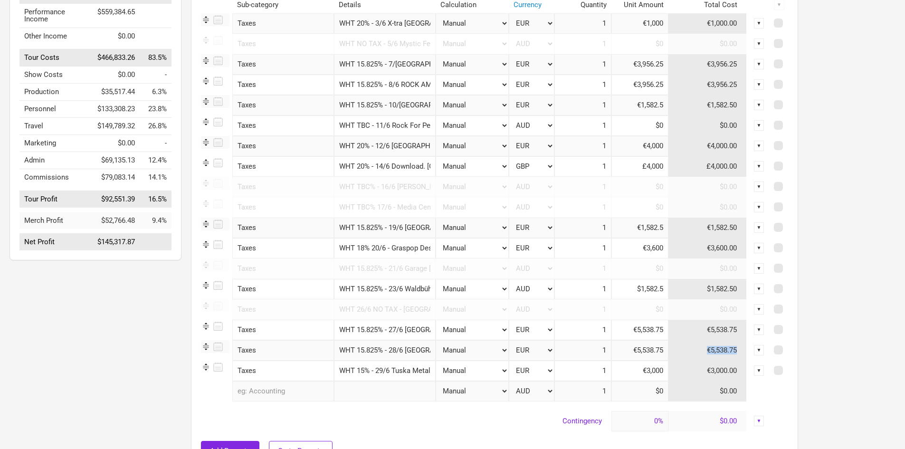
click at [368, 286] on input "WHT 15.825% - 23/6 Waldbühne [GEOGRAPHIC_DATA], [GEOGRAPHIC_DATA]" at bounding box center [385, 289] width 102 height 20
drag, startPoint x: 359, startPoint y: 287, endPoint x: 627, endPoint y: 304, distance: 268.6
click at [627, 304] on tbody "Taxes 1 selection WHT 20% - 3/6 X-tra [GEOGRAPHIC_DATA], [GEOGRAPHIC_DATA] Manu…" at bounding box center [494, 222] width 587 height 418
click at [691, 292] on td "$1,582.50" at bounding box center [708, 289] width 78 height 20
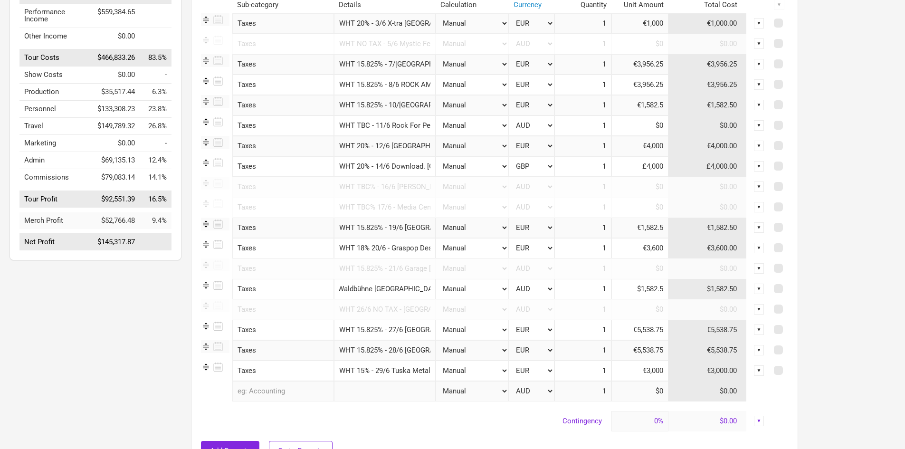
scroll to position [0, 0]
drag, startPoint x: 705, startPoint y: 287, endPoint x: 754, endPoint y: 286, distance: 48.5
click at [754, 286] on tr "Taxes 1 selection WHT 15.825% - 23/6 Waldbühne [GEOGRAPHIC_DATA], [GEOGRAPHIC_D…" at bounding box center [494, 289] width 587 height 20
copy td "$1,582.50"
click at [404, 250] on input "WHT 18% 20/6 - Graspop Dessel, [GEOGRAPHIC_DATA]" at bounding box center [385, 248] width 102 height 20
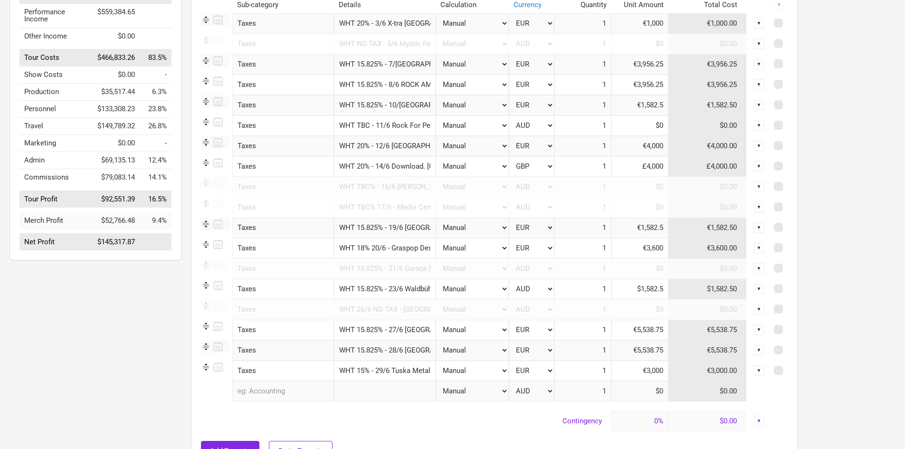
scroll to position [0, 45]
drag, startPoint x: 389, startPoint y: 250, endPoint x: 537, endPoint y: 255, distance: 147.4
click at [537, 255] on tr "Taxes 1 selection WHT 18% 20/6 - Graspop Dessel, [GEOGRAPHIC_DATA] Manual # of …" at bounding box center [494, 248] width 587 height 20
click at [394, 231] on input "WHT 15.825% - 19/6 [GEOGRAPHIC_DATA], [GEOGRAPHIC_DATA]" at bounding box center [385, 228] width 102 height 20
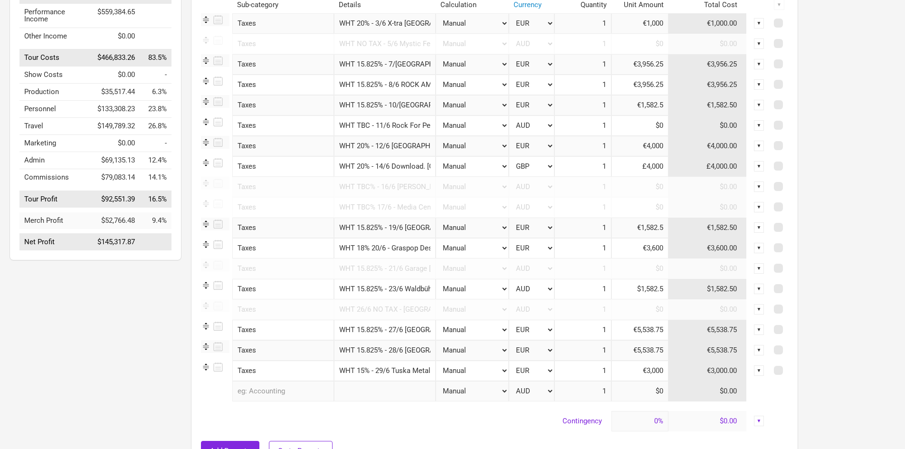
scroll to position [0, 73]
drag, startPoint x: 381, startPoint y: 230, endPoint x: 607, endPoint y: 236, distance: 226.3
click at [607, 236] on tr "Taxes 1 selection WHT 15.825% - 19/6 Festhalle [GEOGRAPHIC_DATA], [GEOGRAPHIC_D…" at bounding box center [494, 228] width 587 height 20
click at [703, 224] on td "€1,582.50" at bounding box center [708, 228] width 78 height 20
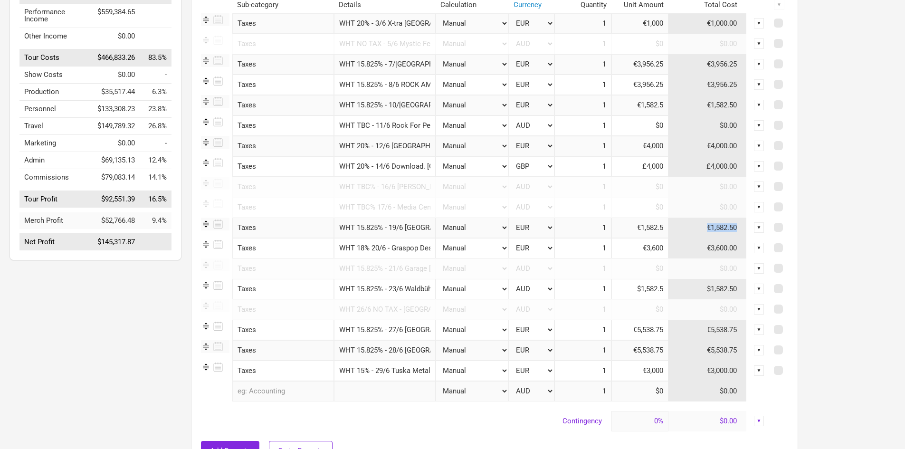
drag, startPoint x: 704, startPoint y: 224, endPoint x: 756, endPoint y: 225, distance: 51.8
click at [756, 225] on tr "Taxes 1 selection WHT 15.825% - 19/6 Festhalle [GEOGRAPHIC_DATA], [GEOGRAPHIC_D…" at bounding box center [494, 228] width 587 height 20
copy td "€1,582.50"
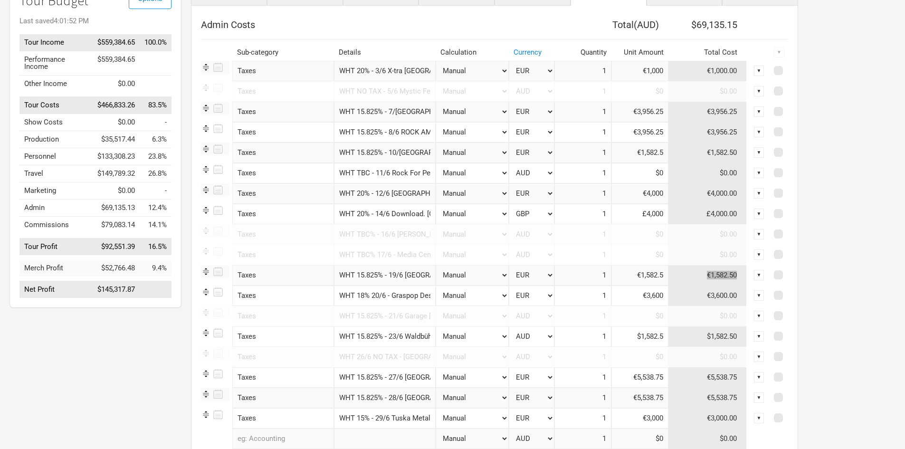
scroll to position [48, 0]
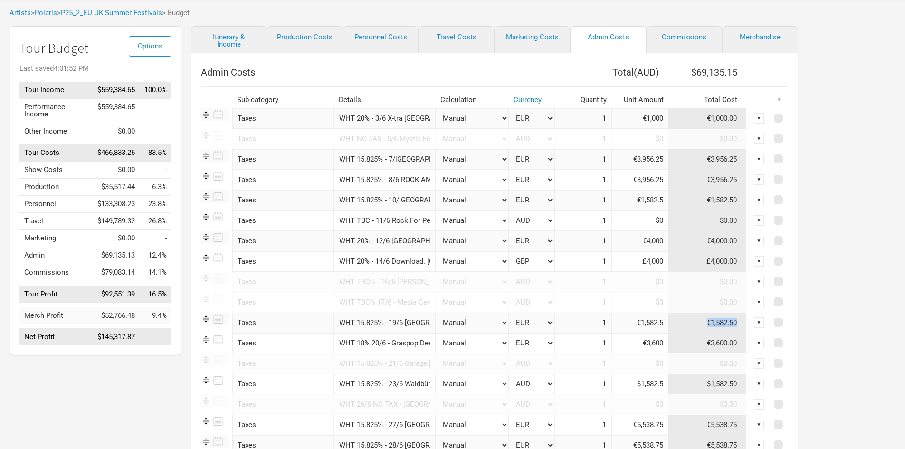
click at [407, 261] on input "WHT 20% - 14/6 Download. [GEOGRAPHIC_DATA]" at bounding box center [385, 261] width 102 height 20
drag, startPoint x: 387, startPoint y: 260, endPoint x: 488, endPoint y: 257, distance: 100.8
click at [488, 257] on tr "Taxes 1 selection WHT 20% - 14/6 Download. UK Manual # of Shows # of Show Days …" at bounding box center [494, 261] width 587 height 20
click at [406, 237] on input "WHT 20% - 12/6 [GEOGRAPHIC_DATA], [GEOGRAPHIC_DATA]" at bounding box center [385, 241] width 102 height 20
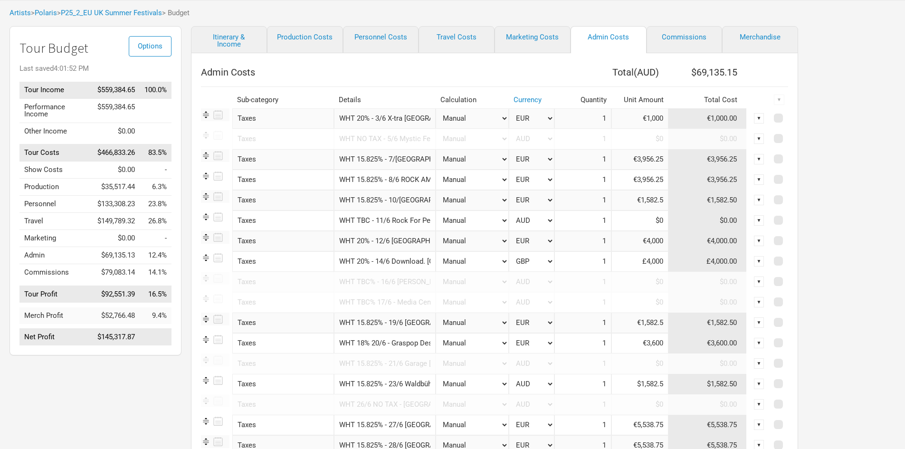
scroll to position [0, 24]
drag, startPoint x: 395, startPoint y: 237, endPoint x: 521, endPoint y: 240, distance: 126.5
click at [521, 240] on tr "Taxes 1 selection WHT 20% - 12/6 [GEOGRAPHIC_DATA], [GEOGRAPHIC_DATA] Manual # …" at bounding box center [494, 241] width 587 height 20
click at [399, 217] on input "WHT TBC - 11/6 Rock For People [GEOGRAPHIC_DATA], [GEOGRAPHIC_DATA]" at bounding box center [385, 221] width 102 height 20
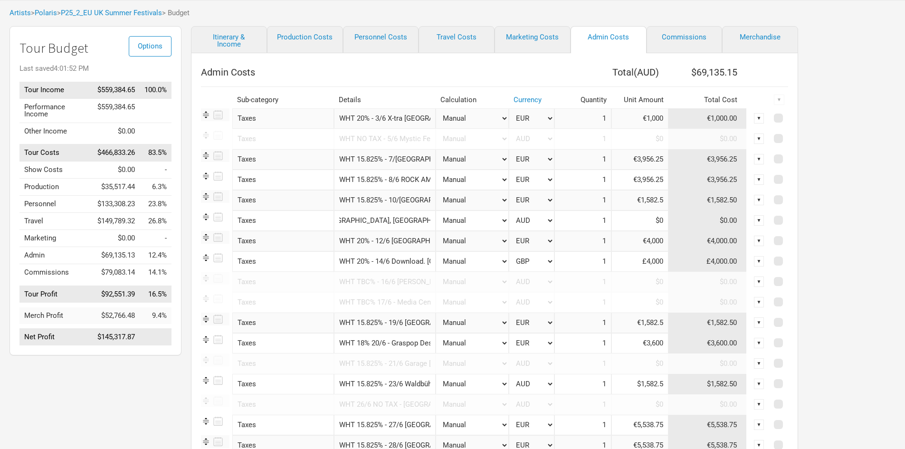
drag, startPoint x: 502, startPoint y: 227, endPoint x: 521, endPoint y: 229, distance: 19.6
click at [521, 229] on tr "Taxes 1 selection WHT TBC - 11/6 Rock For People Hradec Kralove, [GEOGRAPHIC_DA…" at bounding box center [494, 221] width 587 height 20
click at [384, 205] on input "WHT 15.825% - 10/[GEOGRAPHIC_DATA], [GEOGRAPHIC_DATA]" at bounding box center [385, 200] width 102 height 20
drag, startPoint x: 368, startPoint y: 200, endPoint x: 511, endPoint y: 209, distance: 142.8
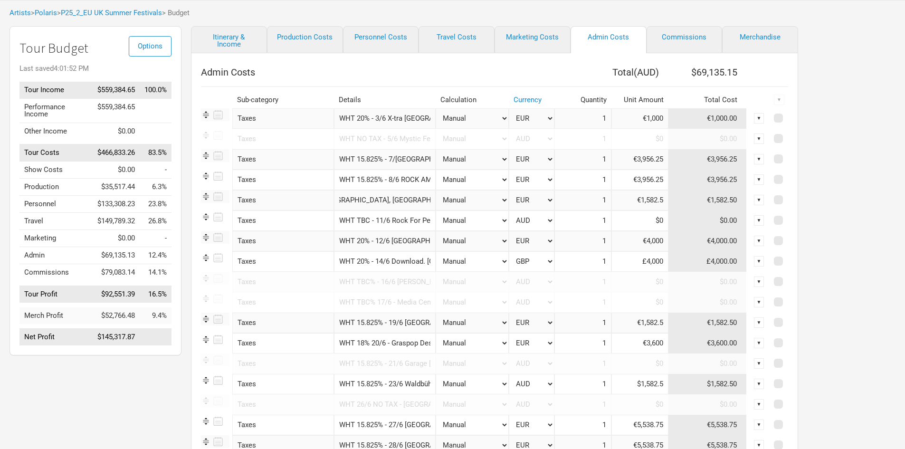
click at [509, 209] on tr "Taxes 1 selection WHT 15.825% - 10/6 Expo [GEOGRAPHIC_DATA], [GEOGRAPHIC_DATA] …" at bounding box center [494, 200] width 587 height 20
click at [701, 192] on td "€1,582.50" at bounding box center [708, 200] width 78 height 20
drag, startPoint x: 702, startPoint y: 196, endPoint x: 740, endPoint y: 197, distance: 37.6
click at [740, 197] on td "€1,582.50" at bounding box center [708, 200] width 78 height 20
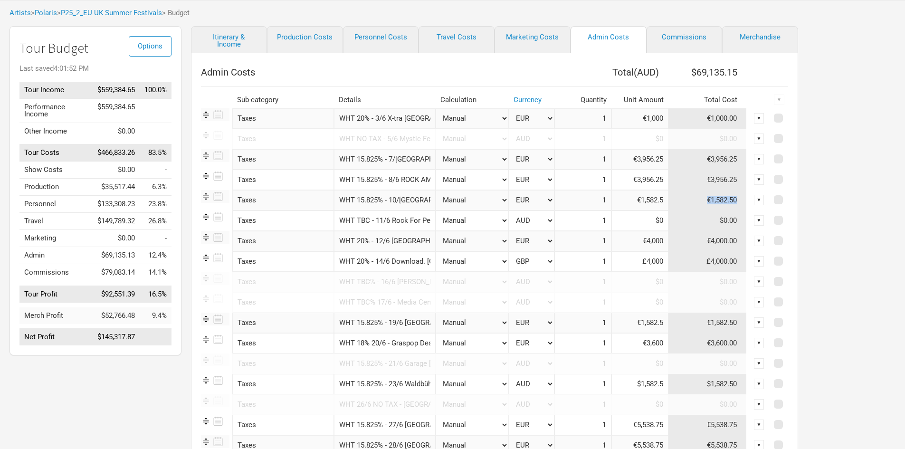
copy td "€1,582.50"
drag, startPoint x: 390, startPoint y: 176, endPoint x: 379, endPoint y: 177, distance: 10.9
click at [390, 176] on input "WHT 15.825% - 8/6 ROCK AM [GEOGRAPHIC_DATA], [GEOGRAPHIC_DATA]" at bounding box center [385, 180] width 102 height 20
drag, startPoint x: 430, startPoint y: 180, endPoint x: 608, endPoint y: 208, distance: 179.9
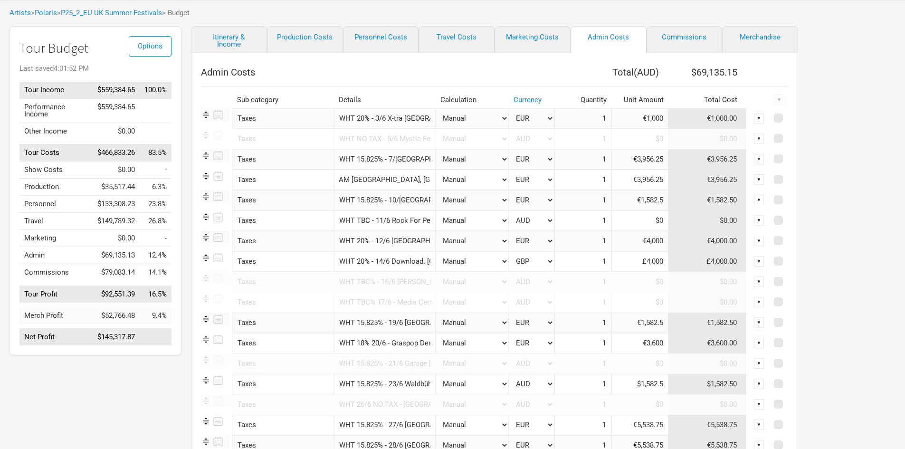
click at [595, 197] on tbody "Taxes 1 selection WHT 20% - 3/6 X-tra [GEOGRAPHIC_DATA], [GEOGRAPHIC_DATA] Manu…" at bounding box center [494, 317] width 587 height 418
click at [733, 182] on td "€3,956.25" at bounding box center [708, 180] width 78 height 20
drag, startPoint x: 738, startPoint y: 181, endPoint x: 710, endPoint y: 180, distance: 28.5
click at [710, 180] on td "€3,956.25" at bounding box center [708, 180] width 78 height 20
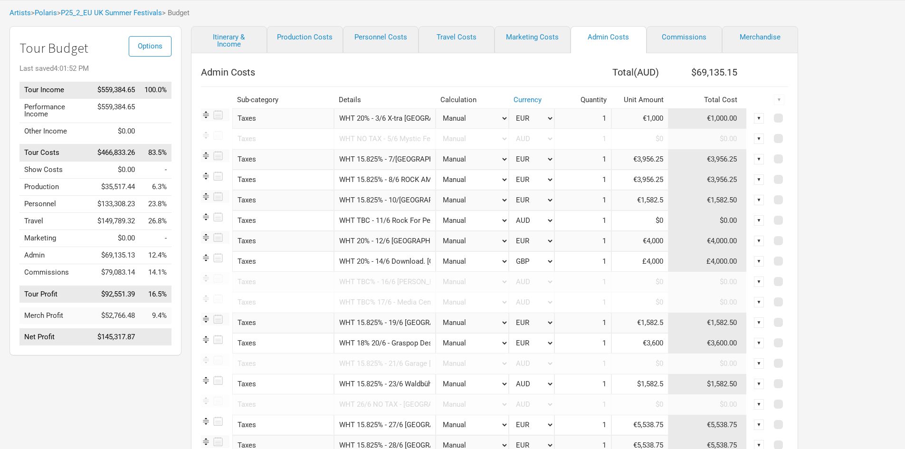
click at [851, 213] on div "Options Tour Budget Last saved 4:01:52 PM Tour Income $559,384.65 100.0% Perfor…" at bounding box center [452, 298] width 905 height 545
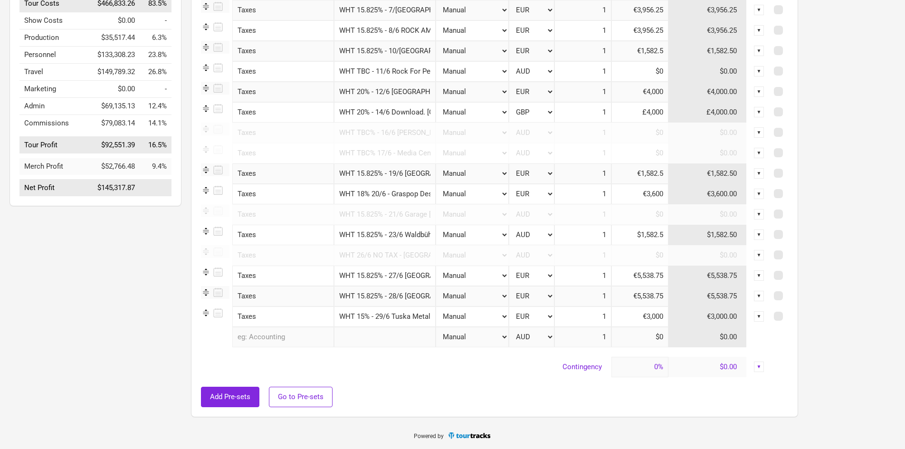
scroll to position [149, 0]
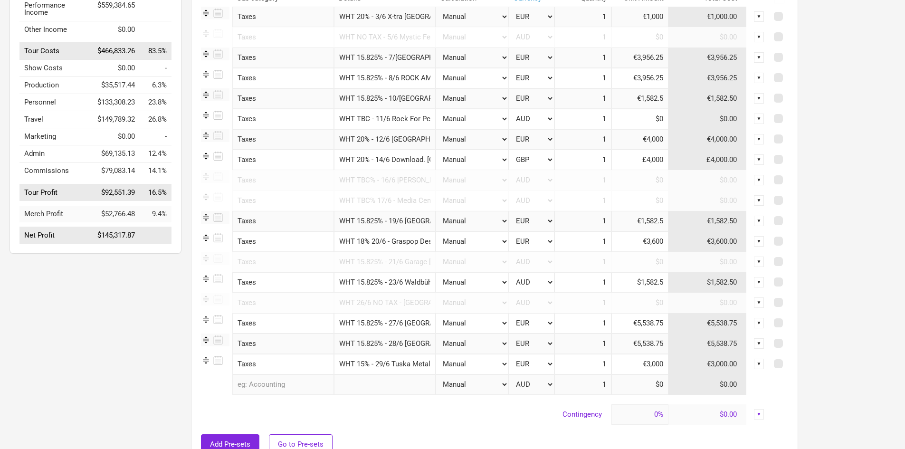
click at [734, 114] on td "$0.00" at bounding box center [708, 119] width 78 height 20
click at [736, 118] on td "$0.00" at bounding box center [708, 119] width 78 height 20
click at [713, 118] on td "$0.00" at bounding box center [708, 119] width 78 height 20
click at [652, 118] on input at bounding box center [640, 119] width 57 height 20
type input "$0"
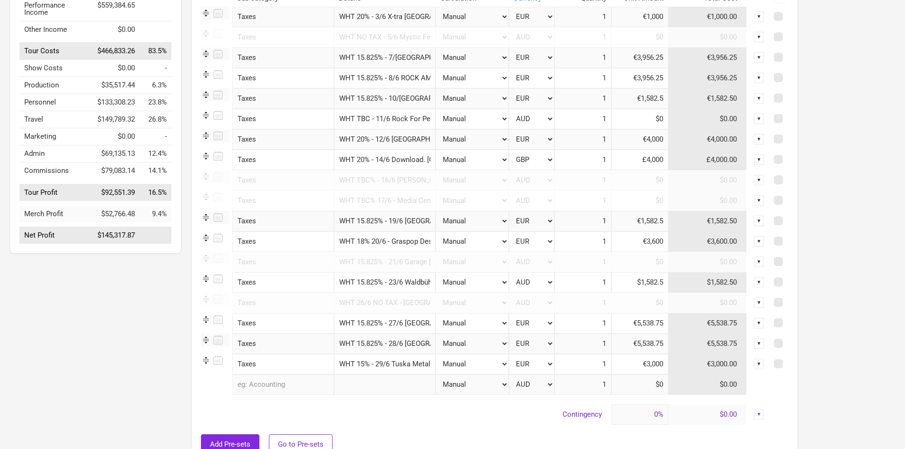
click at [838, 129] on div "Options Tour Budget Last saved 4:01:52 PM Tour Income $559,384.65 100.0% Perfor…" at bounding box center [452, 196] width 905 height 545
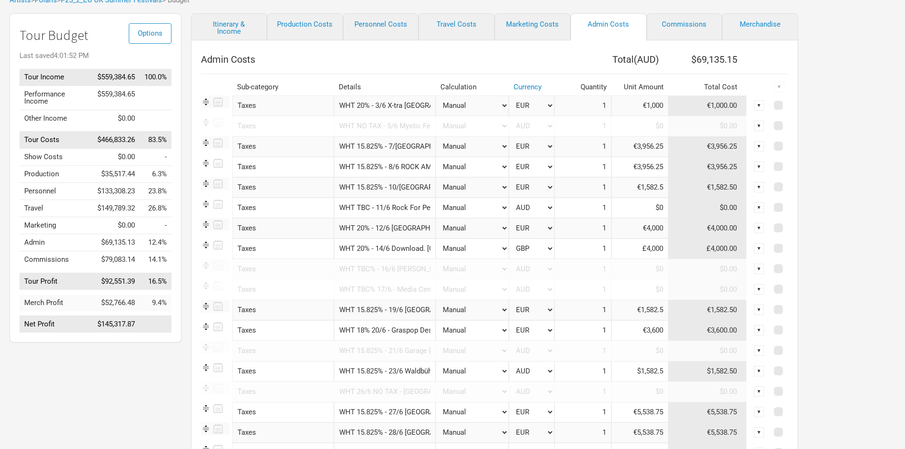
scroll to position [54, 0]
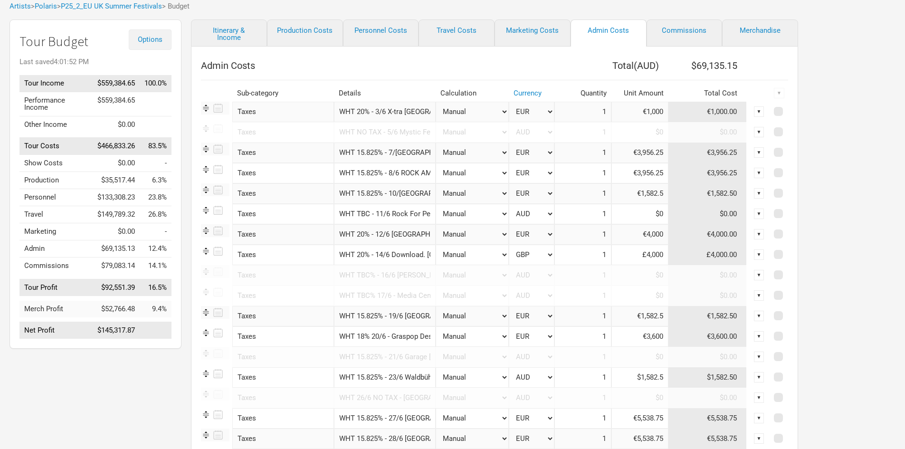
click at [139, 38] on span "Options" at bounding box center [150, 39] width 25 height 9
click at [137, 67] on link "Tour Currencies" at bounding box center [135, 70] width 50 height 17
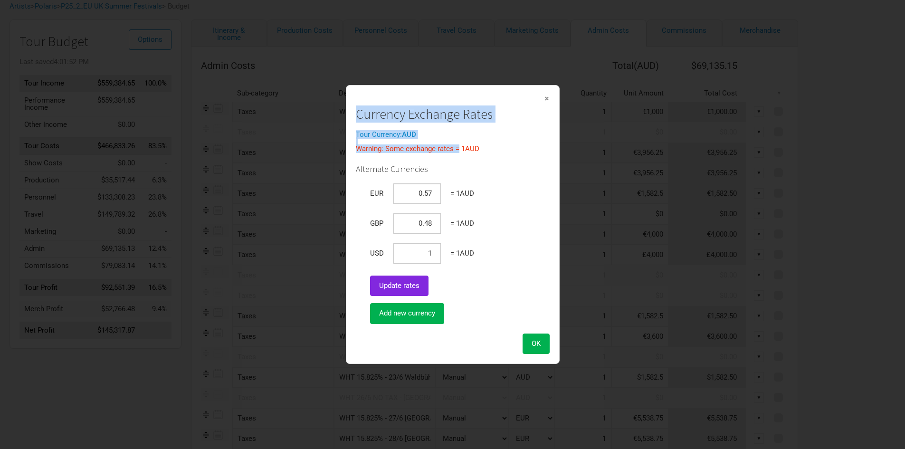
drag, startPoint x: 548, startPoint y: 99, endPoint x: 459, endPoint y: 151, distance: 103.5
click at [459, 151] on div "× Currency Exchange Rates Tour Currency: AUD Warning: Some exchange rates = 1 A…" at bounding box center [453, 224] width 194 height 259
click at [549, 98] on span "×" at bounding box center [547, 98] width 6 height 10
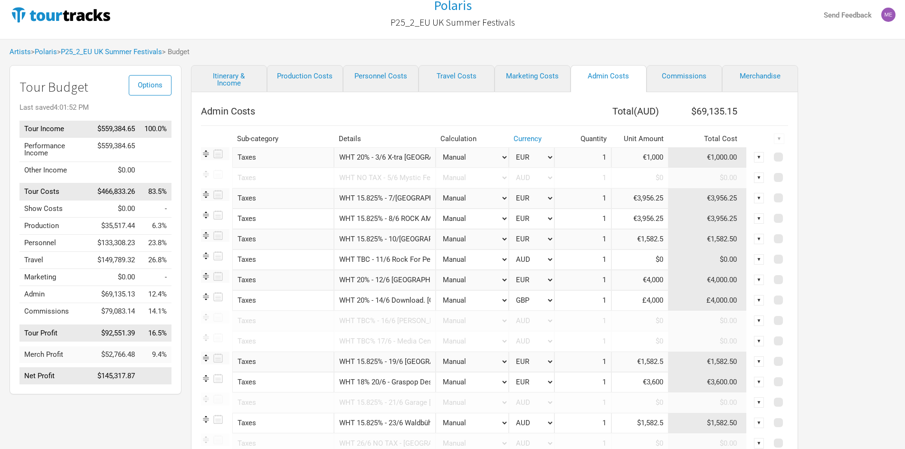
scroll to position [7, 0]
